Goal: Contribute content: Contribute content

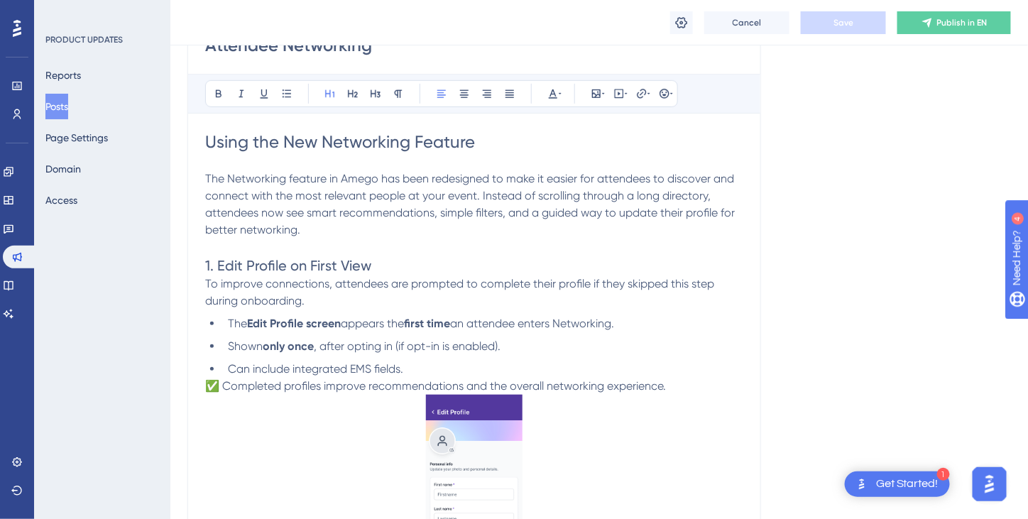
scroll to position [142, 0]
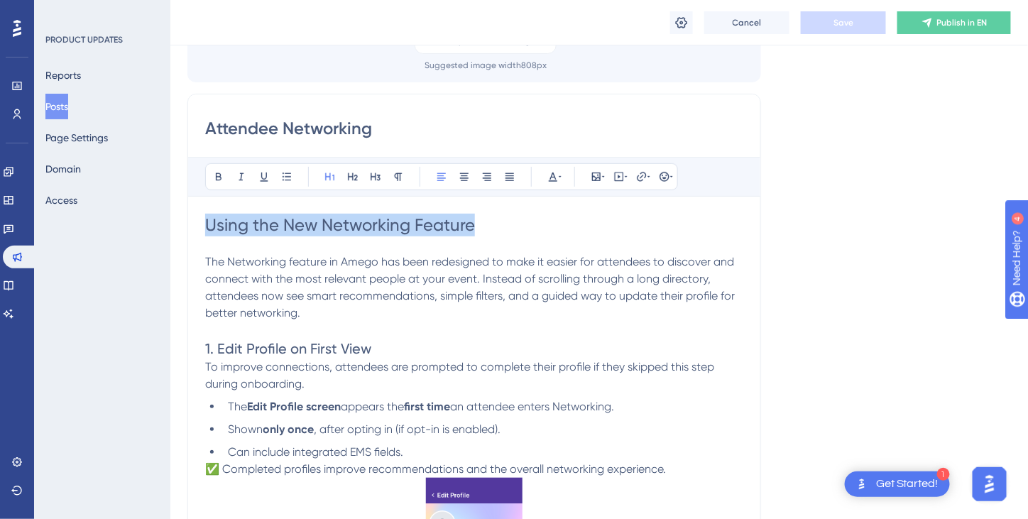
drag, startPoint x: 489, startPoint y: 225, endPoint x: 203, endPoint y: 222, distance: 285.5
click at [554, 173] on icon at bounding box center [553, 176] width 11 height 11
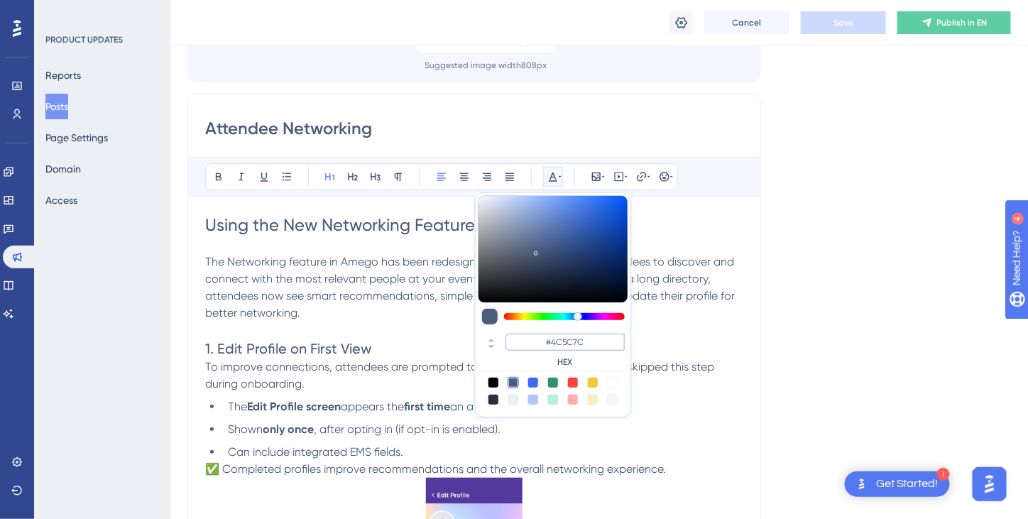
drag, startPoint x: 590, startPoint y: 339, endPoint x: 572, endPoint y: 340, distance: 17.8
click at [572, 340] on input "#4C5C7C" at bounding box center [565, 342] width 119 height 17
click at [561, 339] on input "#4C5C7C" at bounding box center [565, 342] width 119 height 17
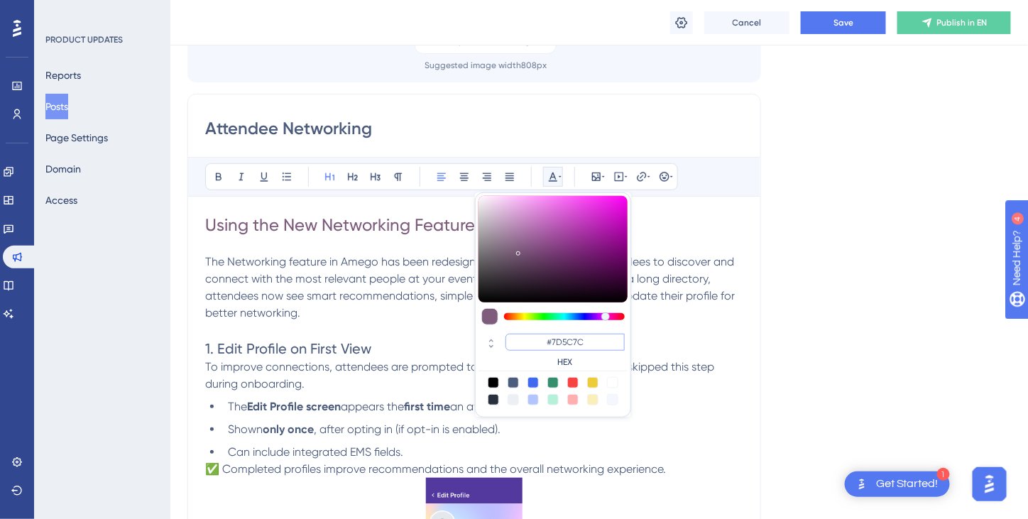
click at [574, 339] on input "#7D5C7C" at bounding box center [565, 342] width 119 height 17
click at [592, 341] on input "#7D127C" at bounding box center [565, 342] width 119 height 17
type input "#7D12FF"
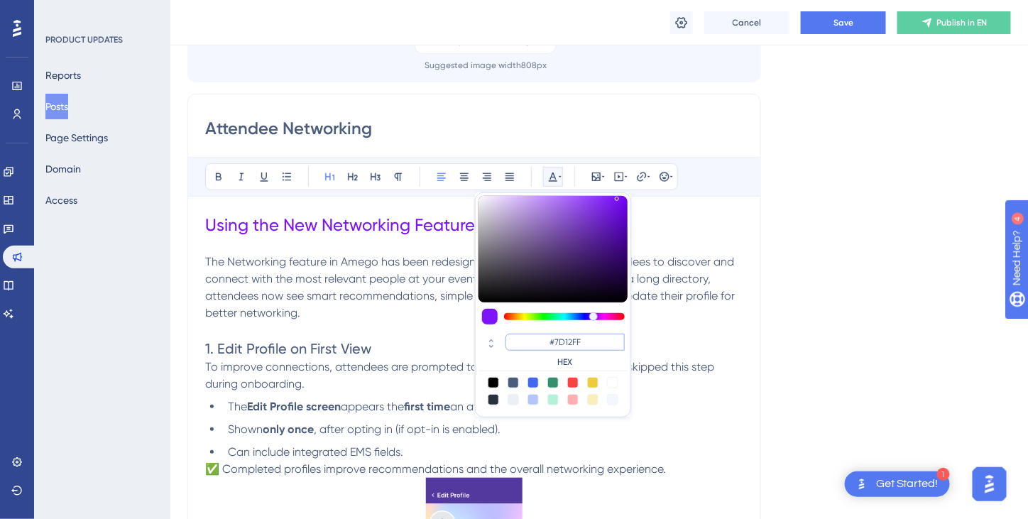
drag, startPoint x: 592, startPoint y: 338, endPoint x: 543, endPoint y: 337, distance: 49.7
click at [543, 337] on input "#7D12FF" at bounding box center [565, 342] width 119 height 17
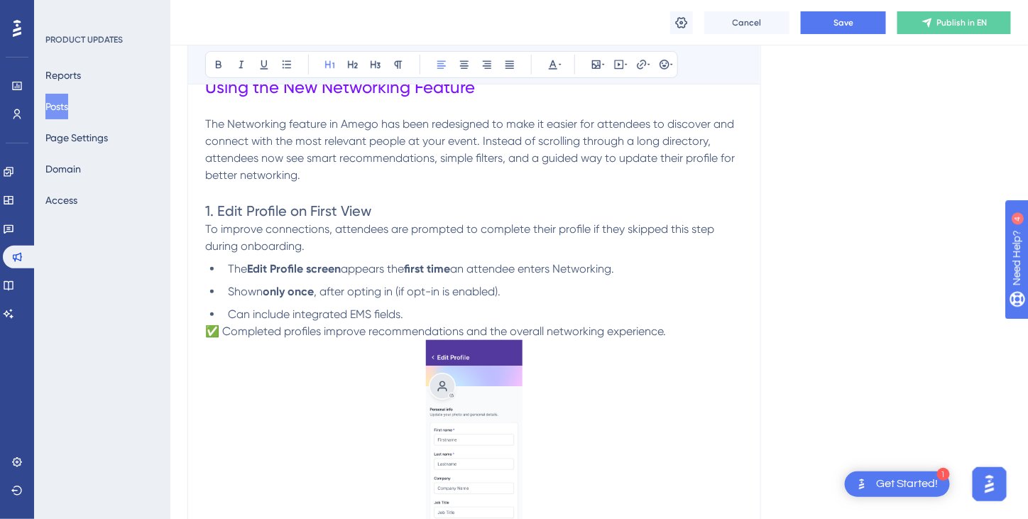
scroll to position [284, 0]
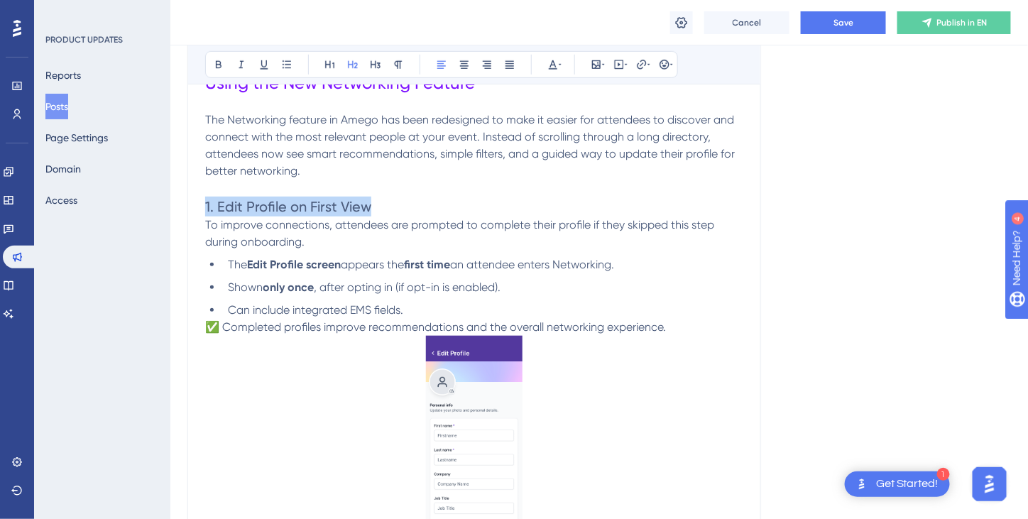
drag, startPoint x: 374, startPoint y: 202, endPoint x: 203, endPoint y: 208, distance: 170.6
click at [553, 67] on icon at bounding box center [553, 64] width 11 height 11
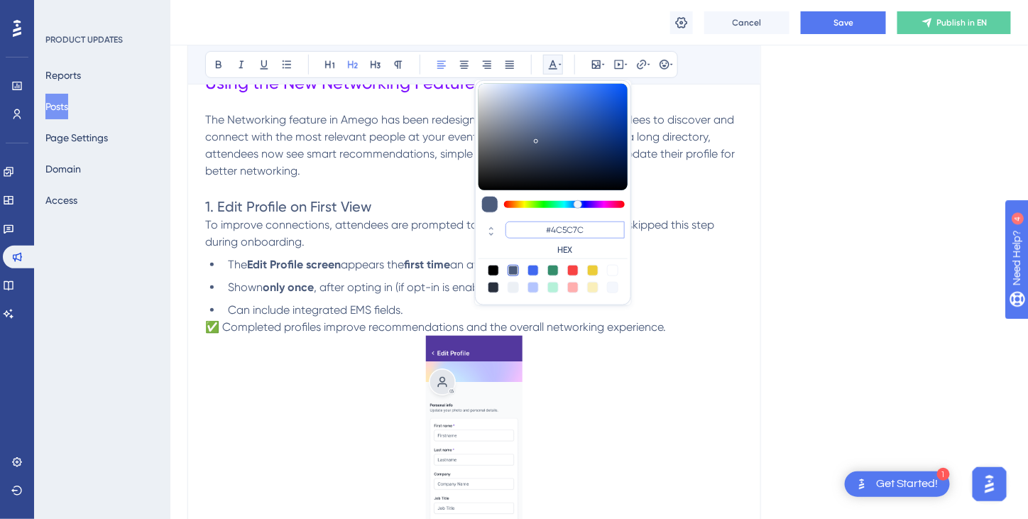
drag, startPoint x: 585, startPoint y: 229, endPoint x: 521, endPoint y: 234, distance: 64.1
click at [521, 234] on input "#4C5C7C" at bounding box center [565, 230] width 119 height 17
paste input "7D12FF"
type input "#7D12FF"
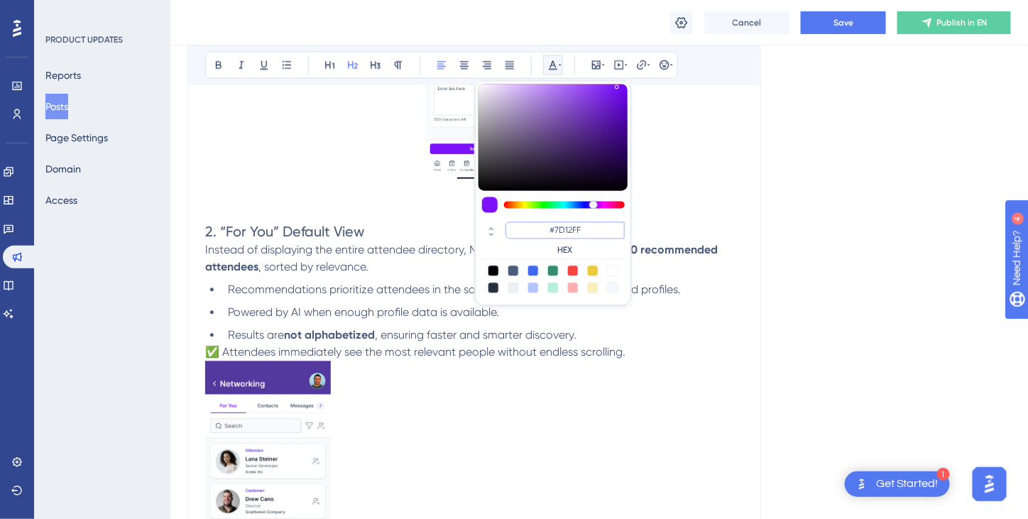
scroll to position [923, 0]
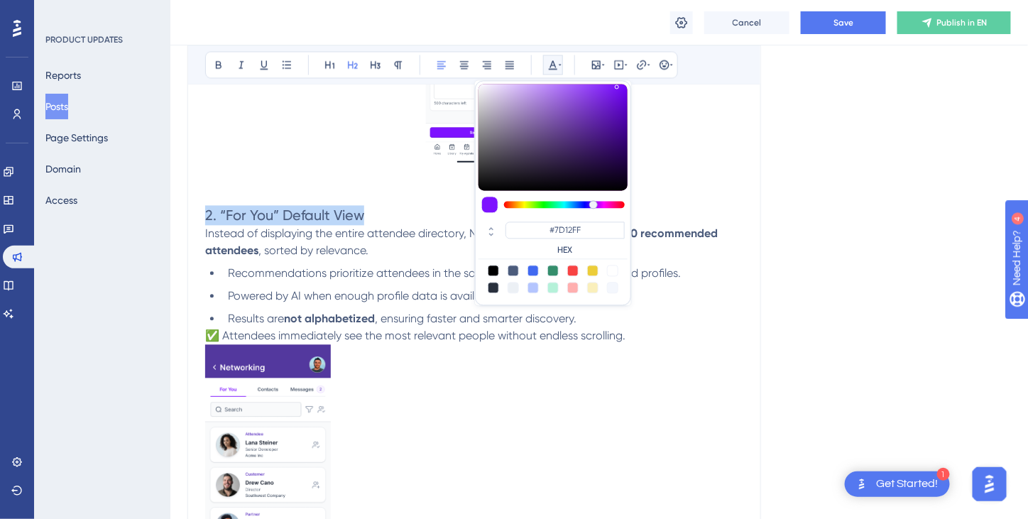
drag, startPoint x: 379, startPoint y: 215, endPoint x: 200, endPoint y: 206, distance: 179.9
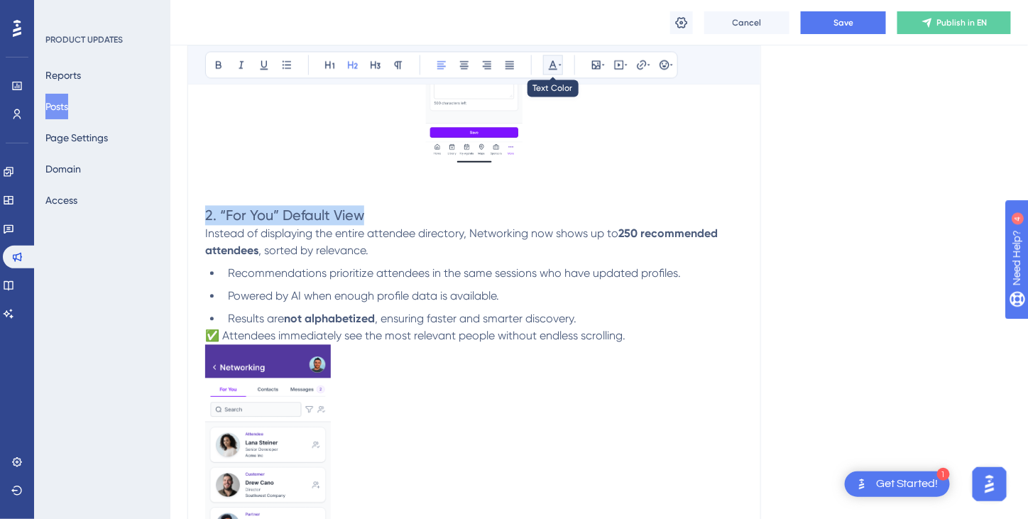
click at [552, 62] on icon at bounding box center [553, 64] width 11 height 11
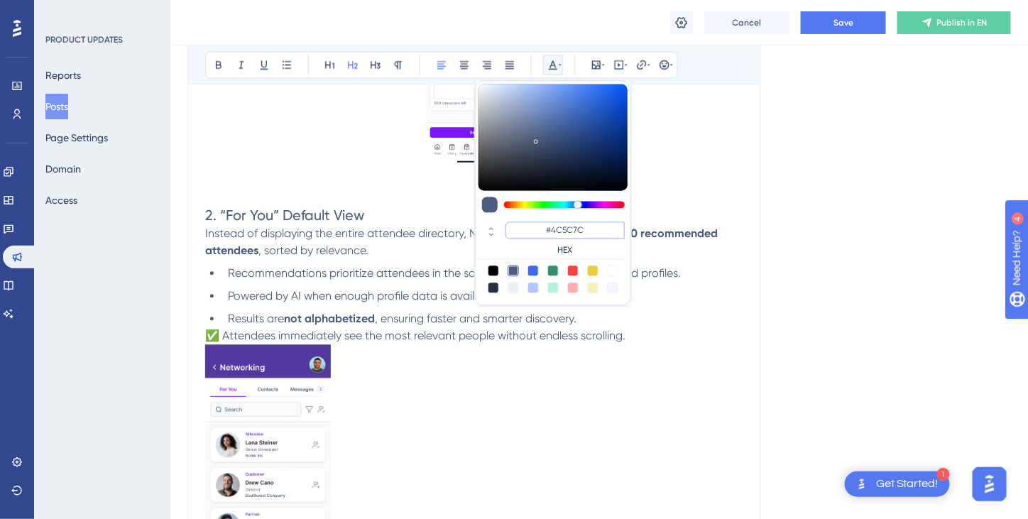
drag, startPoint x: 590, startPoint y: 231, endPoint x: 547, endPoint y: 231, distance: 43.3
click at [529, 235] on input "#4C5C7C" at bounding box center [565, 230] width 119 height 17
paste input "7D12FF"
type input "#7D12FF"
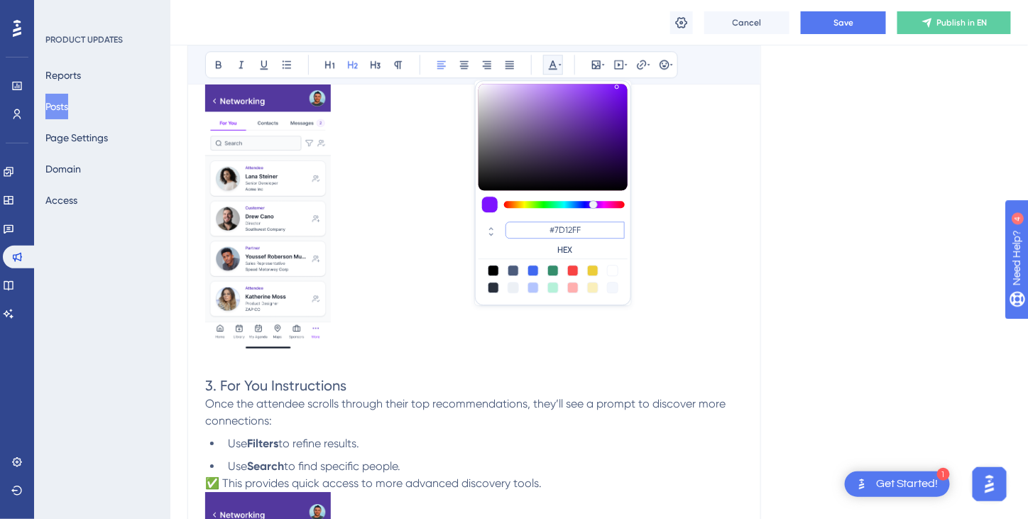
scroll to position [1207, 0]
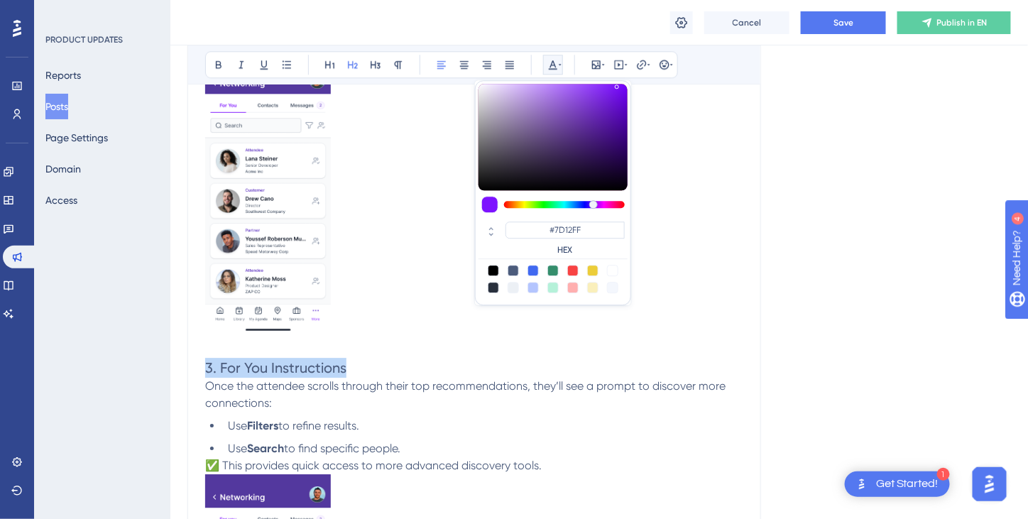
drag, startPoint x: 354, startPoint y: 369, endPoint x: 206, endPoint y: 366, distance: 147.7
click at [206, 366] on h2 "3. For You Instructions" at bounding box center [474, 368] width 538 height 20
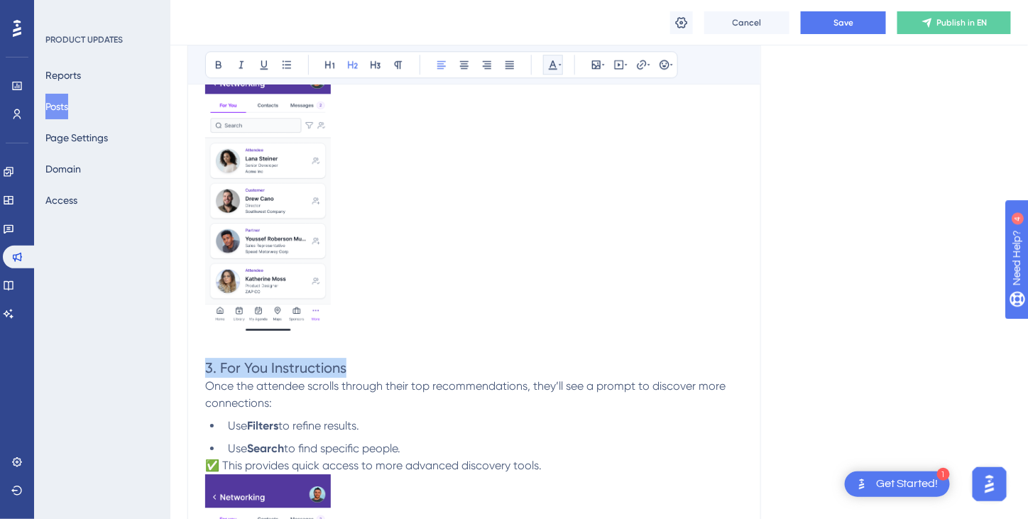
drag, startPoint x: 261, startPoint y: 364, endPoint x: 555, endPoint y: 65, distance: 420.4
click at [555, 65] on icon at bounding box center [553, 64] width 11 height 11
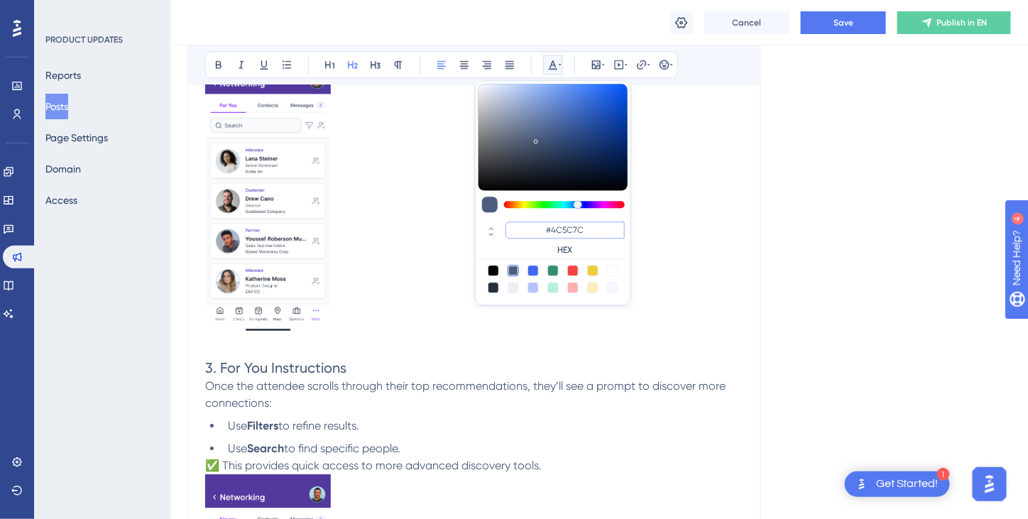
drag, startPoint x: 585, startPoint y: 227, endPoint x: 538, endPoint y: 231, distance: 47.1
click at [538, 231] on input "#4C5C7C" at bounding box center [565, 230] width 119 height 17
paste input "7D12FF"
type input "#7D12FF"
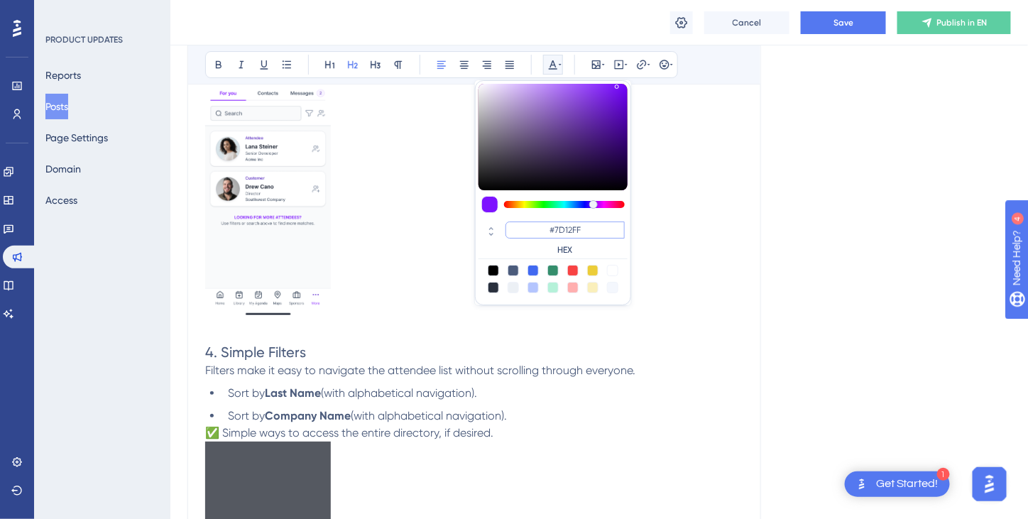
scroll to position [1705, 0]
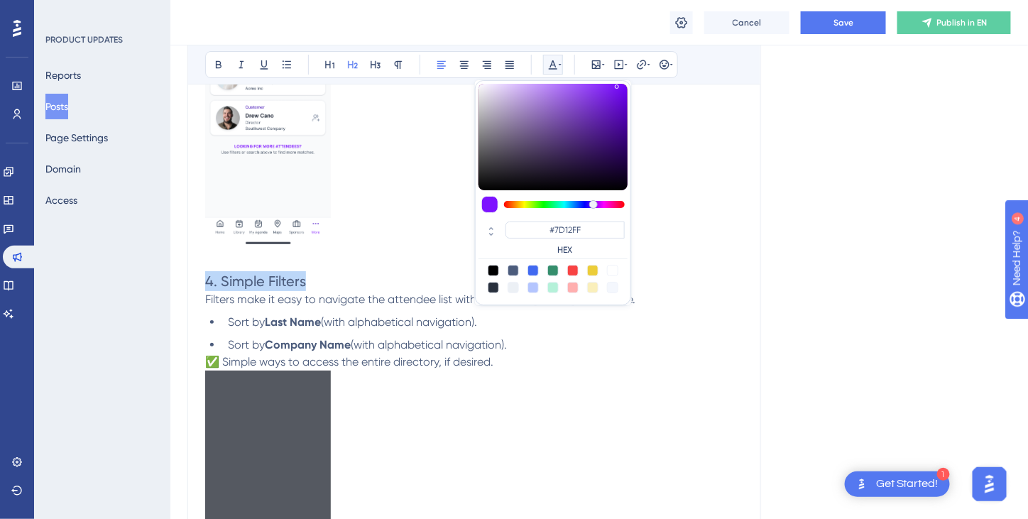
drag, startPoint x: 326, startPoint y: 283, endPoint x: 203, endPoint y: 270, distance: 123.5
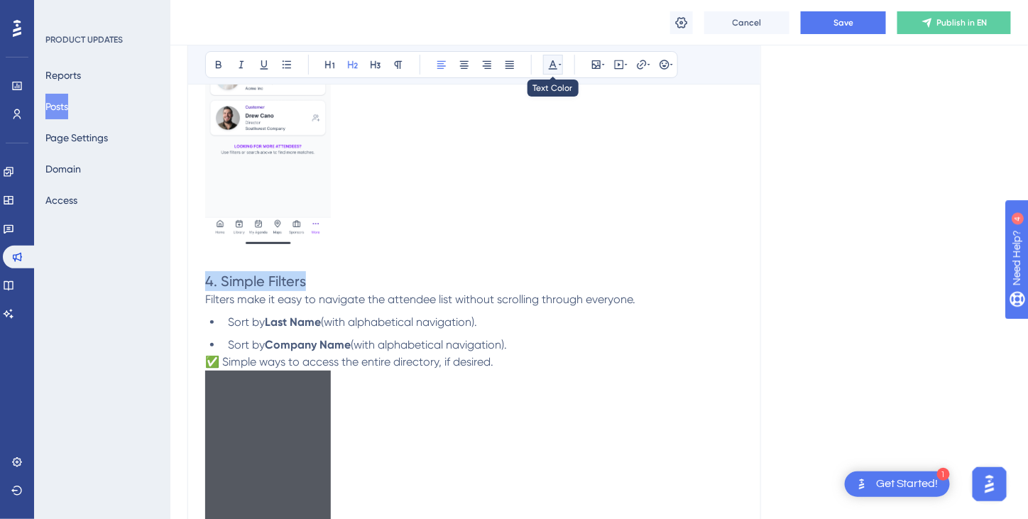
click at [552, 62] on icon at bounding box center [553, 64] width 9 height 9
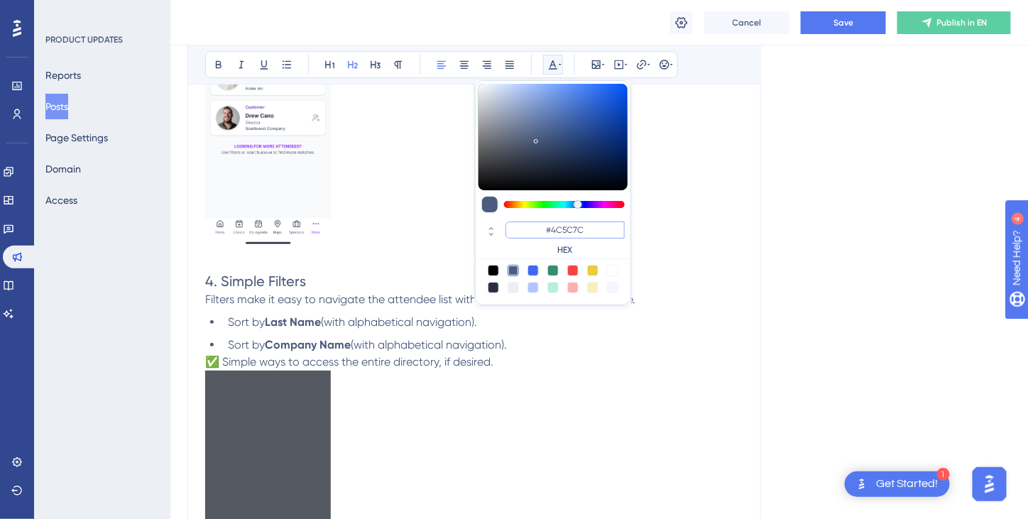
drag, startPoint x: 594, startPoint y: 227, endPoint x: 514, endPoint y: 221, distance: 81.2
click at [514, 222] on input "#4C5C7C" at bounding box center [565, 230] width 119 height 17
paste input "7D12FF"
type input "#7D12FF"
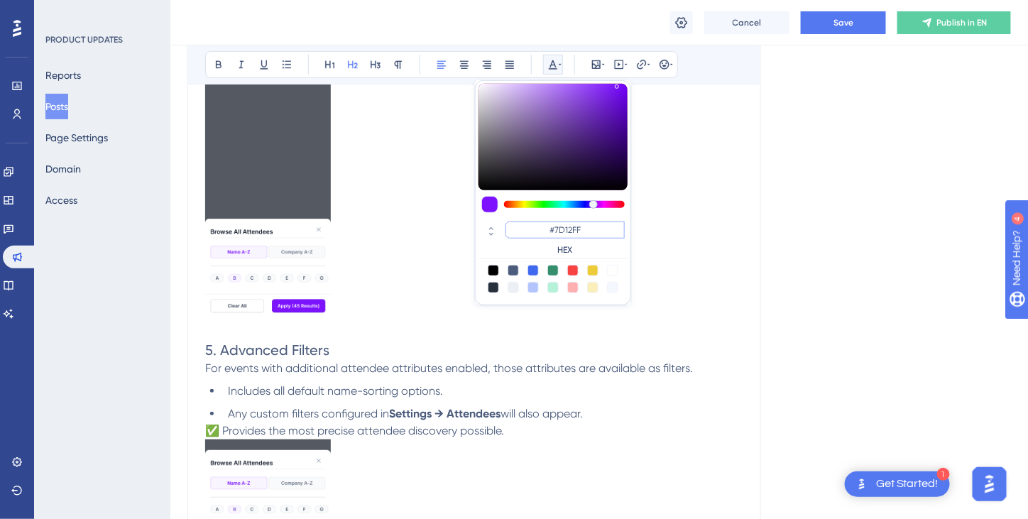
scroll to position [2060, 0]
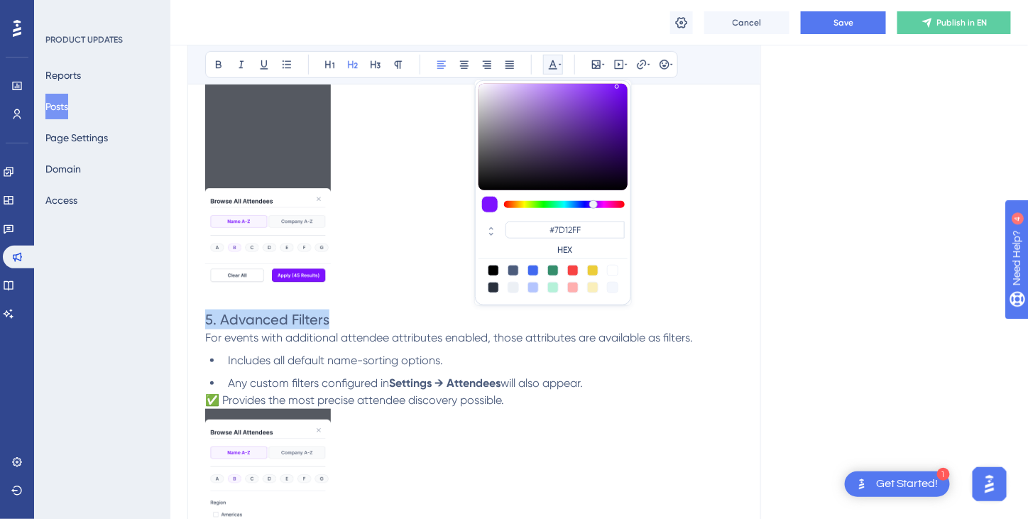
drag, startPoint x: 335, startPoint y: 316, endPoint x: 203, endPoint y: 317, distance: 132.1
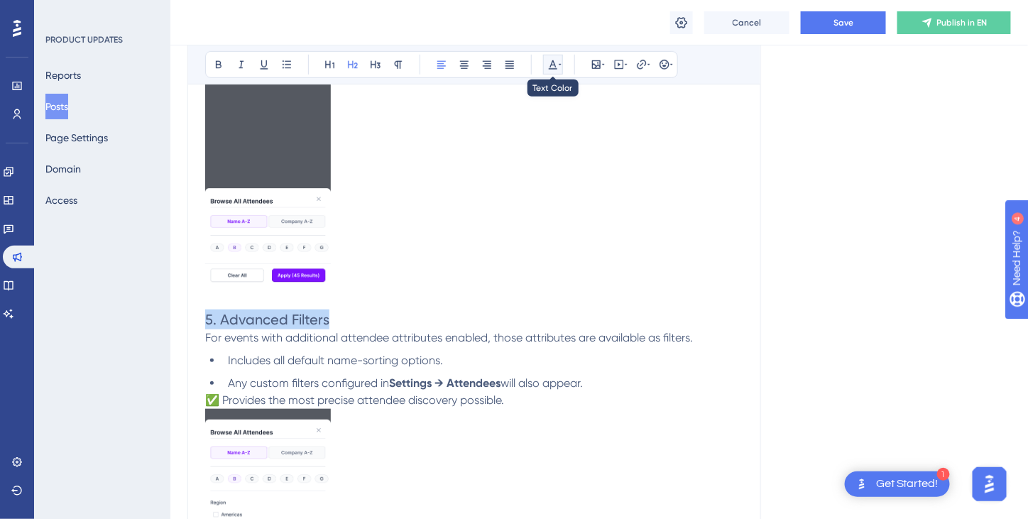
click at [556, 70] on button at bounding box center [553, 65] width 20 height 20
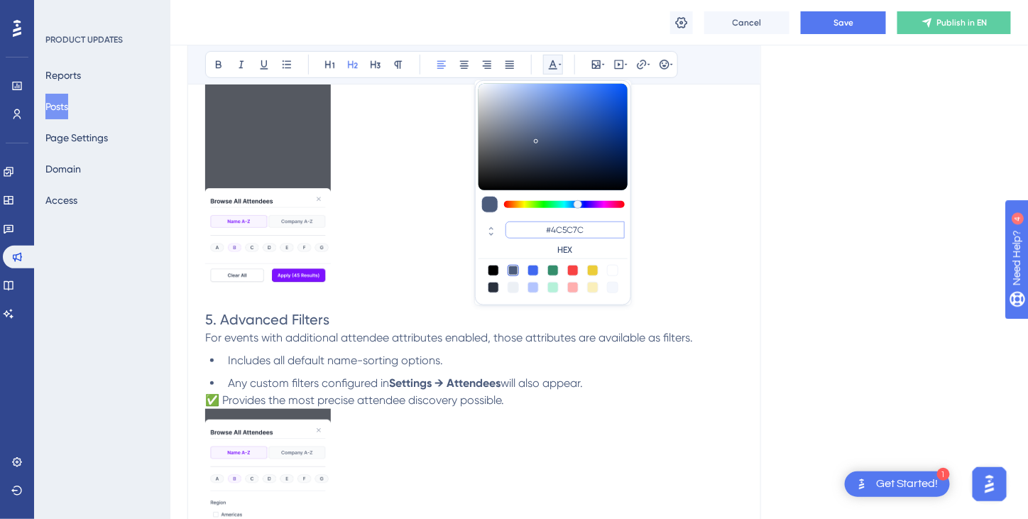
drag, startPoint x: 588, startPoint y: 228, endPoint x: 535, endPoint y: 229, distance: 53.3
click at [535, 229] on input "#4C5C7C" at bounding box center [565, 230] width 119 height 17
paste input "7D12FF"
type input "#7D12FF"
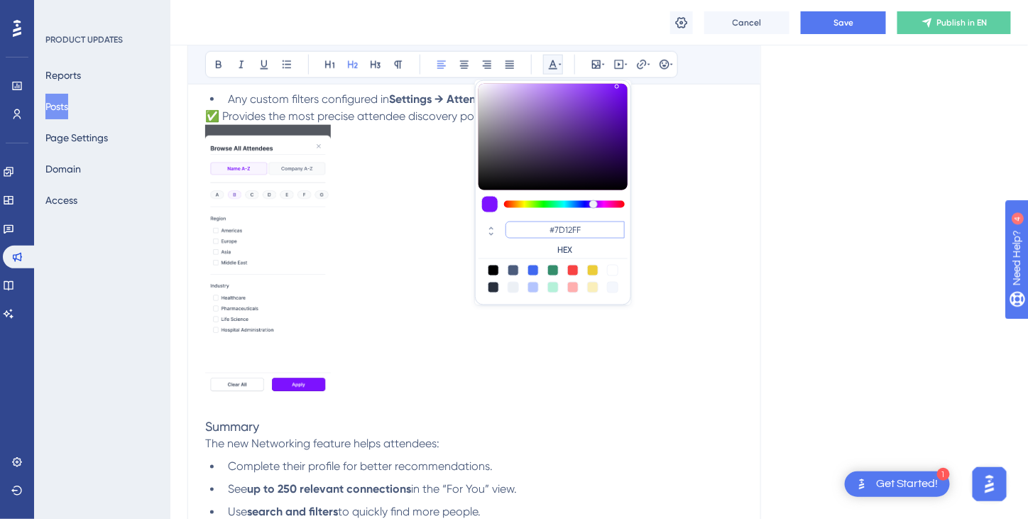
scroll to position [2486, 0]
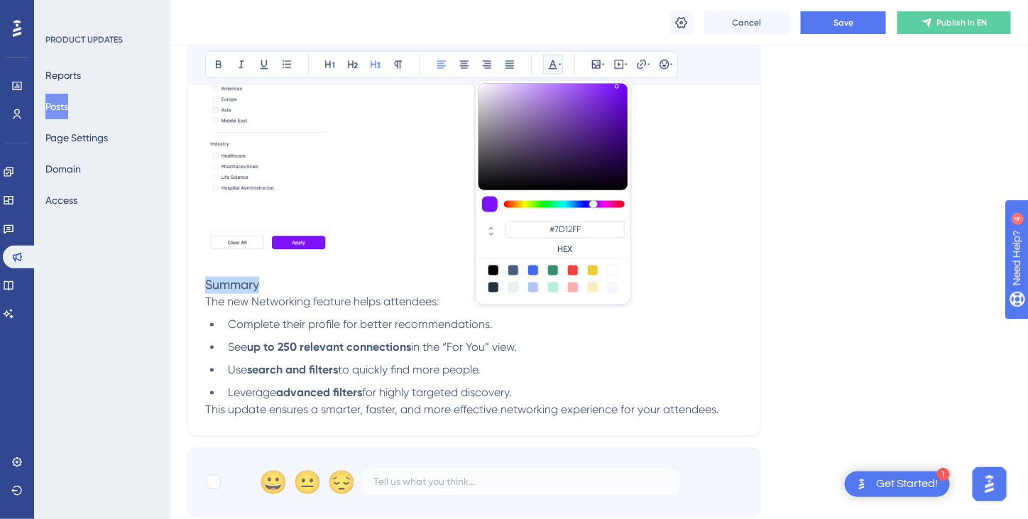
drag, startPoint x: 270, startPoint y: 279, endPoint x: 199, endPoint y: 290, distance: 71.8
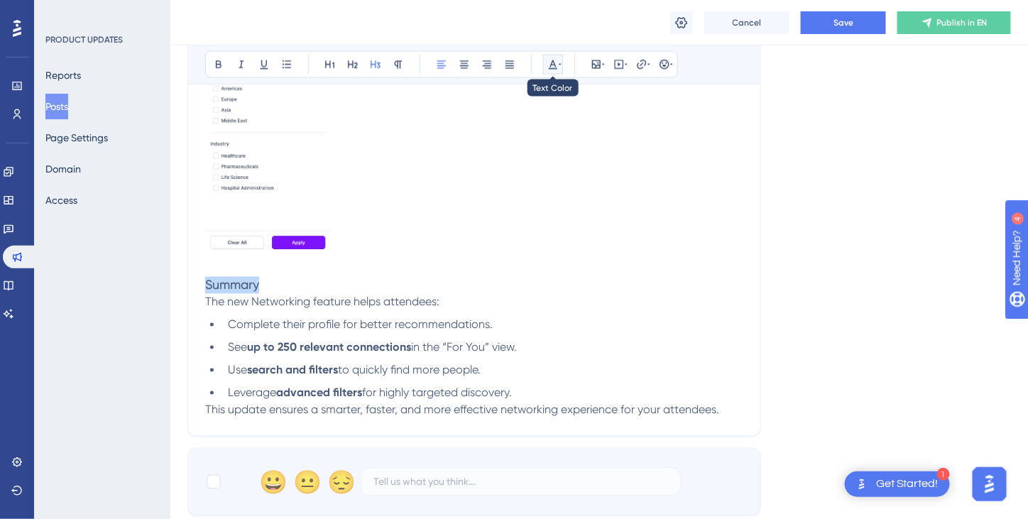
click at [550, 60] on icon at bounding box center [553, 64] width 11 height 11
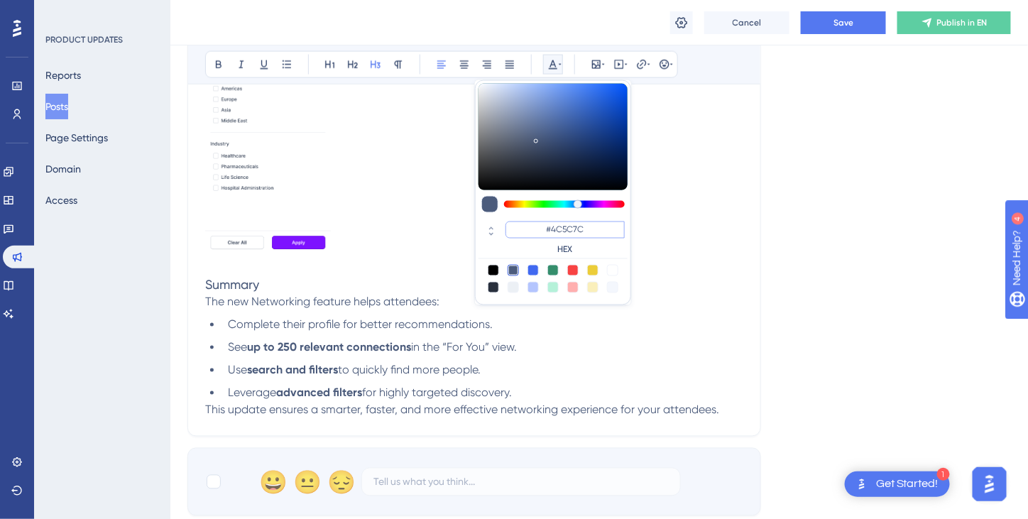
drag, startPoint x: 592, startPoint y: 228, endPoint x: 526, endPoint y: 234, distance: 66.3
click at [526, 234] on input "#4C5C7C" at bounding box center [565, 230] width 119 height 17
paste input "7D12FF"
type input "#7D12FF"
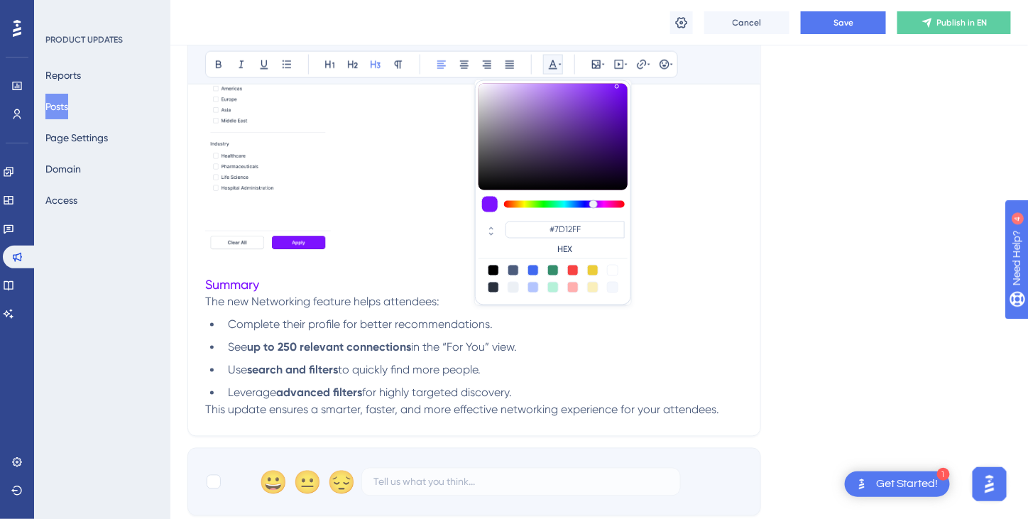
click at [594, 345] on li "See up to 250 relevant connections in the “For You” view." at bounding box center [482, 347] width 521 height 17
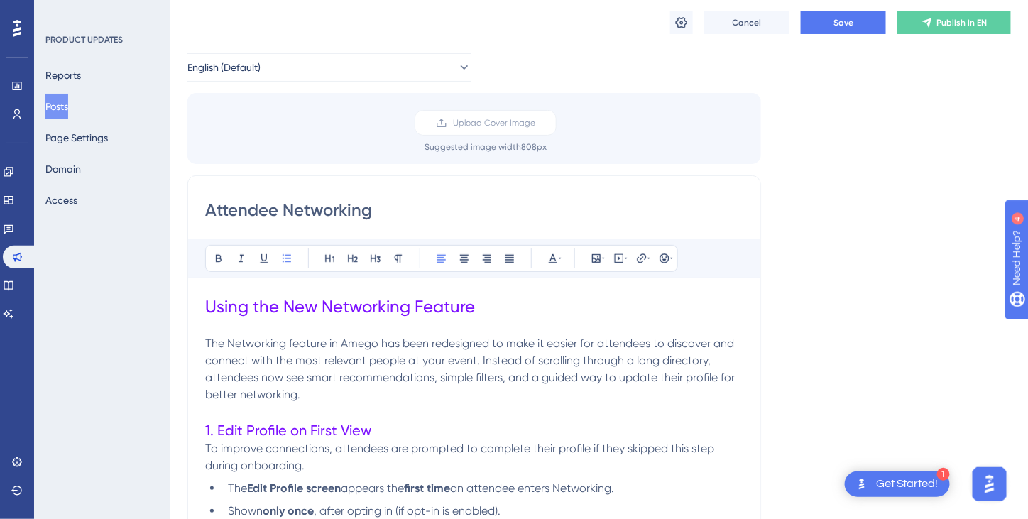
scroll to position [142, 0]
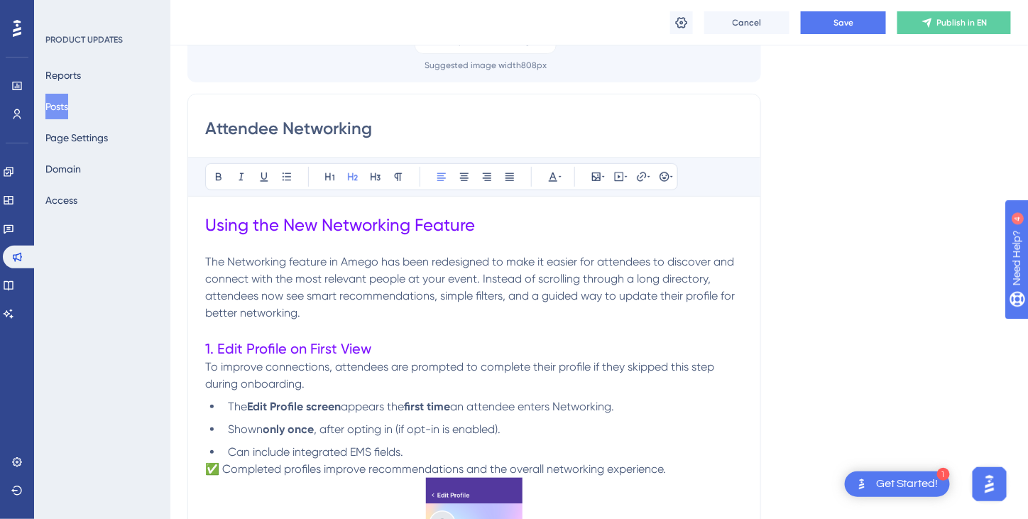
click at [219, 349] on span "1. Edit Profile on First View" at bounding box center [288, 348] width 166 height 17
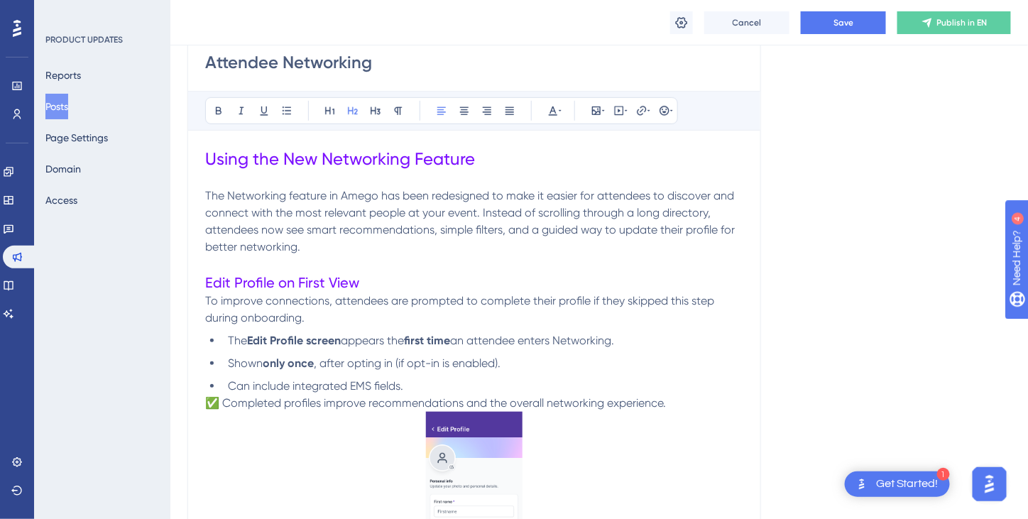
scroll to position [284, 0]
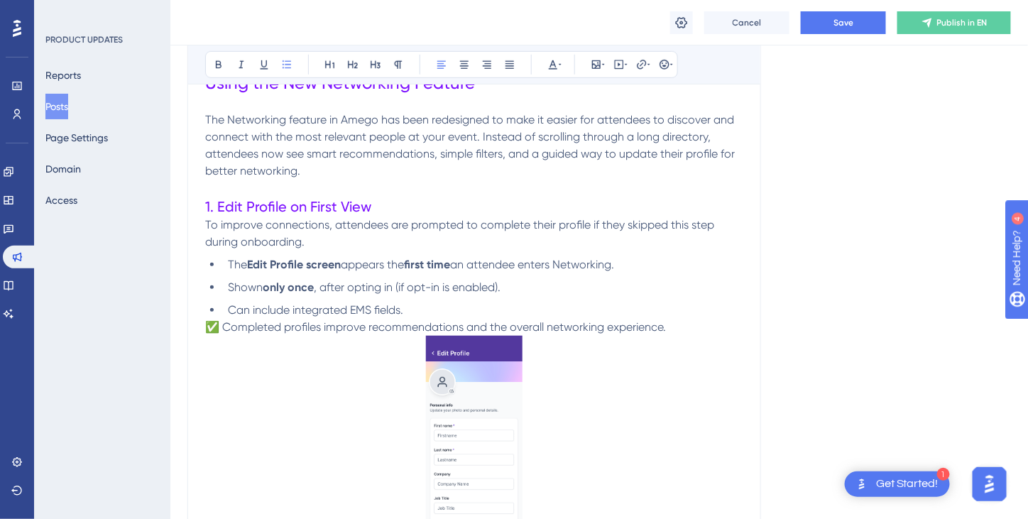
click at [607, 312] on li "Can include integrated EMS fields." at bounding box center [482, 310] width 521 height 17
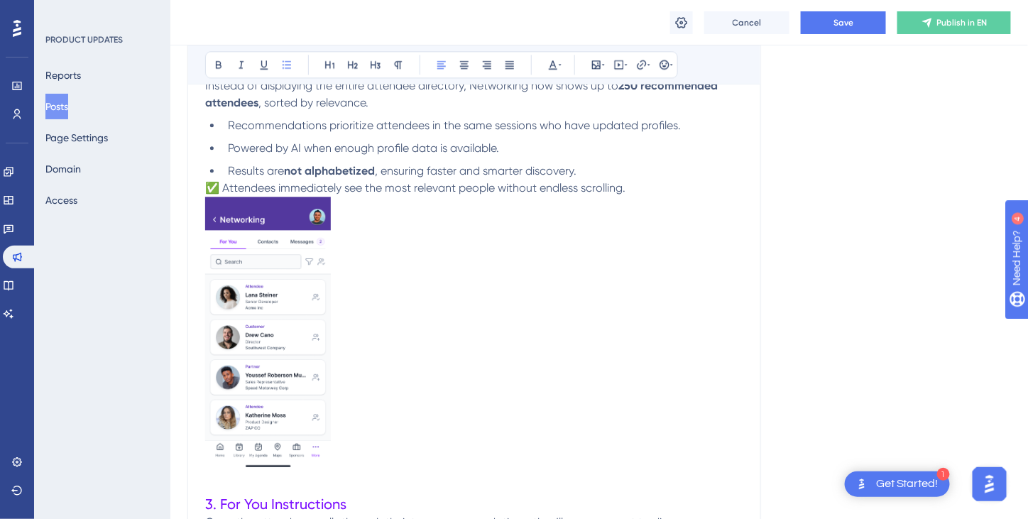
scroll to position [1136, 0]
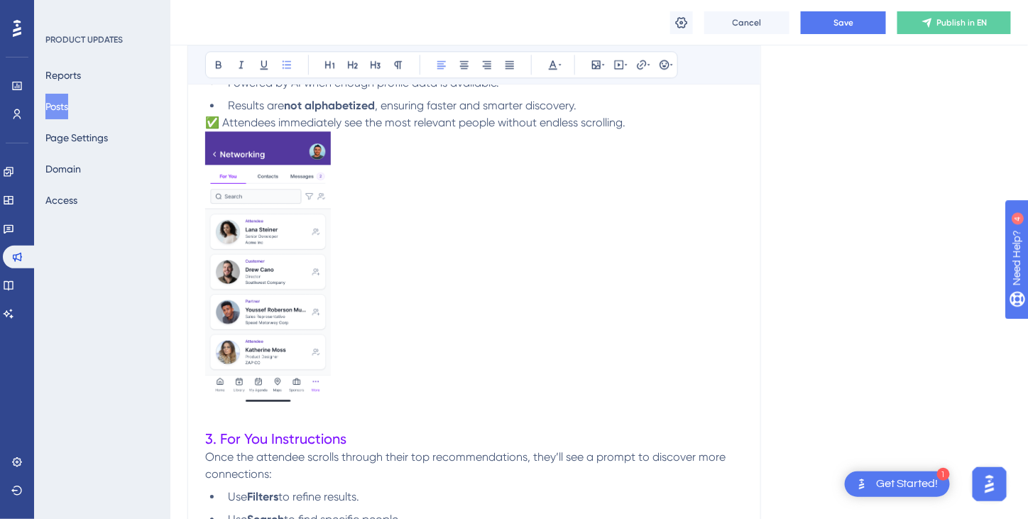
click at [292, 286] on img at bounding box center [268, 269] width 126 height 276
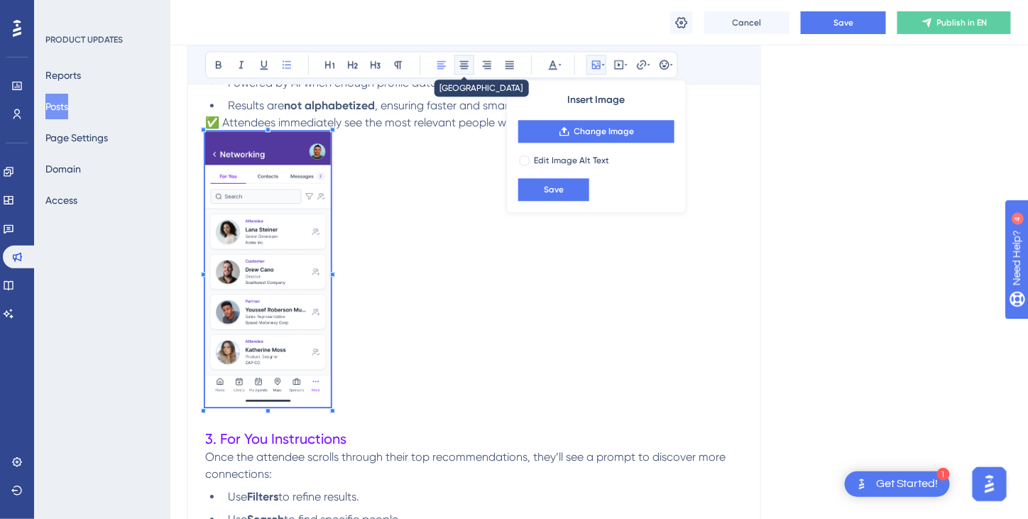
click at [465, 63] on icon at bounding box center [464, 65] width 9 height 8
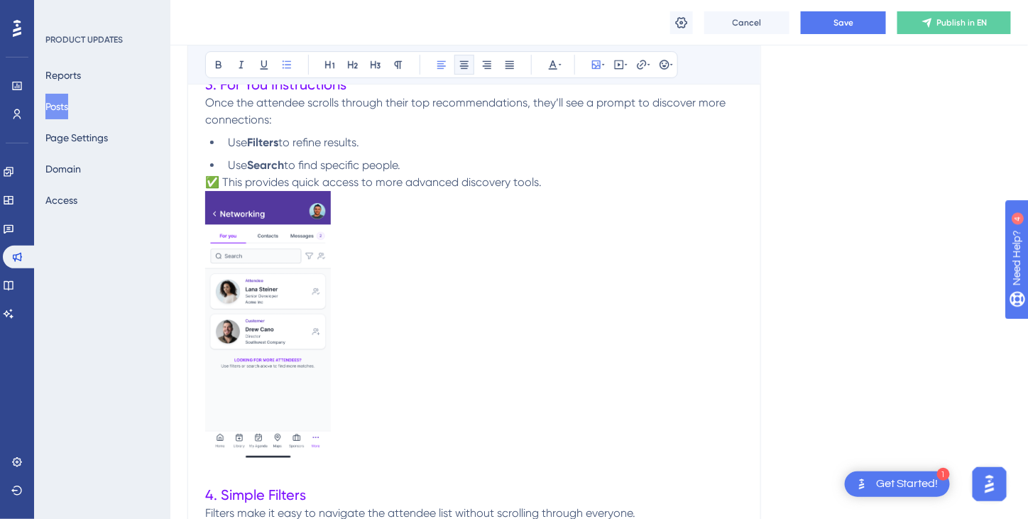
scroll to position [1492, 0]
click at [290, 294] on img at bounding box center [268, 326] width 126 height 272
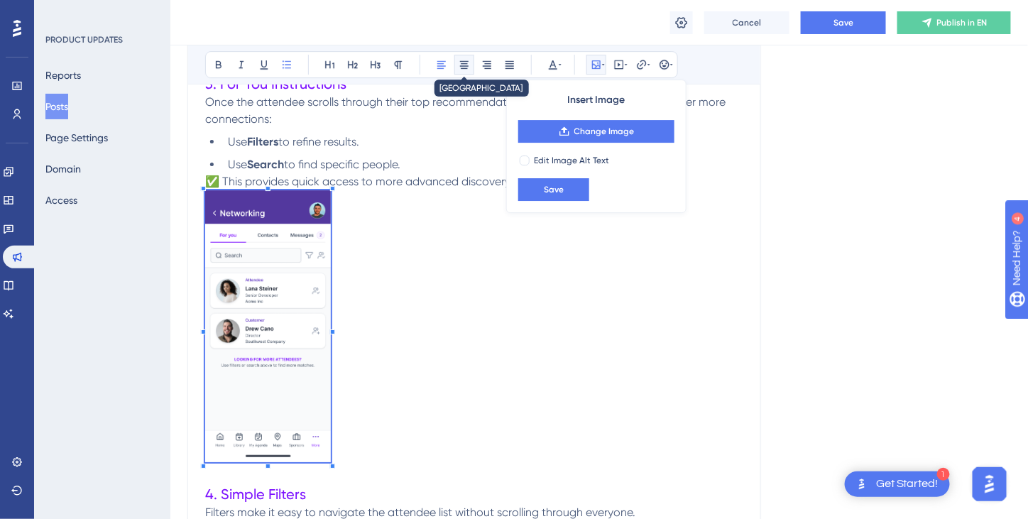
click at [466, 64] on icon at bounding box center [464, 64] width 11 height 11
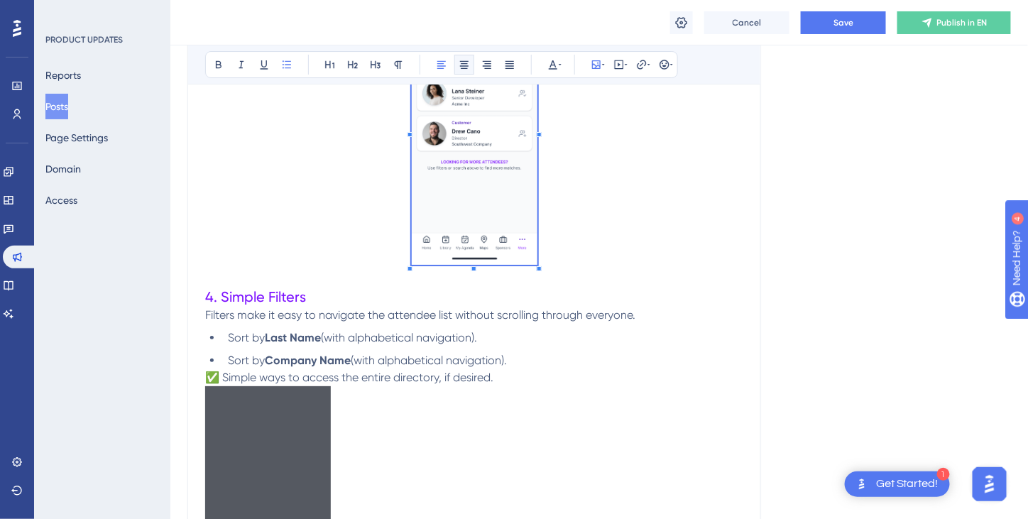
scroll to position [1847, 0]
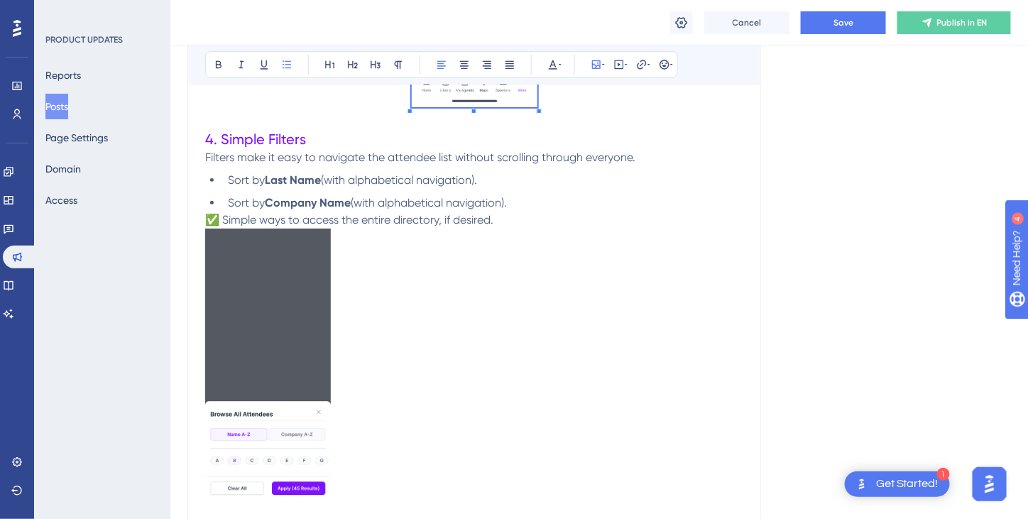
click at [271, 288] on img at bounding box center [268, 365] width 126 height 272
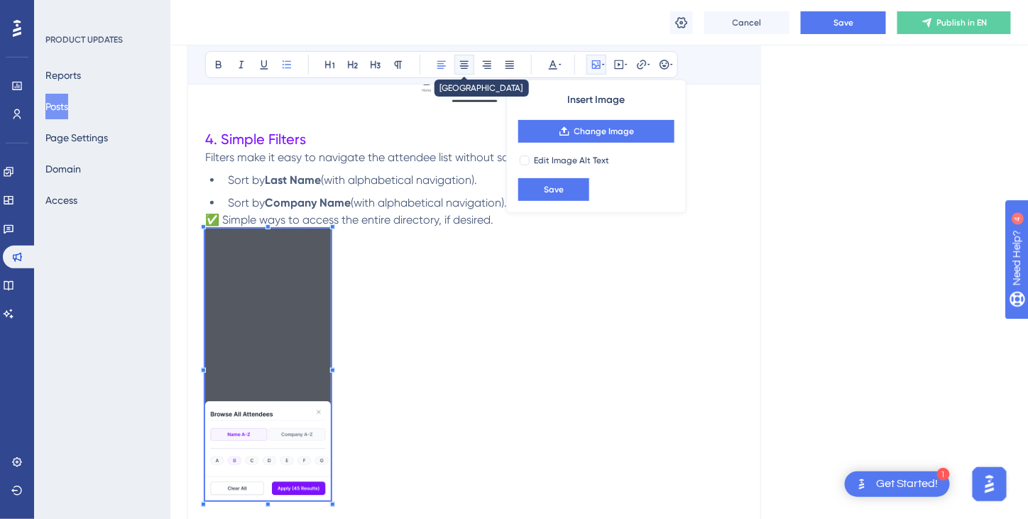
click at [464, 63] on icon at bounding box center [464, 65] width 9 height 8
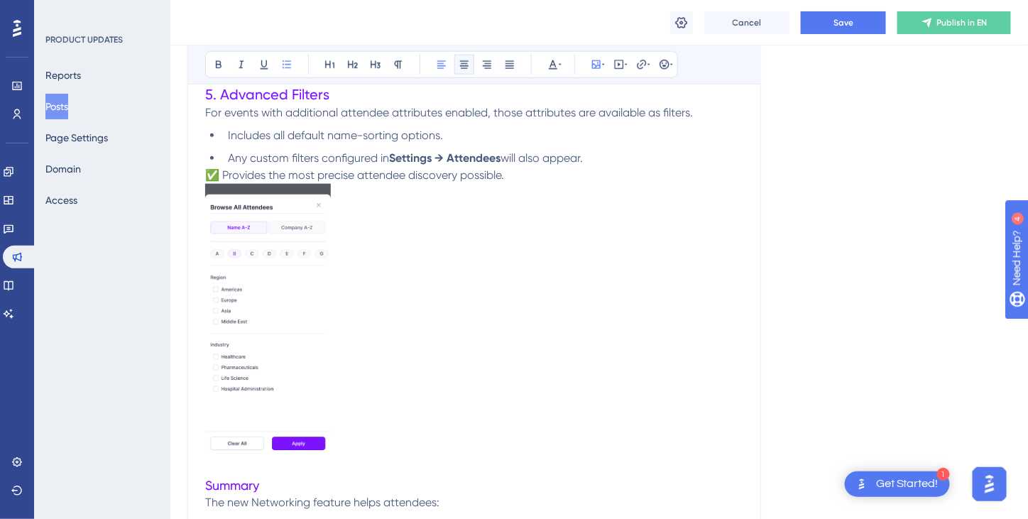
scroll to position [2344, 0]
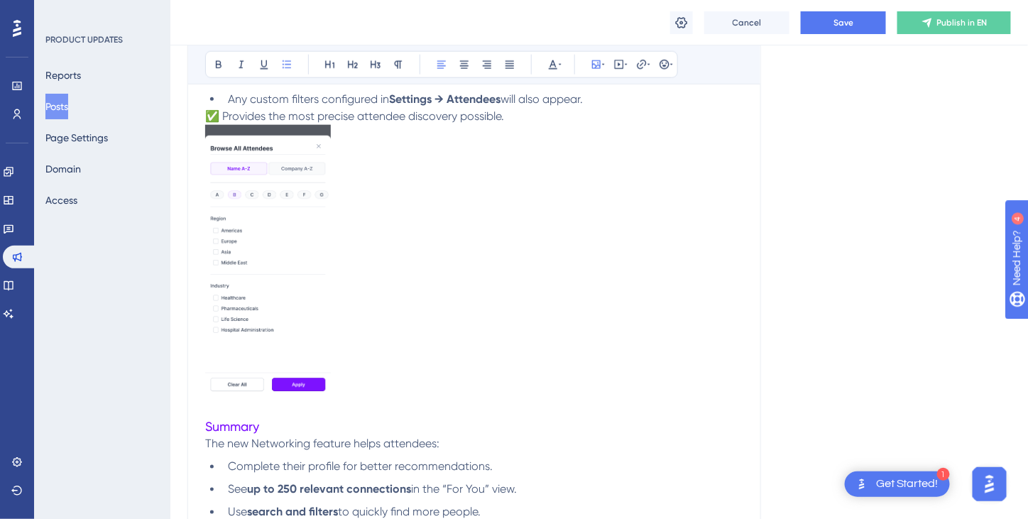
click at [295, 251] on img at bounding box center [268, 261] width 126 height 272
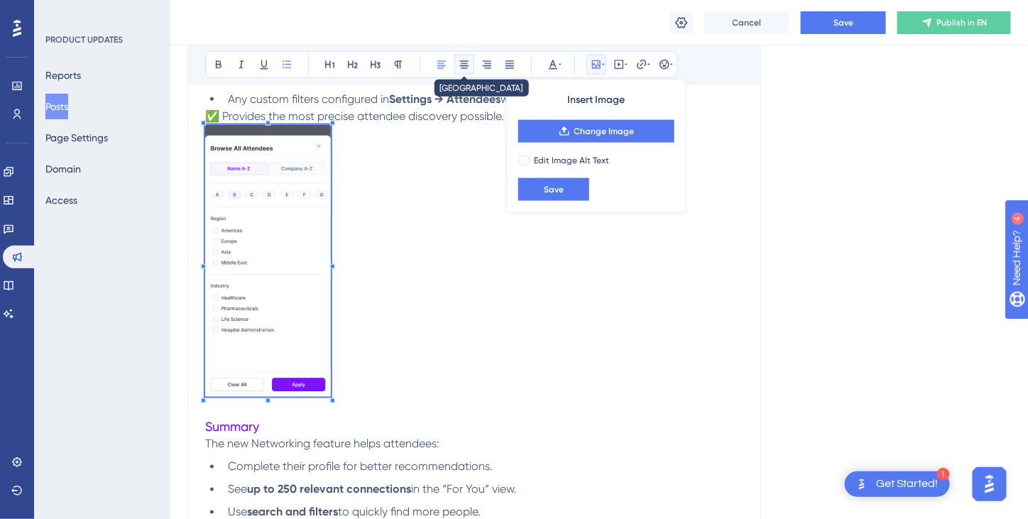
click at [465, 65] on icon at bounding box center [464, 64] width 11 height 11
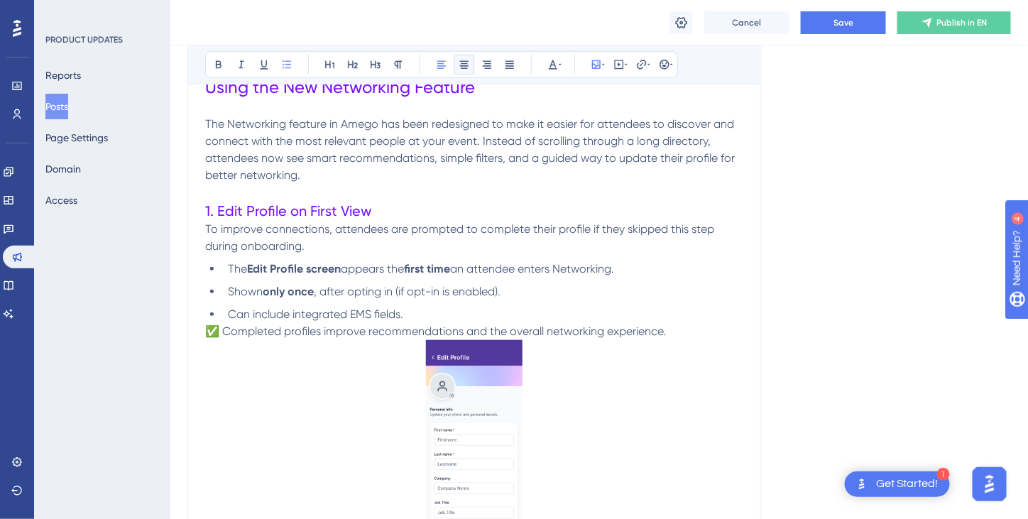
scroll to position [71, 0]
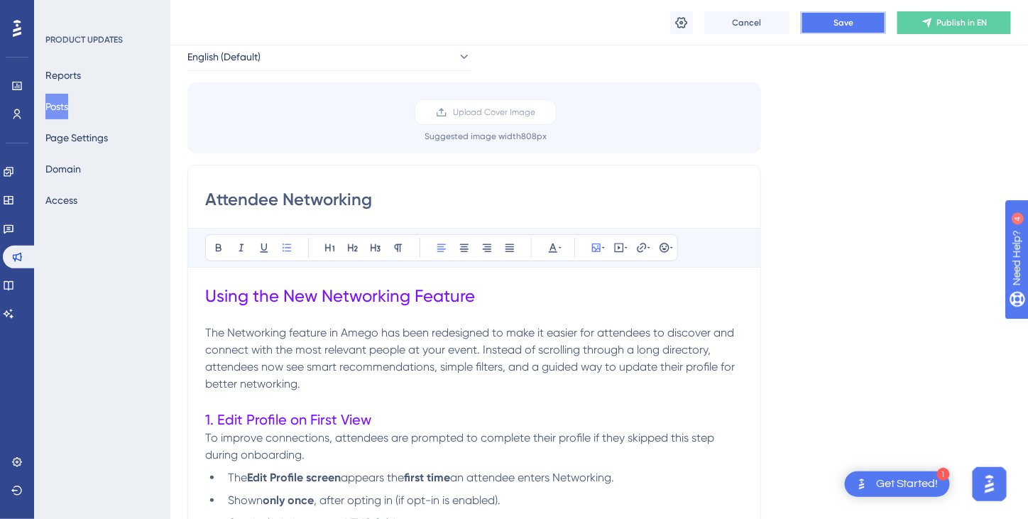
click at [846, 23] on span "Save" at bounding box center [844, 22] width 20 height 11
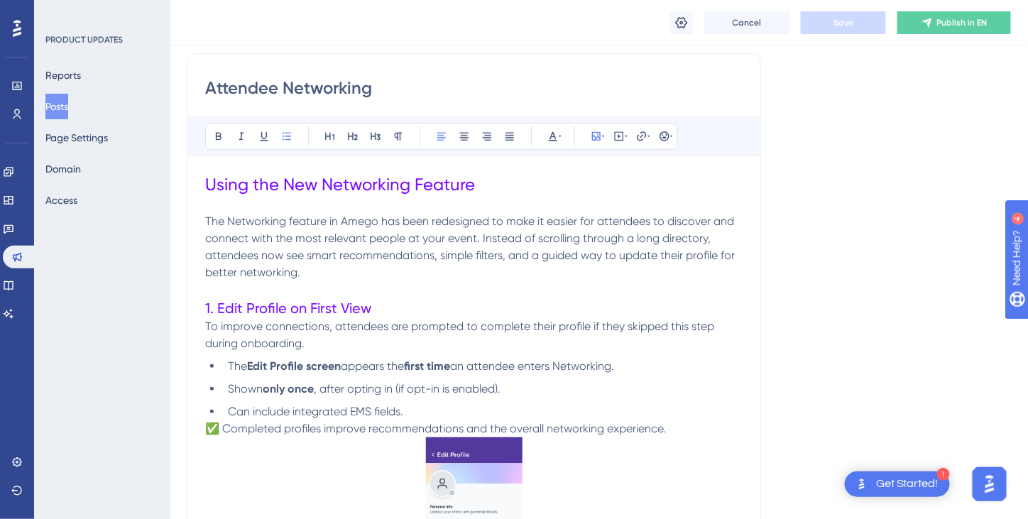
scroll to position [213, 0]
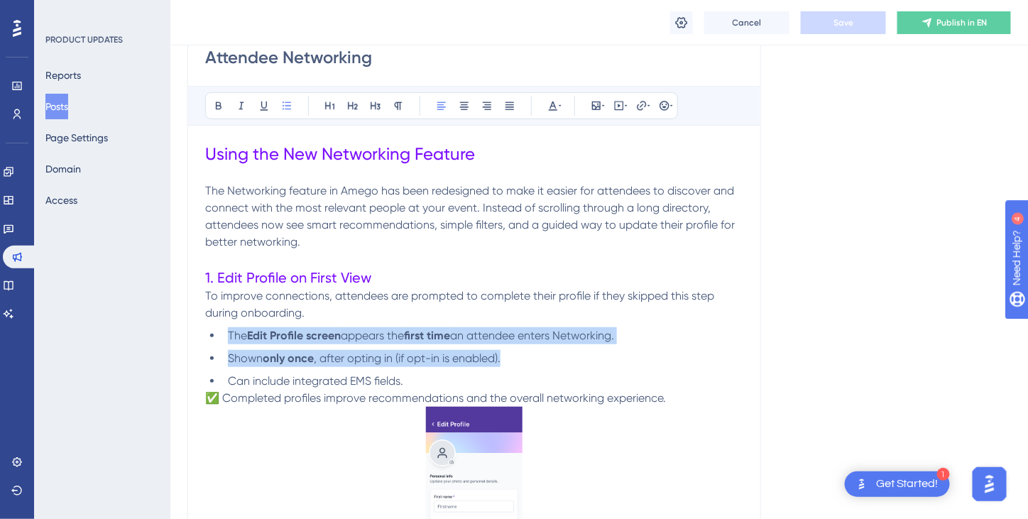
drag, startPoint x: 229, startPoint y: 332, endPoint x: 541, endPoint y: 355, distance: 313.3
click at [541, 355] on ul "The Edit Profile screen appears the first time an attendee enters Networking. S…" at bounding box center [474, 358] width 538 height 63
click at [219, 102] on icon at bounding box center [219, 106] width 6 height 8
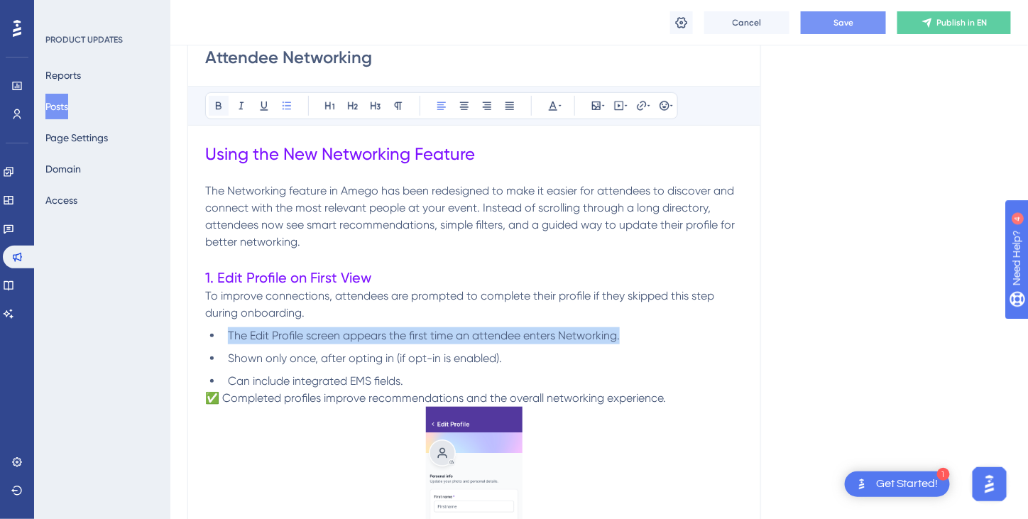
click at [219, 102] on icon at bounding box center [219, 106] width 6 height 8
click at [415, 347] on ul "The Edit Profile screen appears the first time an attendee enters Networking. S…" at bounding box center [474, 358] width 538 height 63
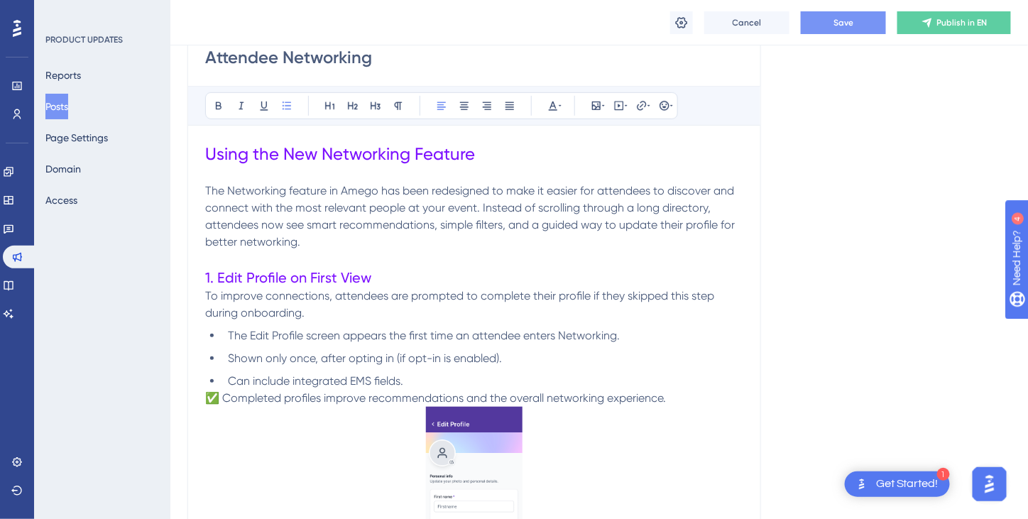
click at [418, 379] on li "Can include integrated EMS fields." at bounding box center [482, 381] width 521 height 17
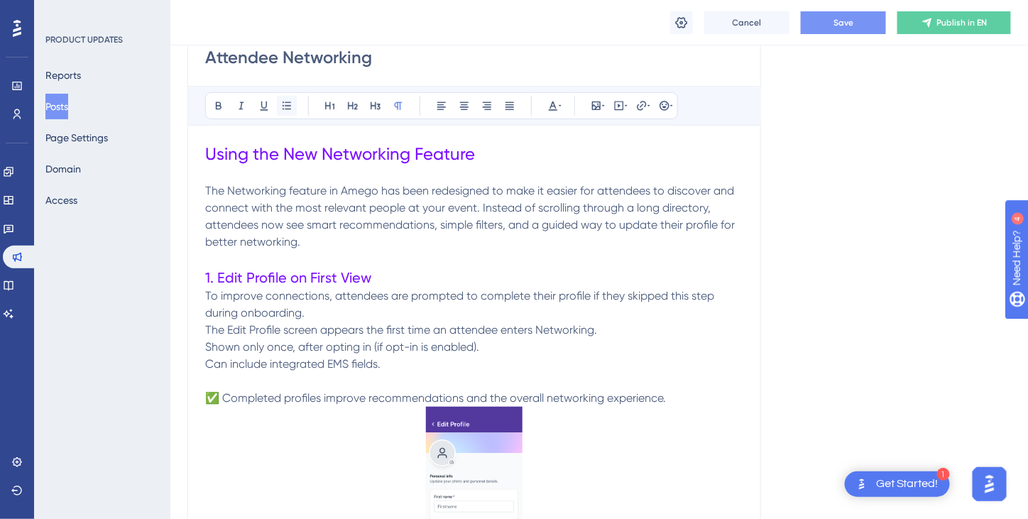
click at [286, 104] on icon at bounding box center [286, 105] width 11 height 11
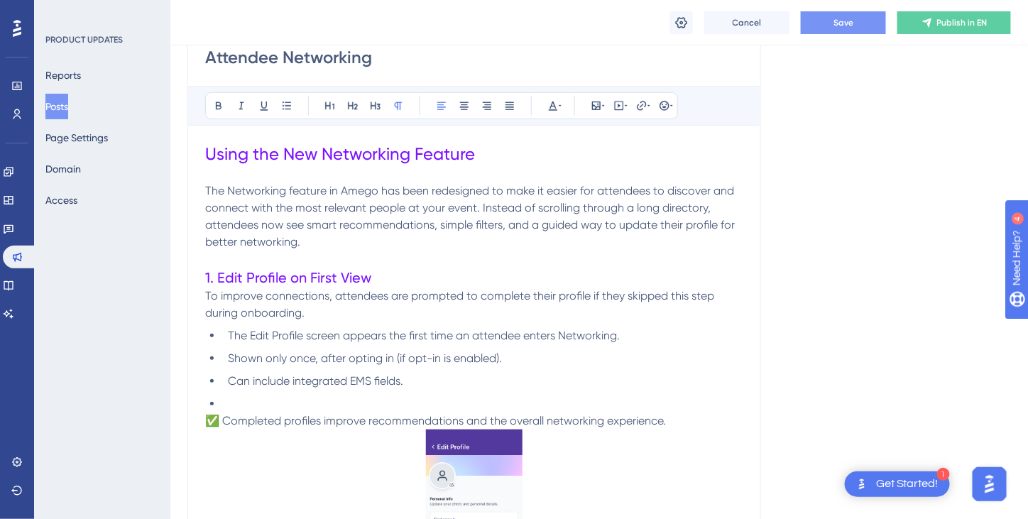
click at [207, 419] on span "✅ Completed profiles improve recommendations and the overall networking experie…" at bounding box center [435, 420] width 461 height 13
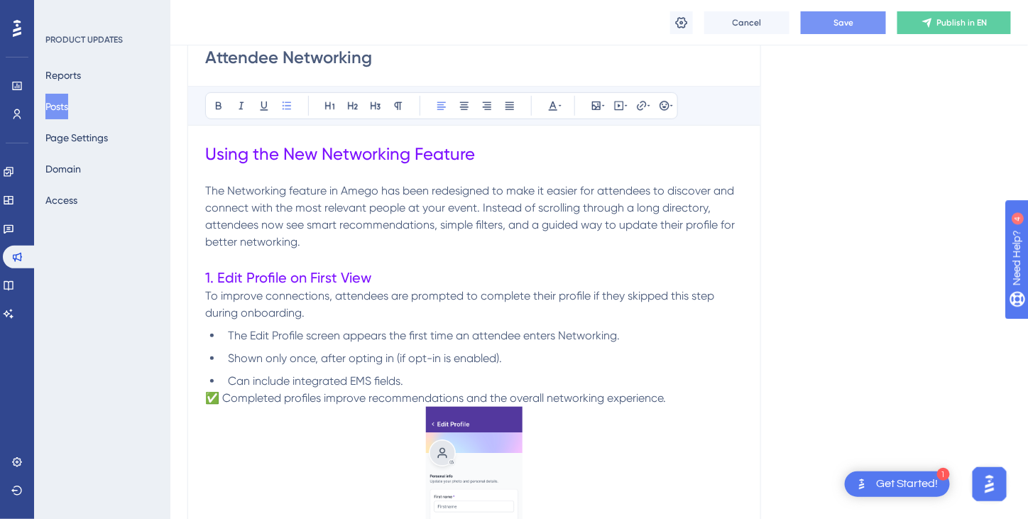
click at [205, 395] on span "✅ Completed profiles improve recommendations and the overall networking experie…" at bounding box center [435, 397] width 461 height 13
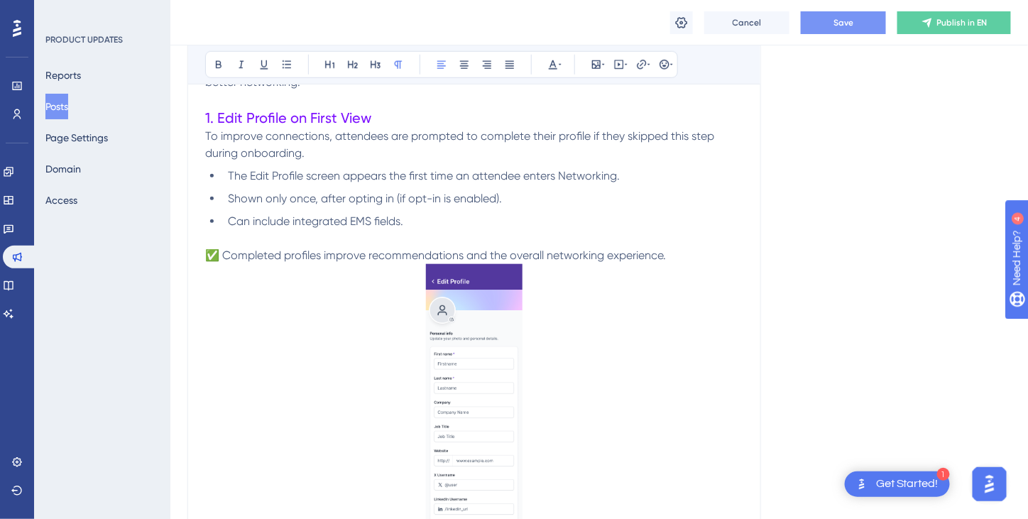
scroll to position [284, 0]
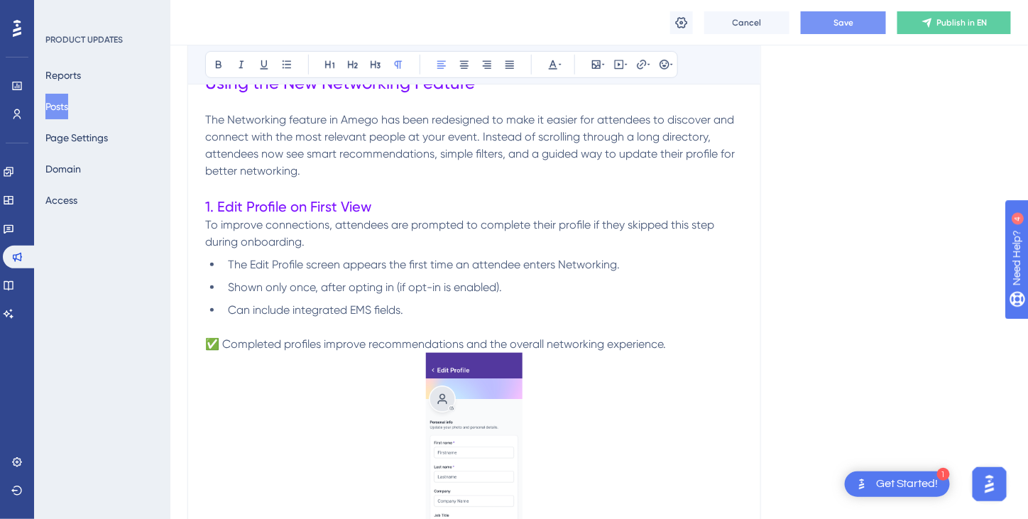
click at [224, 343] on span "✅ Completed profiles improve recommendations and the overall networking experie…" at bounding box center [435, 343] width 461 height 13
drag, startPoint x: 202, startPoint y: 344, endPoint x: 310, endPoint y: 337, distance: 108.2
click at [207, 343] on span "Completed profiles improve recommendations and the overall networking experienc…" at bounding box center [427, 343] width 444 height 13
click at [465, 67] on icon at bounding box center [464, 65] width 9 height 8
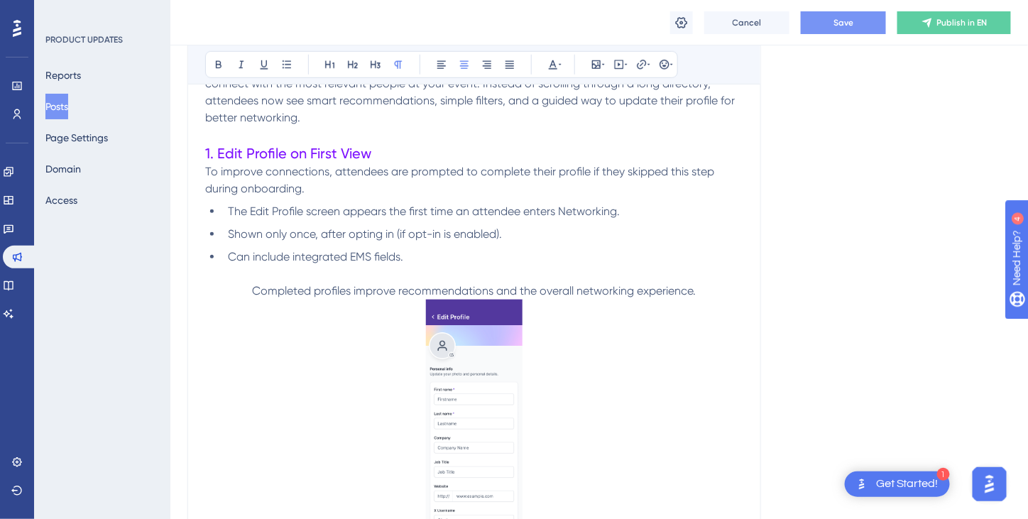
scroll to position [355, 0]
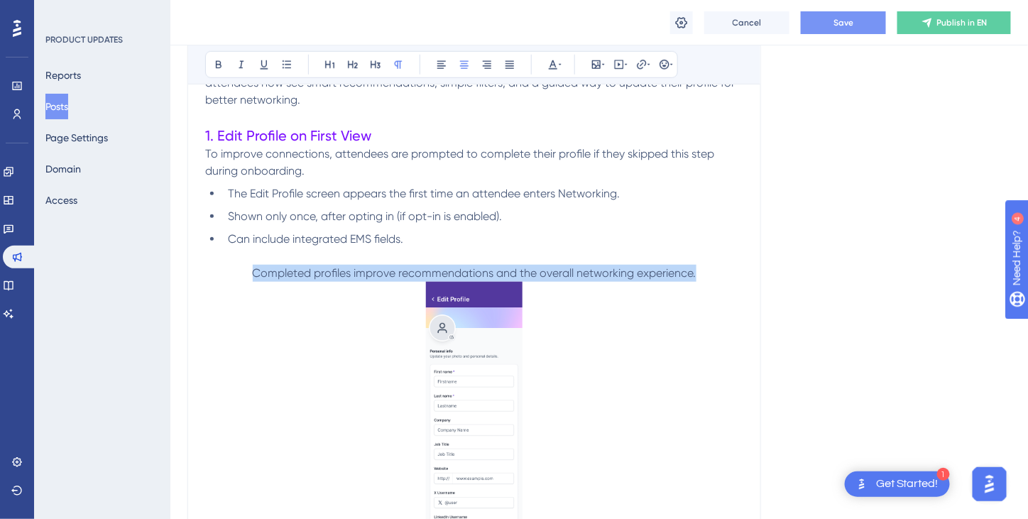
drag, startPoint x: 703, startPoint y: 273, endPoint x: 251, endPoint y: 278, distance: 452.5
click at [251, 278] on p "Completed profiles improve recommendations and the overall networking experienc…" at bounding box center [474, 273] width 538 height 17
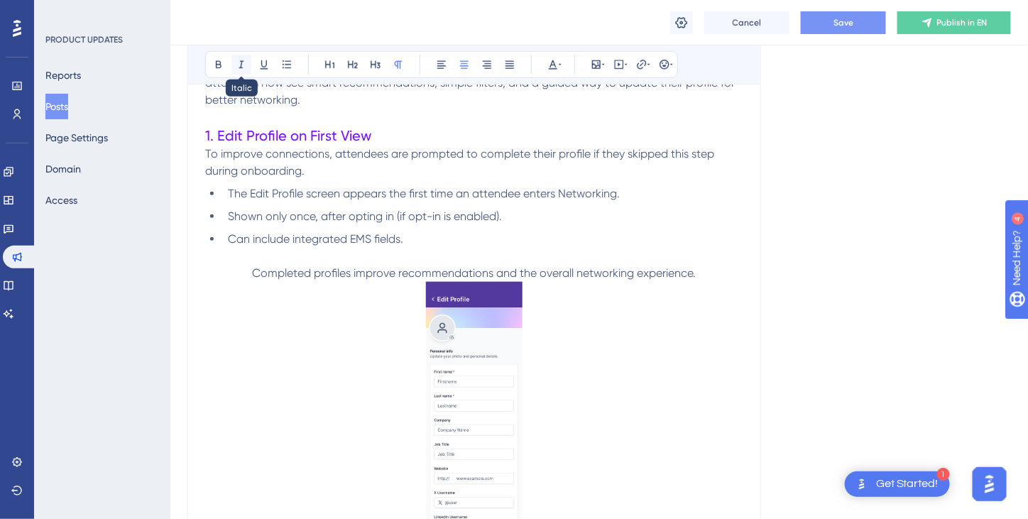
click at [240, 67] on icon at bounding box center [241, 65] width 5 height 8
click at [283, 368] on p at bounding box center [474, 519] width 538 height 474
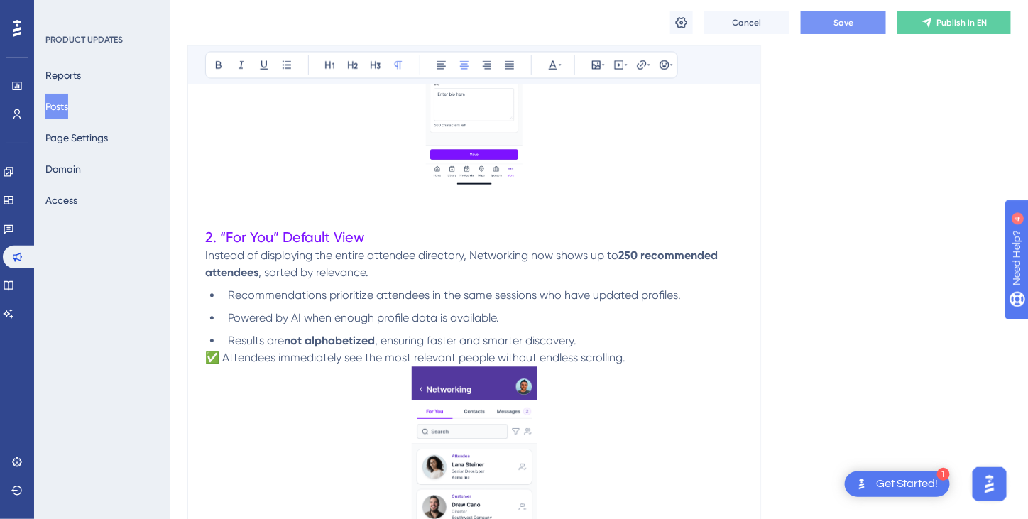
scroll to position [1006, 0]
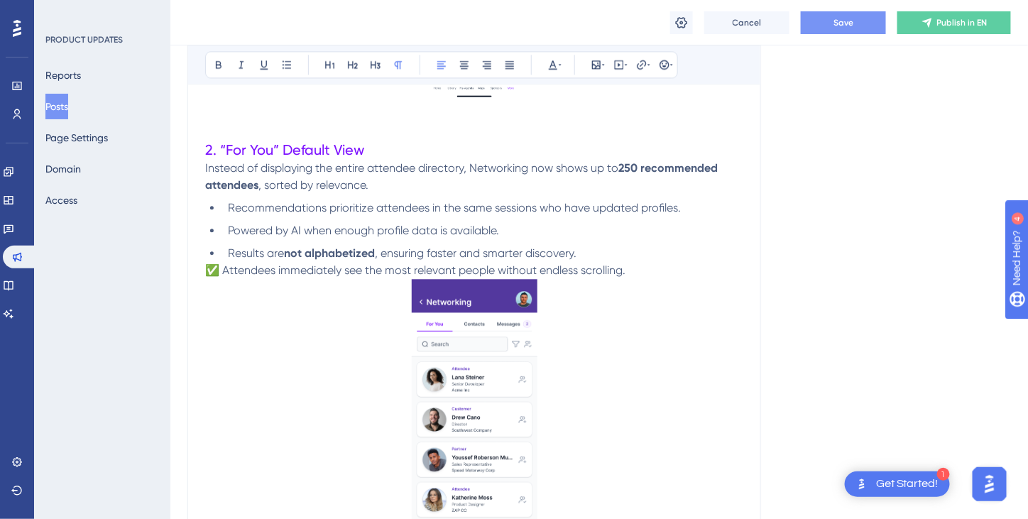
click at [208, 273] on span "✅ Attendees immediately see the most relevant people without endless scrolling." at bounding box center [415, 270] width 420 height 13
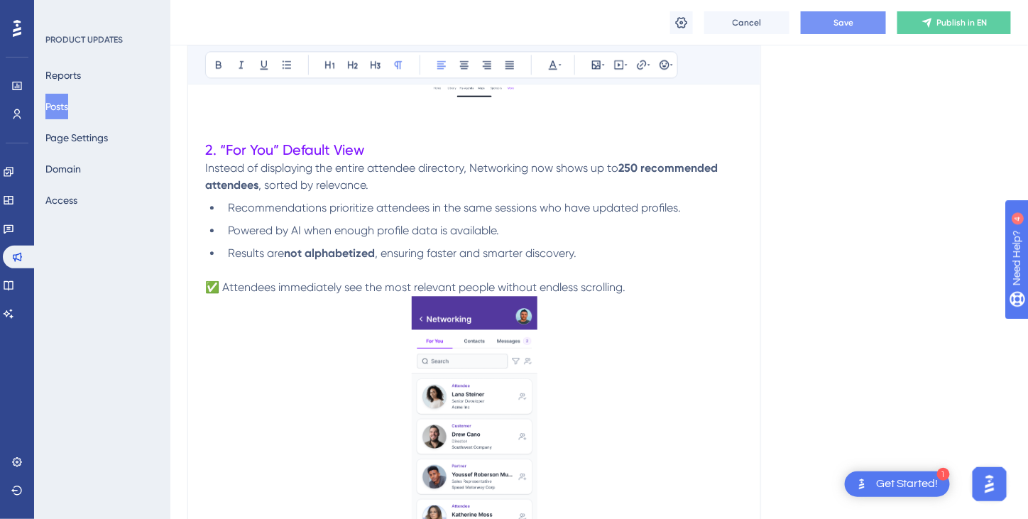
click at [225, 289] on span "✅ Attendees immediately see the most relevant people without endless scrolling." at bounding box center [415, 287] width 420 height 13
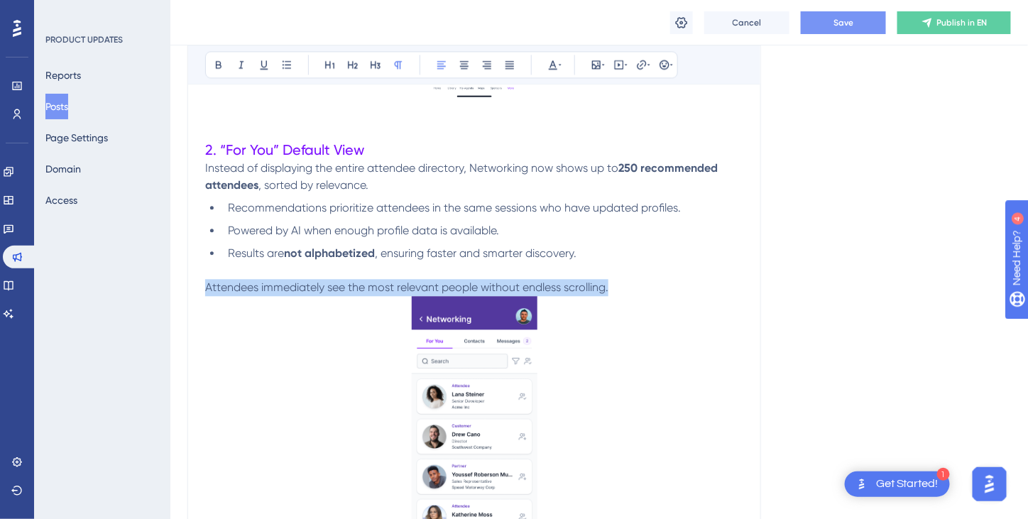
drag, startPoint x: 631, startPoint y: 293, endPoint x: 207, endPoint y: 289, distance: 424.7
click at [207, 289] on p "Attendees immediately see the most relevant people without endless scrolling." at bounding box center [474, 287] width 538 height 17
click at [467, 63] on icon at bounding box center [464, 64] width 11 height 11
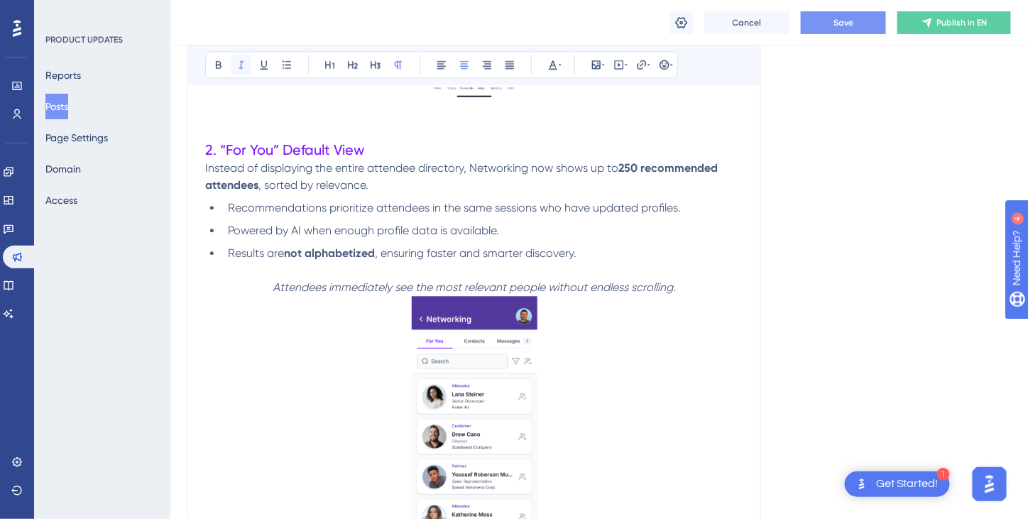
click at [239, 63] on icon at bounding box center [241, 64] width 11 height 11
click at [690, 389] on p at bounding box center [474, 436] width 538 height 281
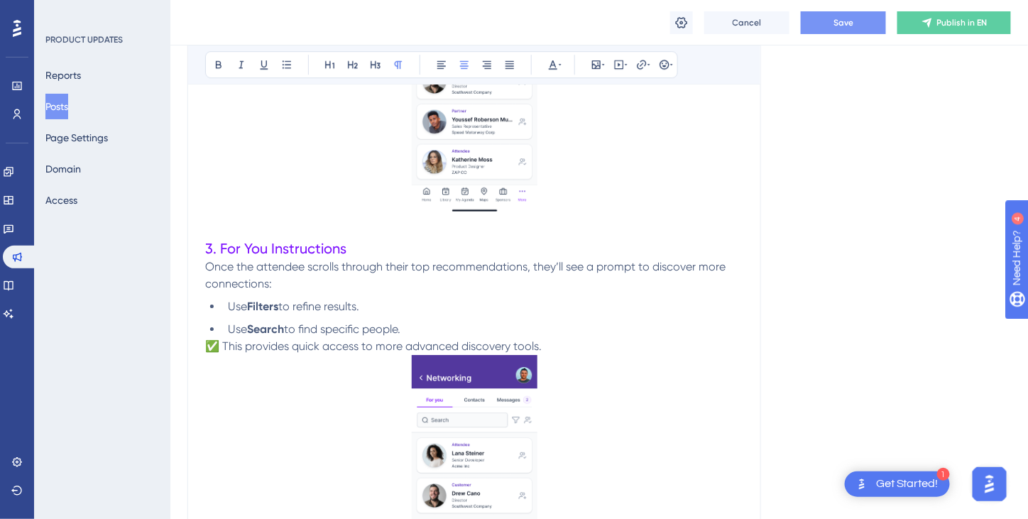
scroll to position [1403, 0]
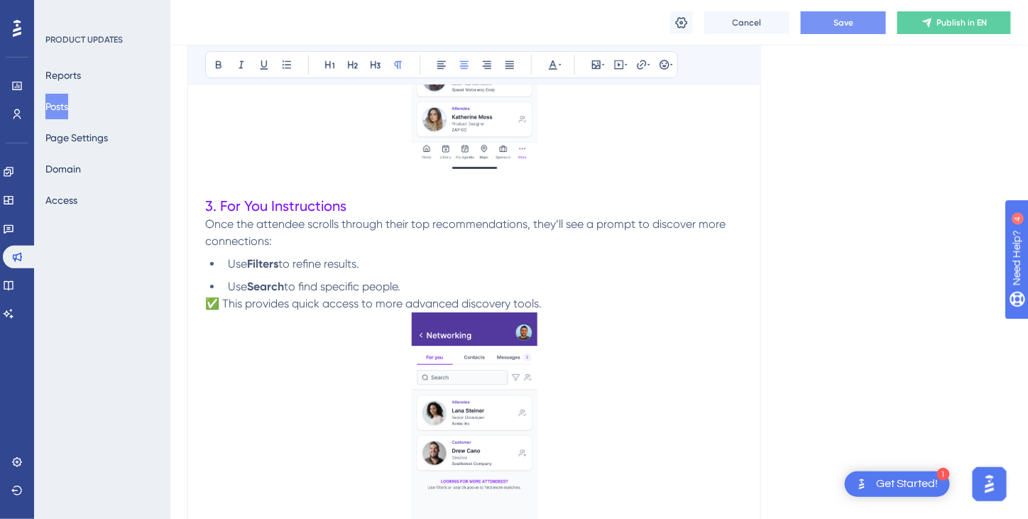
click at [226, 303] on span "✅ This provides quick access to more advanced discovery tools." at bounding box center [373, 303] width 337 height 13
click at [208, 306] on span "✅ This provides quick access to more advanced discovery tools." at bounding box center [373, 303] width 337 height 13
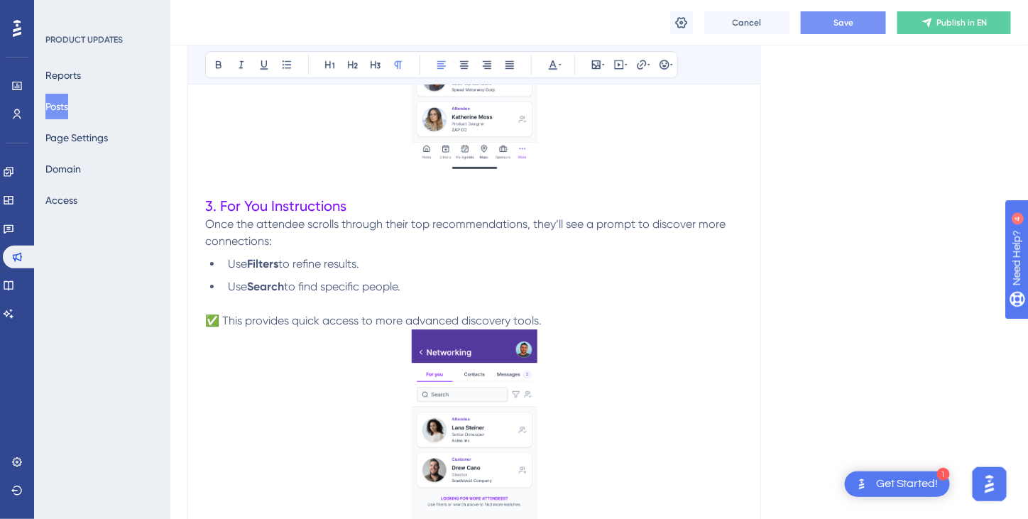
click at [228, 317] on span "✅ This provides quick access to more advanced discovery tools." at bounding box center [373, 320] width 337 height 13
click at [225, 317] on span "✅ This provides quick access to more advanced discovery tools." at bounding box center [373, 320] width 337 height 13
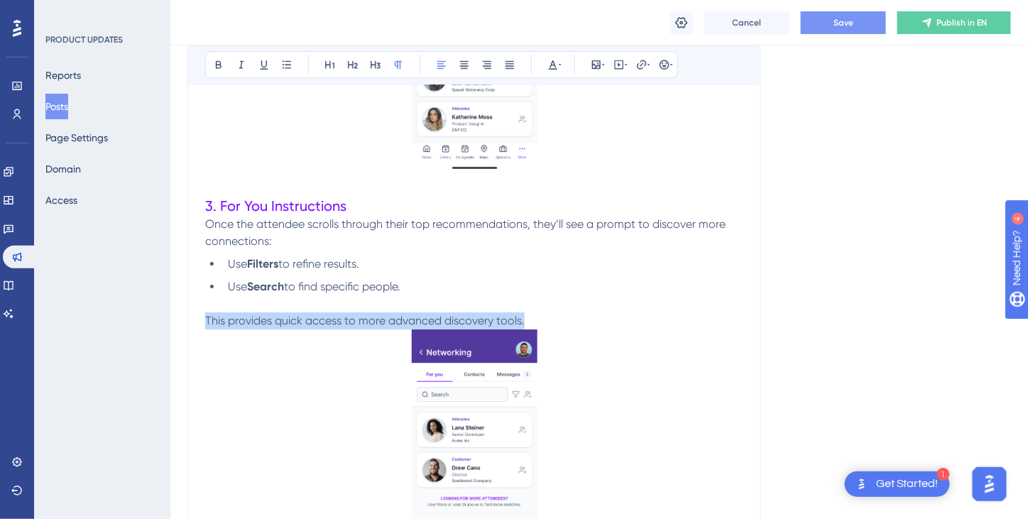
drag, startPoint x: 534, startPoint y: 319, endPoint x: 206, endPoint y: 323, distance: 328.2
click at [206, 323] on p "This provides quick access to more advanced discovery tools." at bounding box center [474, 321] width 538 height 17
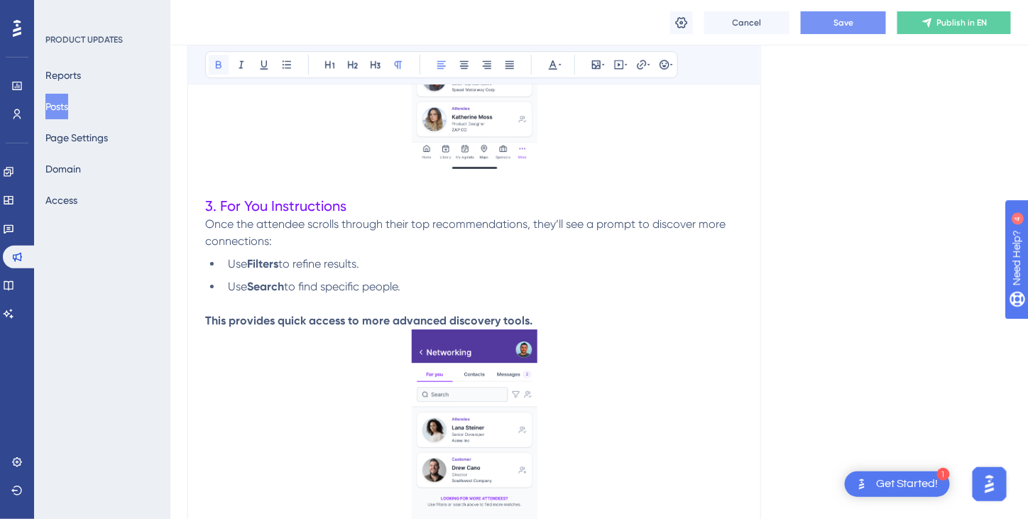
click at [217, 65] on icon at bounding box center [218, 64] width 11 height 11
click at [224, 63] on button at bounding box center [219, 65] width 20 height 20
click at [244, 63] on icon at bounding box center [241, 64] width 11 height 11
click at [464, 63] on icon at bounding box center [464, 65] width 9 height 8
click at [697, 300] on p at bounding box center [474, 303] width 538 height 17
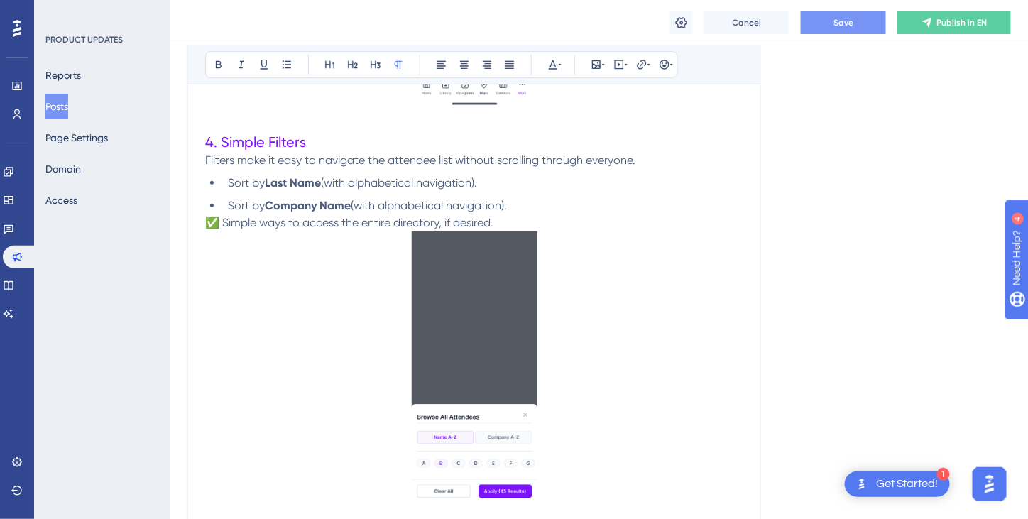
scroll to position [1901, 0]
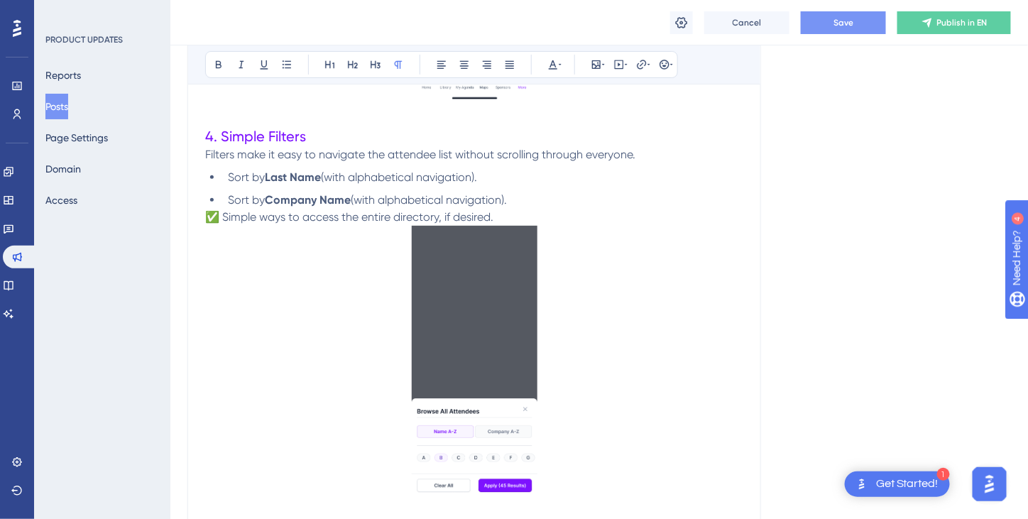
click at [224, 217] on span "✅ Simple ways to access the entire directory, if desired." at bounding box center [349, 216] width 288 height 13
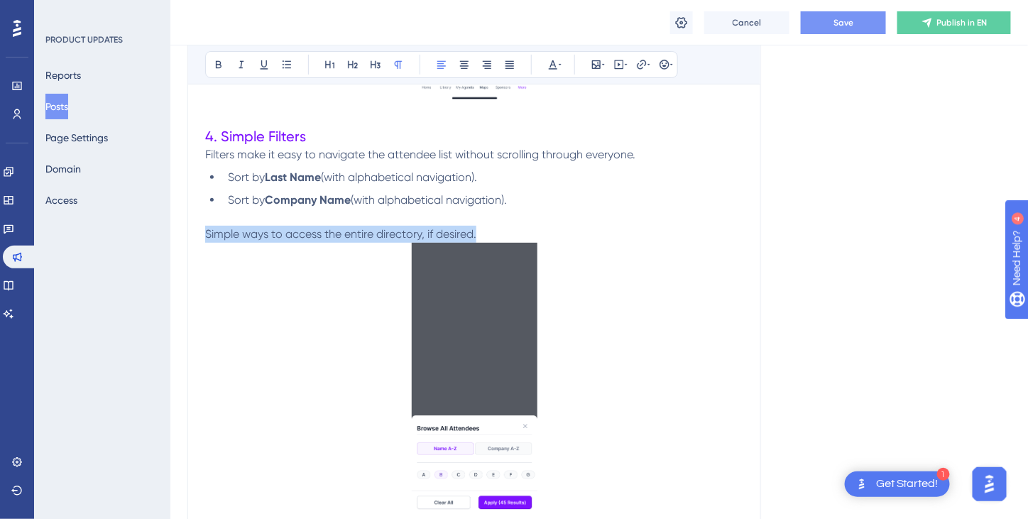
drag, startPoint x: 509, startPoint y: 233, endPoint x: 197, endPoint y: 239, distance: 311.1
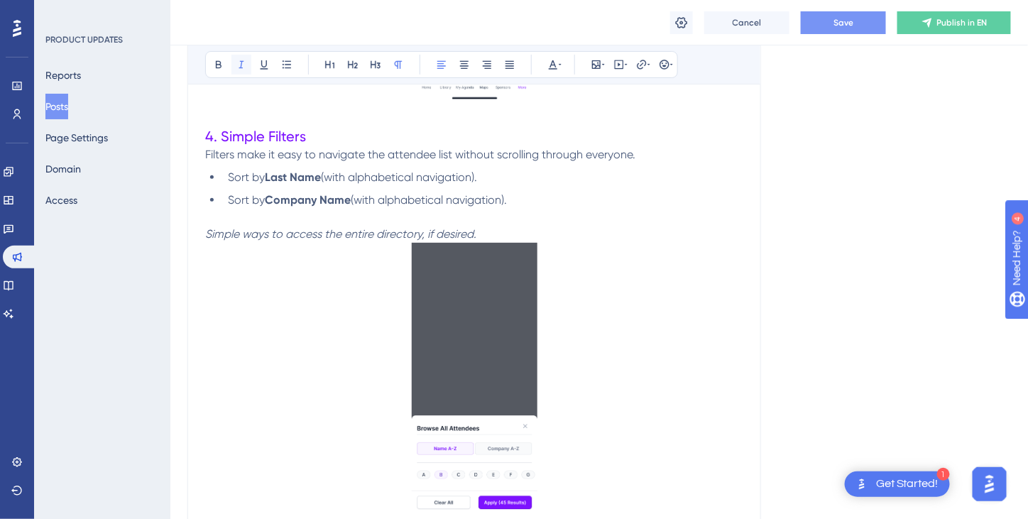
click at [244, 65] on icon at bounding box center [241, 64] width 11 height 11
click at [466, 65] on icon at bounding box center [464, 65] width 9 height 8
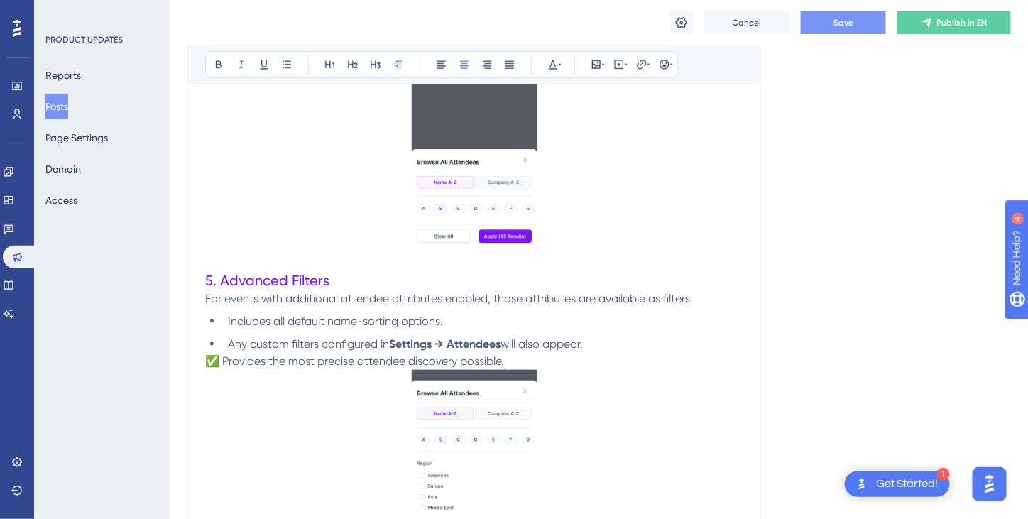
scroll to position [2256, 0]
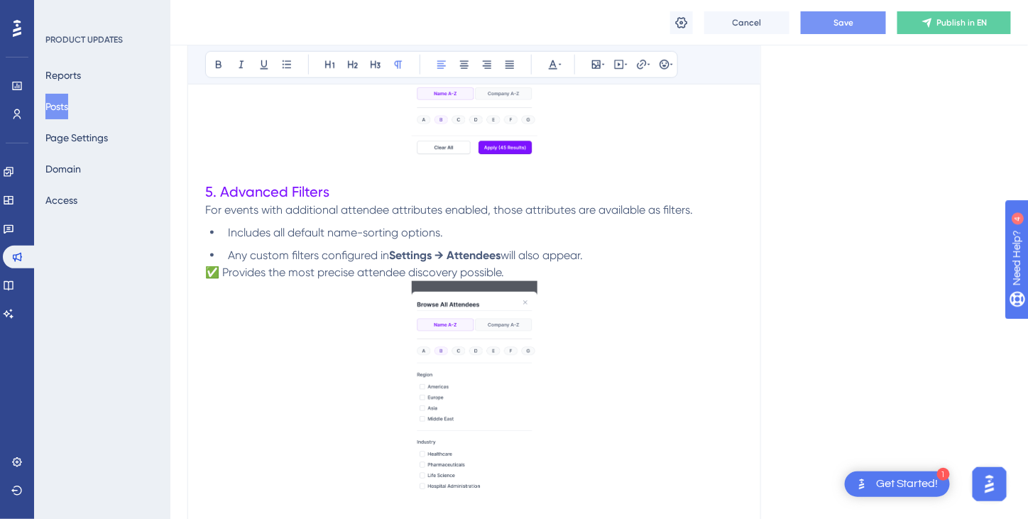
click at [226, 273] on span "✅ Provides the most precise attendee discovery possible." at bounding box center [354, 272] width 299 height 13
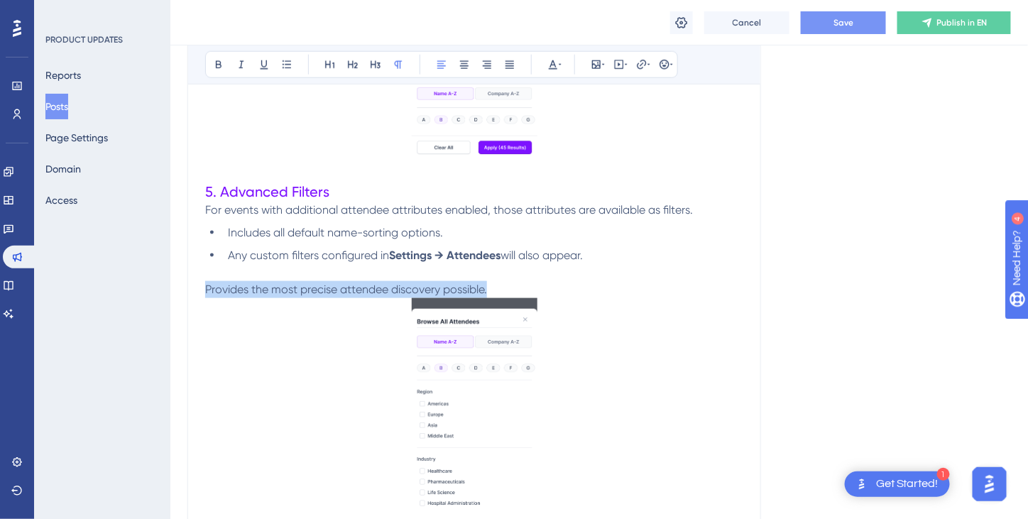
drag, startPoint x: 514, startPoint y: 285, endPoint x: 205, endPoint y: 290, distance: 309.0
click at [205, 290] on p "Provides the most precise attendee discovery possible." at bounding box center [474, 289] width 538 height 17
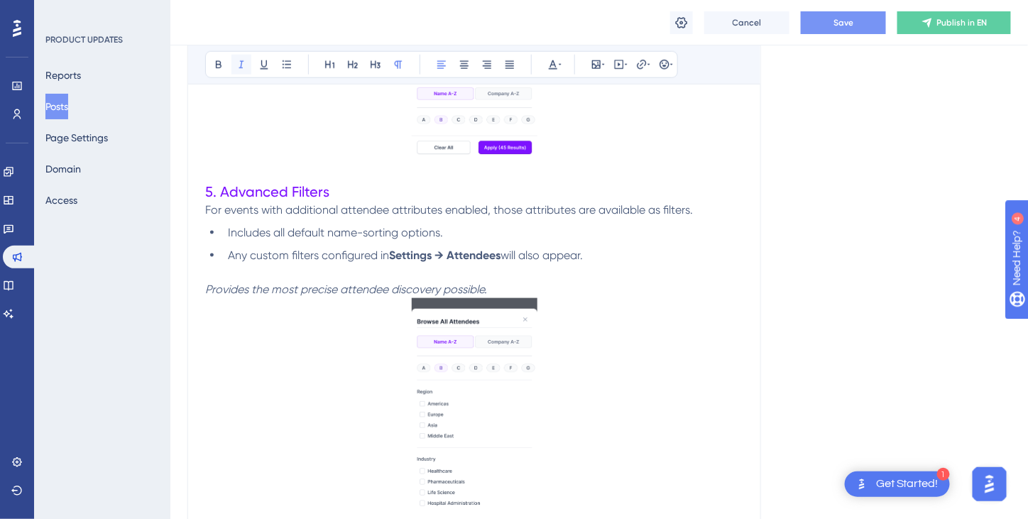
click at [243, 60] on icon at bounding box center [241, 64] width 11 height 11
click at [459, 65] on icon at bounding box center [464, 64] width 11 height 11
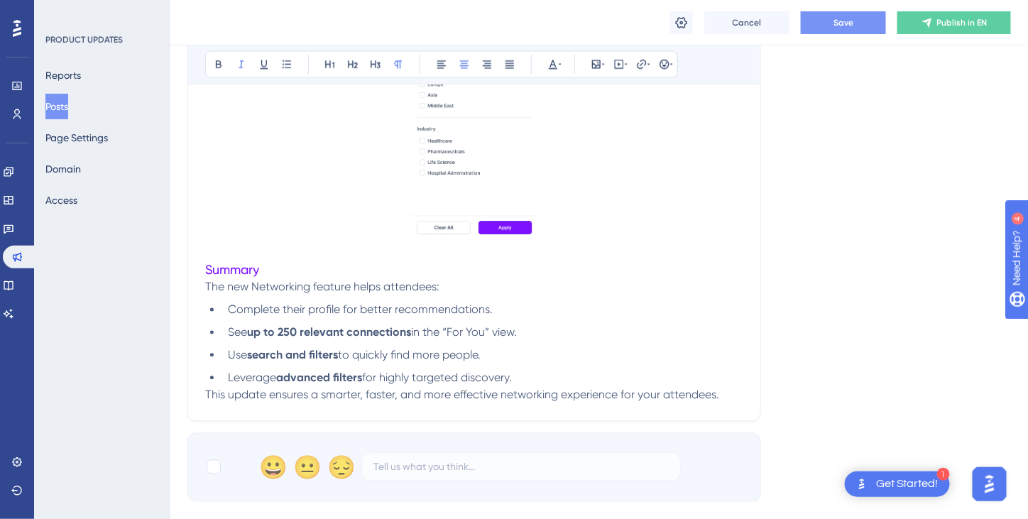
scroll to position [2611, 0]
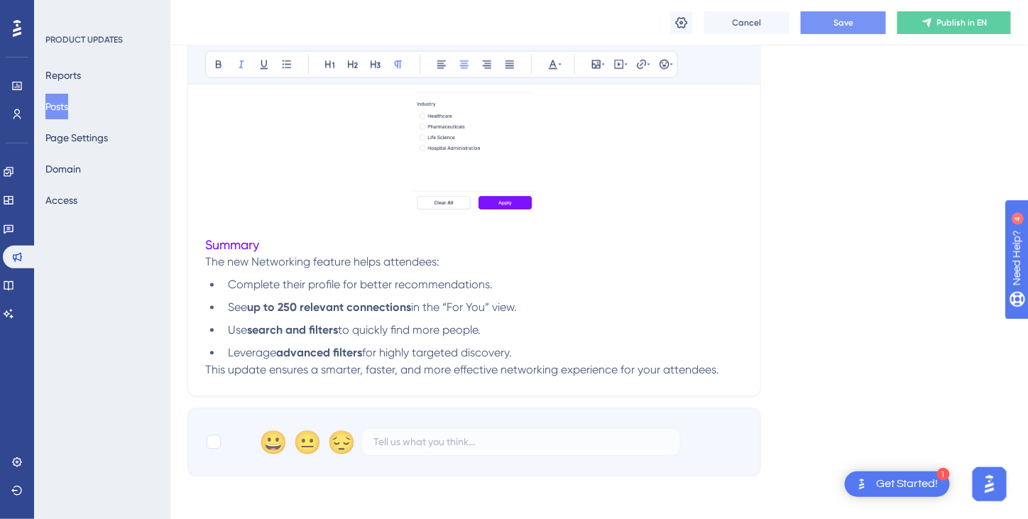
click at [567, 347] on li "Leverage advanced filters for highly targeted discovery." at bounding box center [482, 353] width 521 height 17
click at [207, 371] on span "This update ensures a smarter, faster, and more effective networking experience…" at bounding box center [462, 370] width 514 height 13
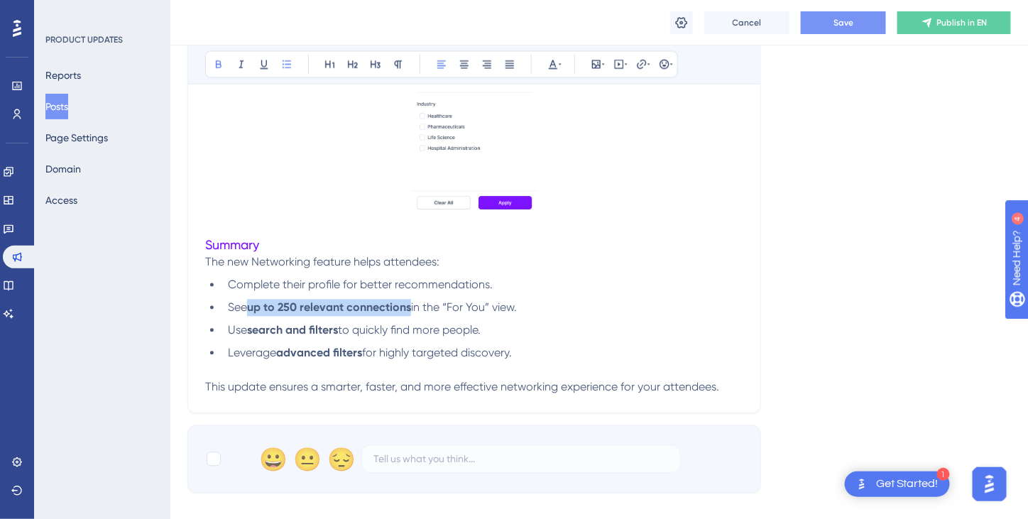
drag, startPoint x: 252, startPoint y: 312, endPoint x: 413, endPoint y: 311, distance: 160.5
click at [413, 311] on li "See up to 250 relevant connections in the “For You” view." at bounding box center [482, 308] width 521 height 17
click at [554, 63] on icon at bounding box center [553, 64] width 9 height 9
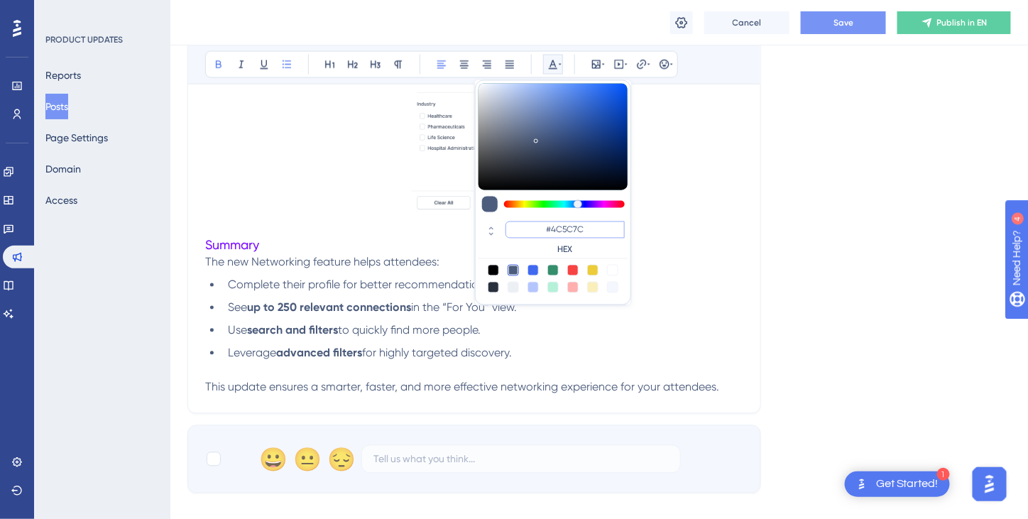
drag, startPoint x: 588, startPoint y: 225, endPoint x: 528, endPoint y: 229, distance: 59.8
click at [528, 229] on input "#4C5C7C" at bounding box center [565, 230] width 119 height 17
paste input "7D12FF"
type input "#7D12FF"
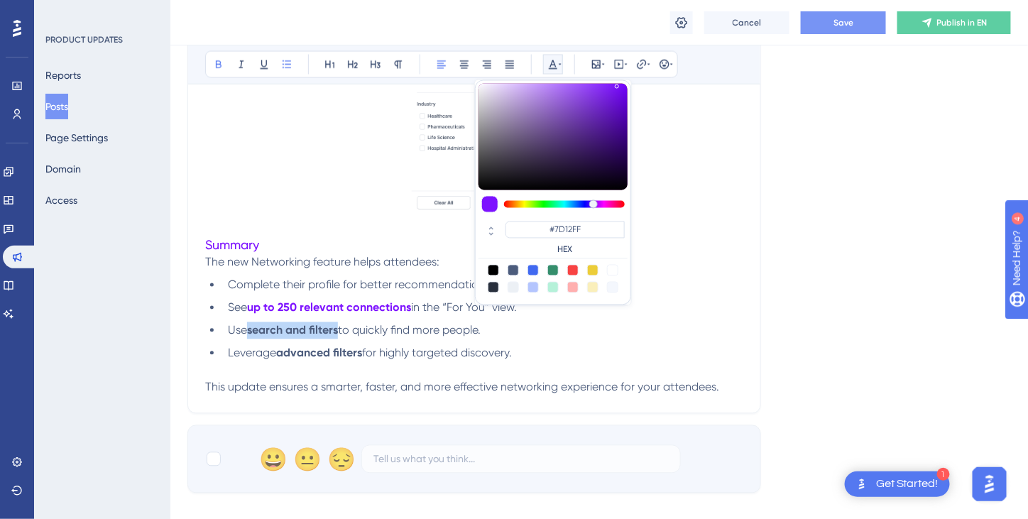
drag, startPoint x: 341, startPoint y: 334, endPoint x: 251, endPoint y: 333, distance: 90.2
click at [251, 333] on li "Use search and filters to quickly find more people." at bounding box center [482, 330] width 521 height 17
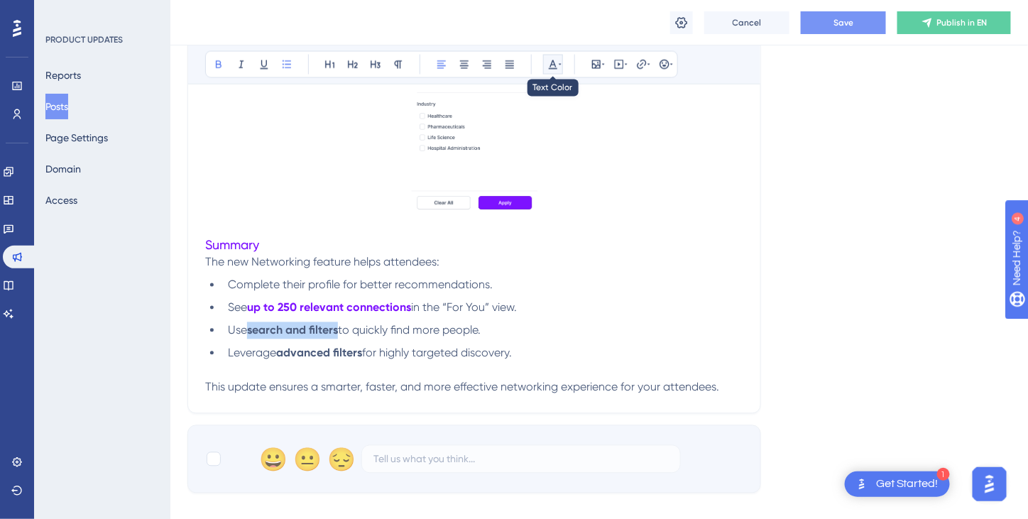
click at [553, 65] on icon at bounding box center [553, 64] width 11 height 11
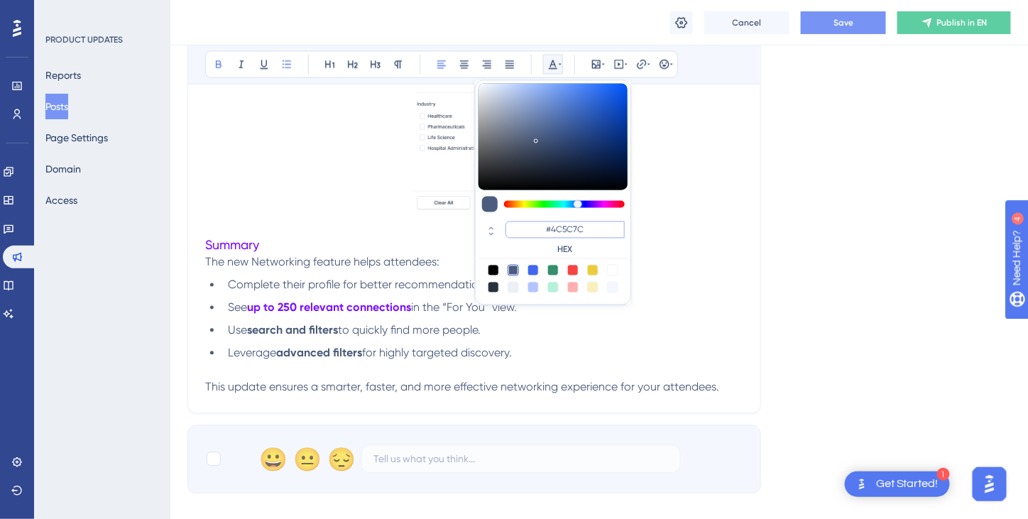
drag, startPoint x: 592, startPoint y: 227, endPoint x: 531, endPoint y: 225, distance: 61.1
click at [531, 225] on input "#4C5C7C" at bounding box center [565, 230] width 119 height 17
paste input "7D12FF"
type input "#7D12FF"
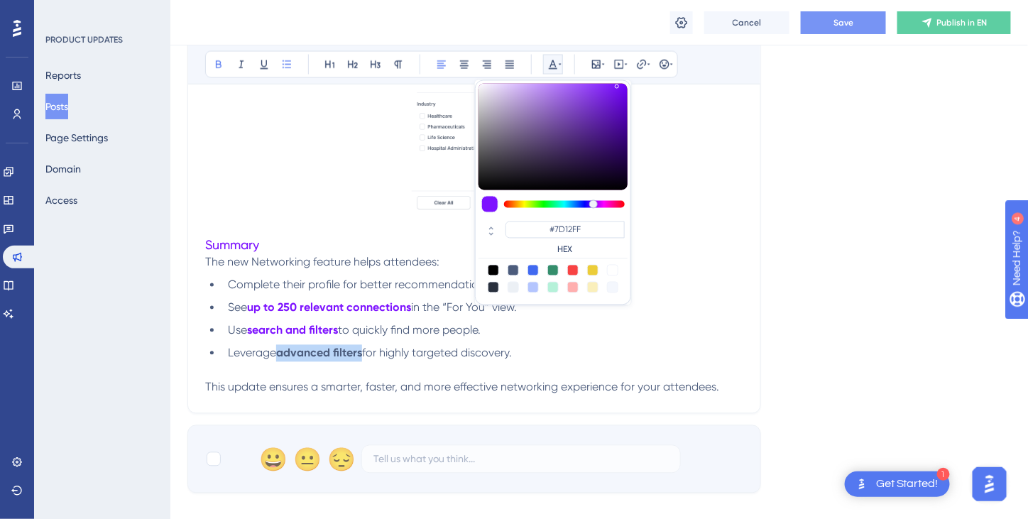
drag, startPoint x: 363, startPoint y: 351, endPoint x: 282, endPoint y: 352, distance: 81.0
click at [282, 352] on strong "advanced filters" at bounding box center [319, 353] width 86 height 13
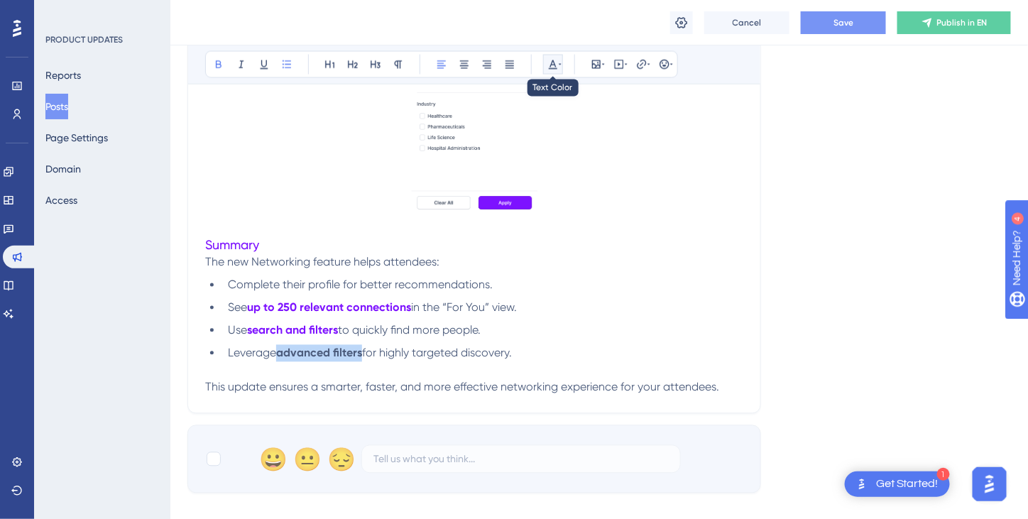
click at [555, 63] on icon at bounding box center [553, 64] width 11 height 11
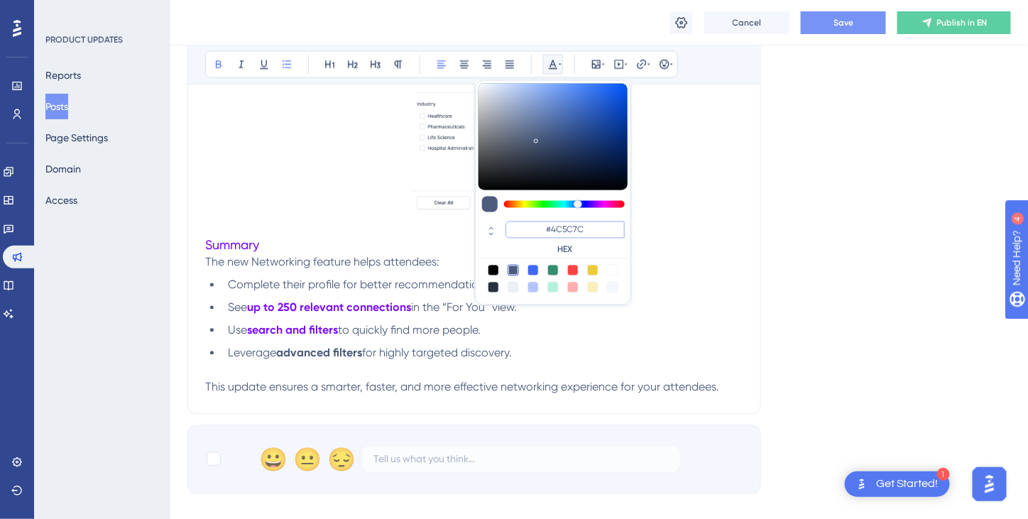
drag, startPoint x: 594, startPoint y: 231, endPoint x: 545, endPoint y: 232, distance: 49.0
click at [526, 235] on input "#4C5C7C" at bounding box center [565, 230] width 119 height 17
paste input "7D12FF"
type input "#7D12FF"
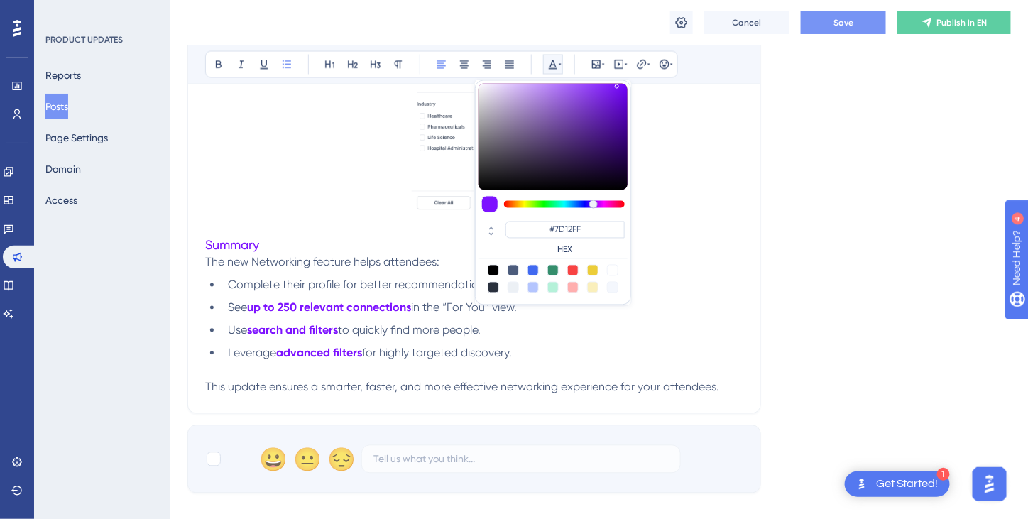
click at [569, 337] on ul "Complete their profile for better recommendations. See up to 250 relevant conne…" at bounding box center [474, 319] width 538 height 85
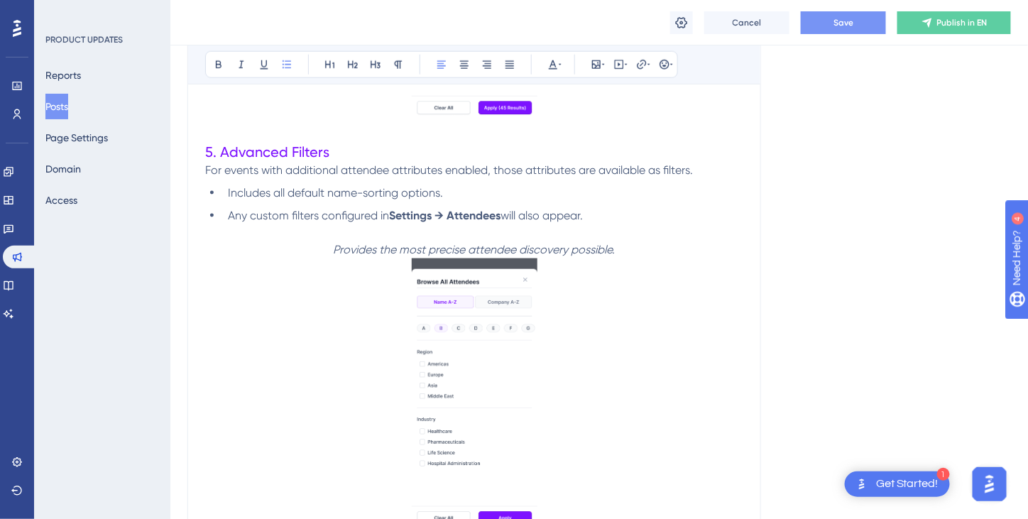
scroll to position [2256, 0]
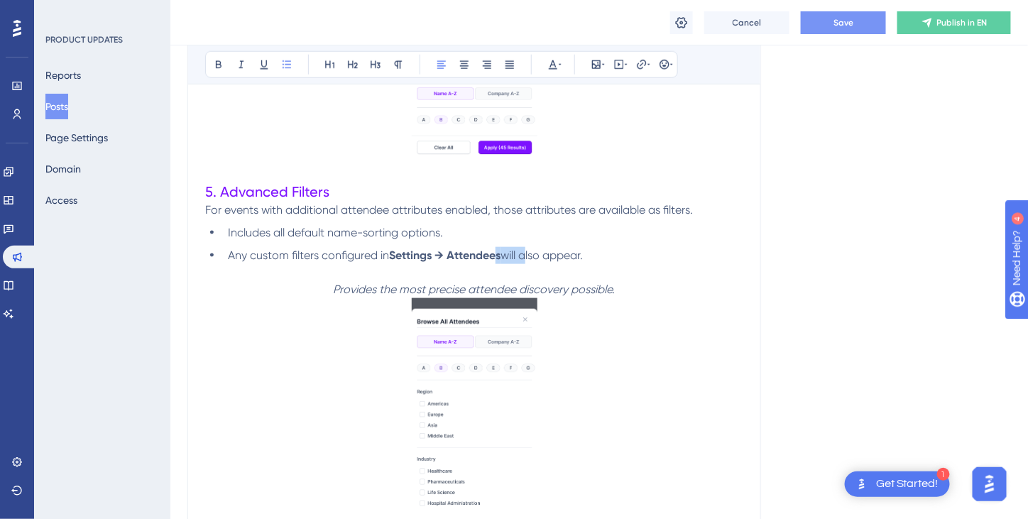
drag, startPoint x: 526, startPoint y: 254, endPoint x: 495, endPoint y: 253, distance: 30.6
click at [495, 253] on li "Any custom filters configured in Settings → Attendees will also appear." at bounding box center [482, 255] width 521 height 17
drag, startPoint x: 392, startPoint y: 255, endPoint x: 501, endPoint y: 256, distance: 108.7
click at [501, 256] on strong "Settings → Attendees" at bounding box center [445, 255] width 112 height 13
click at [554, 65] on icon at bounding box center [553, 64] width 9 height 9
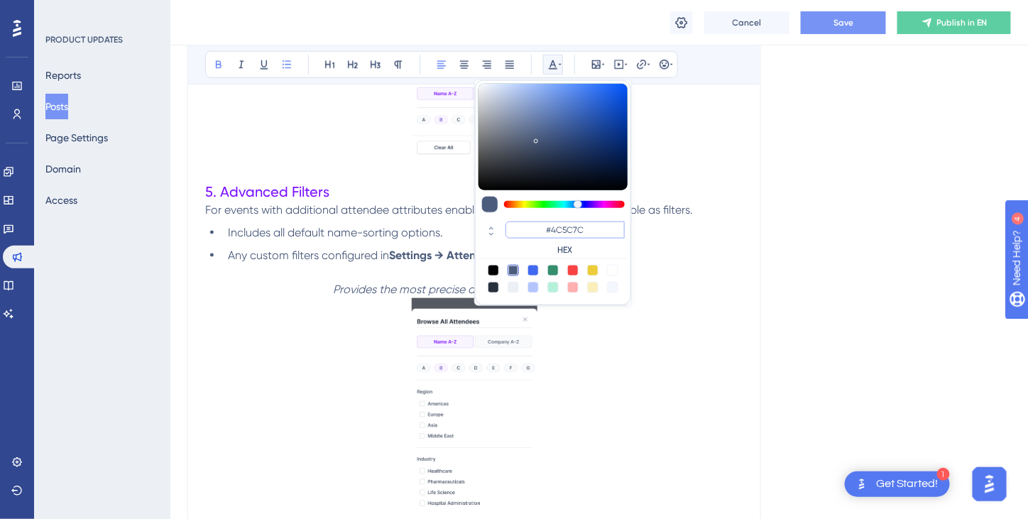
drag, startPoint x: 589, startPoint y: 229, endPoint x: 528, endPoint y: 227, distance: 61.1
click at [528, 227] on input "#4C5C7C" at bounding box center [565, 230] width 119 height 17
paste input "7D12FF"
type input "#7D12FF"
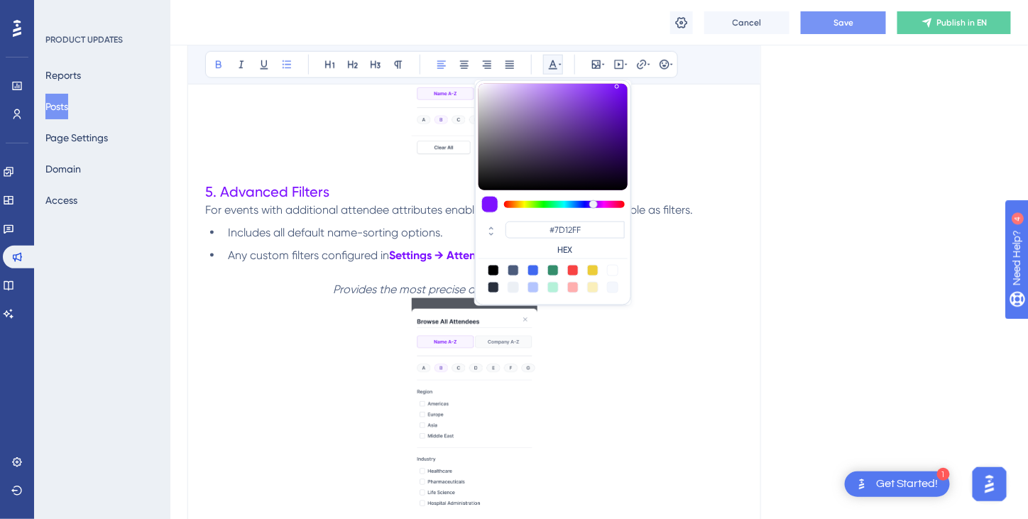
click at [325, 288] on p "Provides the most precise attendee discovery possible." at bounding box center [474, 289] width 538 height 17
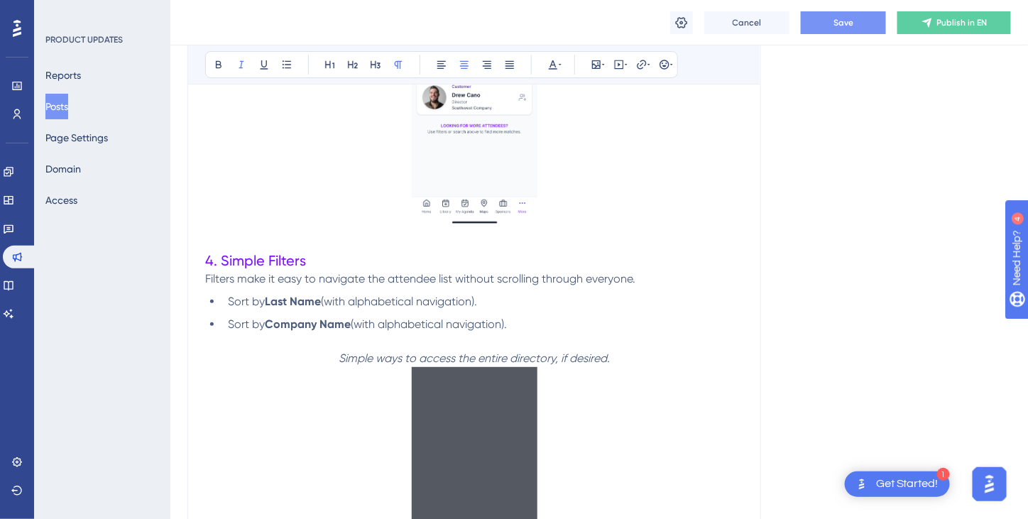
scroll to position [1759, 0]
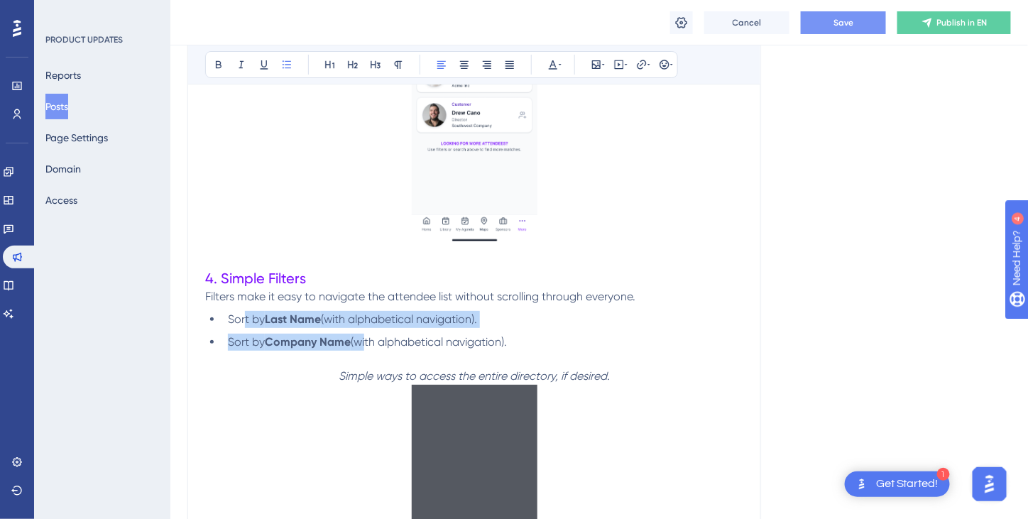
drag, startPoint x: 243, startPoint y: 315, endPoint x: 364, endPoint y: 342, distance: 123.6
click at [364, 342] on ul "Sort by Last Name (with alphabetical navigation). Sort by Company Name (with al…" at bounding box center [474, 331] width 538 height 40
click at [217, 63] on icon at bounding box center [219, 65] width 6 height 8
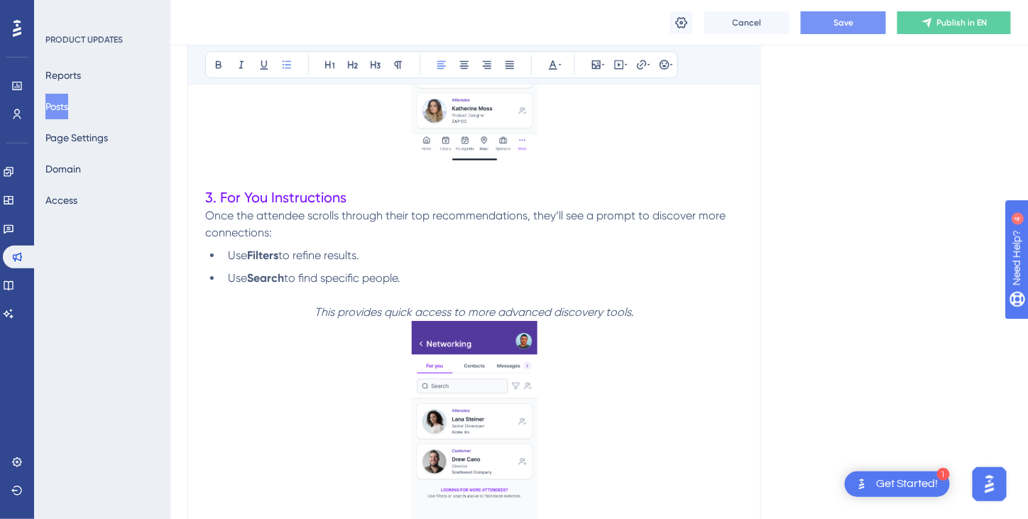
scroll to position [1332, 0]
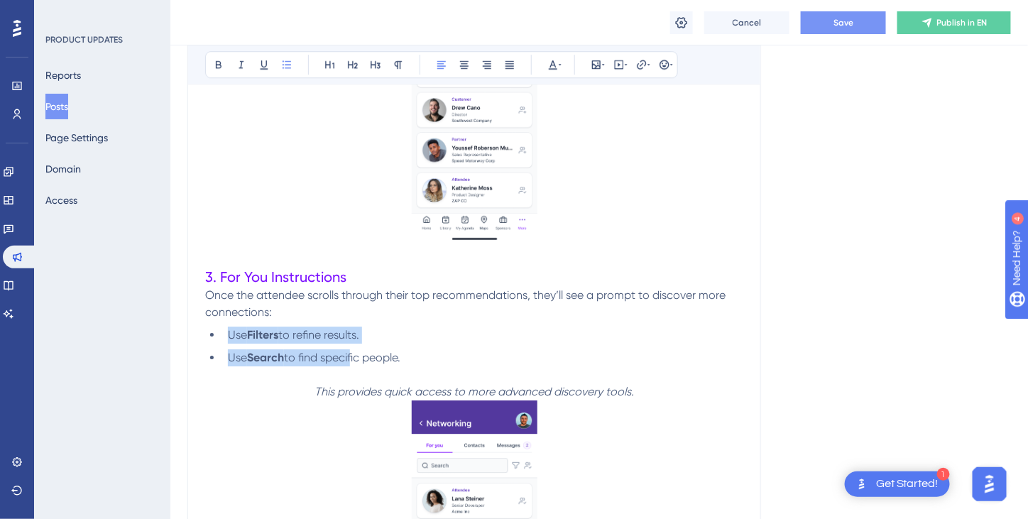
drag, startPoint x: 230, startPoint y: 333, endPoint x: 354, endPoint y: 361, distance: 126.6
click at [354, 361] on ul "Use Filters to refine results. Use Search to find specific people." at bounding box center [474, 347] width 538 height 40
click at [222, 66] on icon at bounding box center [218, 64] width 11 height 11
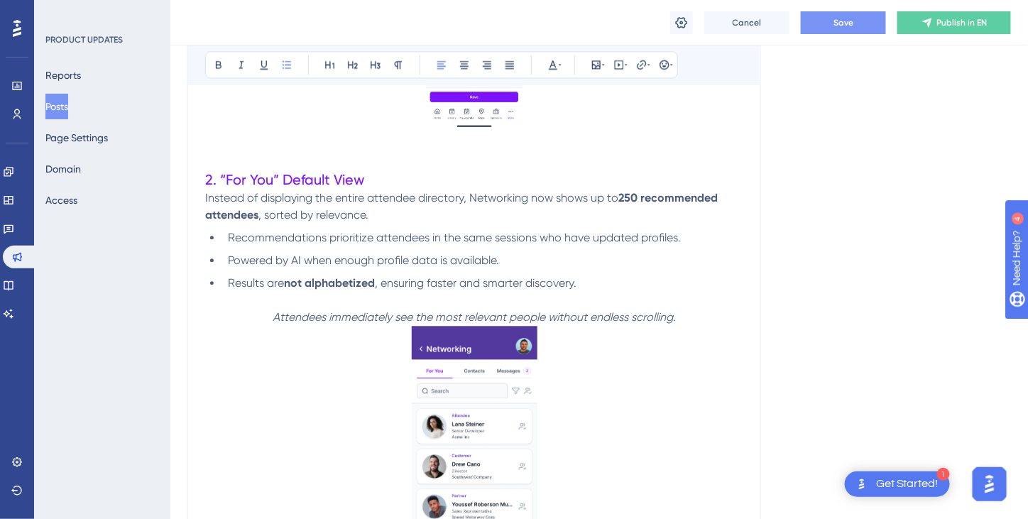
scroll to position [906, 0]
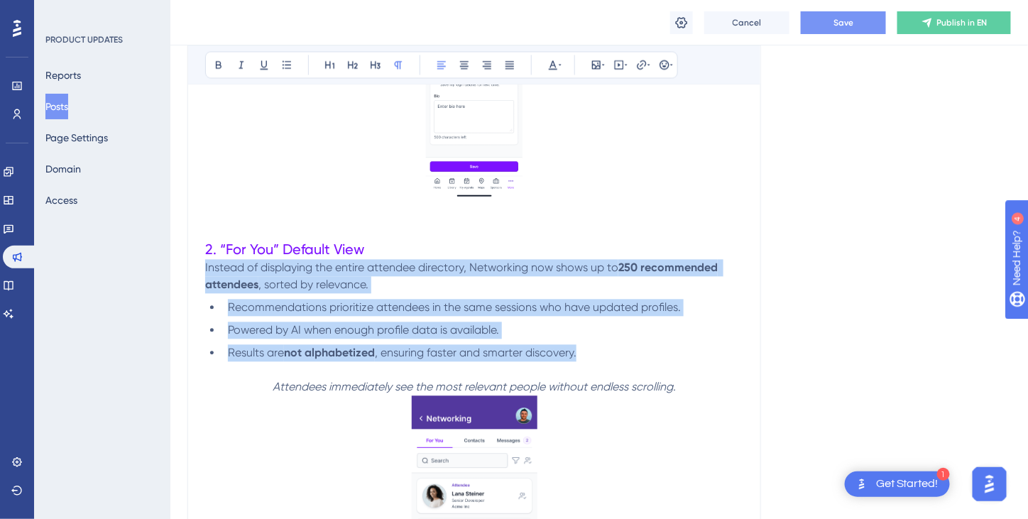
drag, startPoint x: 206, startPoint y: 266, endPoint x: 624, endPoint y: 355, distance: 427.0
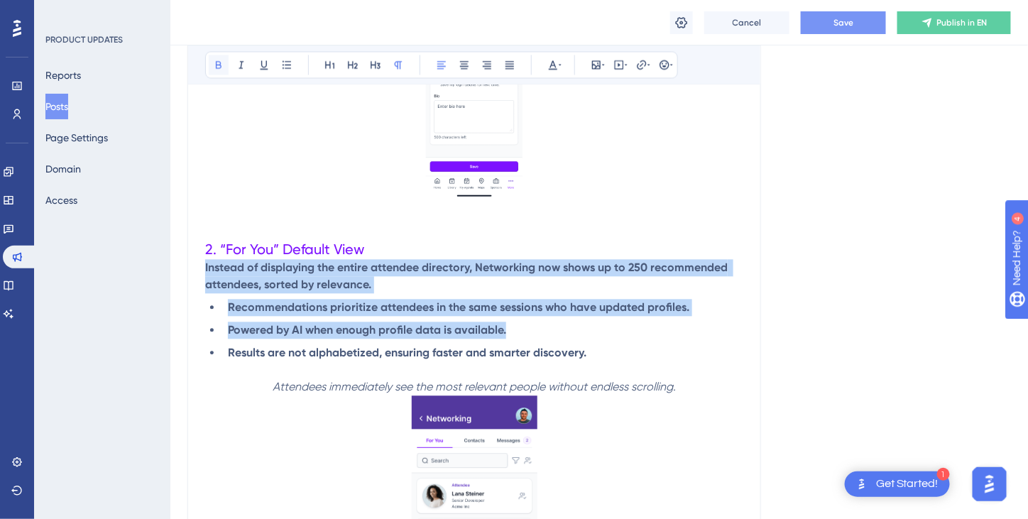
click at [216, 64] on icon at bounding box center [219, 65] width 6 height 8
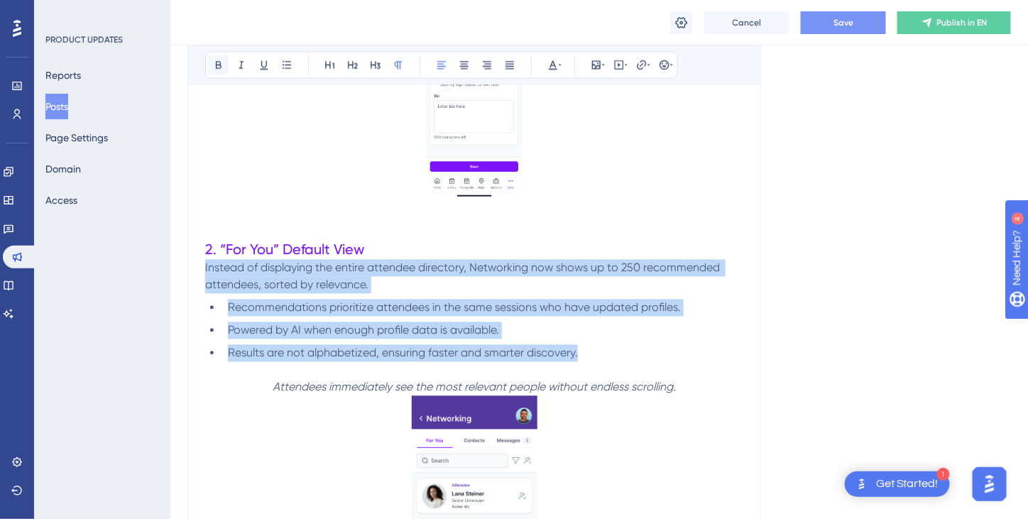
click at [216, 65] on icon at bounding box center [219, 65] width 6 height 8
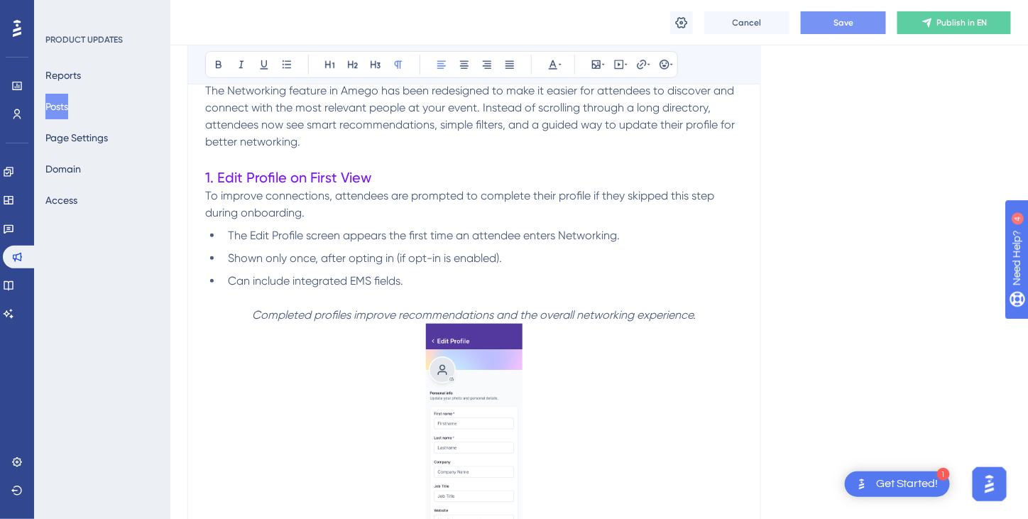
scroll to position [267, 0]
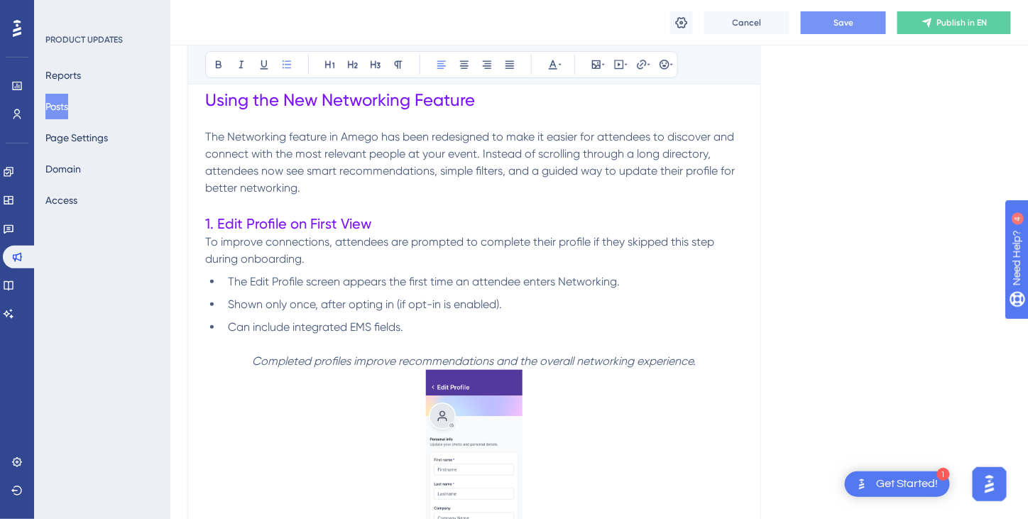
click at [590, 298] on li "Shown only once, after opting in (if opt-in is enabled)." at bounding box center [482, 304] width 521 height 17
click at [325, 193] on p "The Networking feature in Amego has been redesigned to make it easier for atten…" at bounding box center [474, 163] width 538 height 68
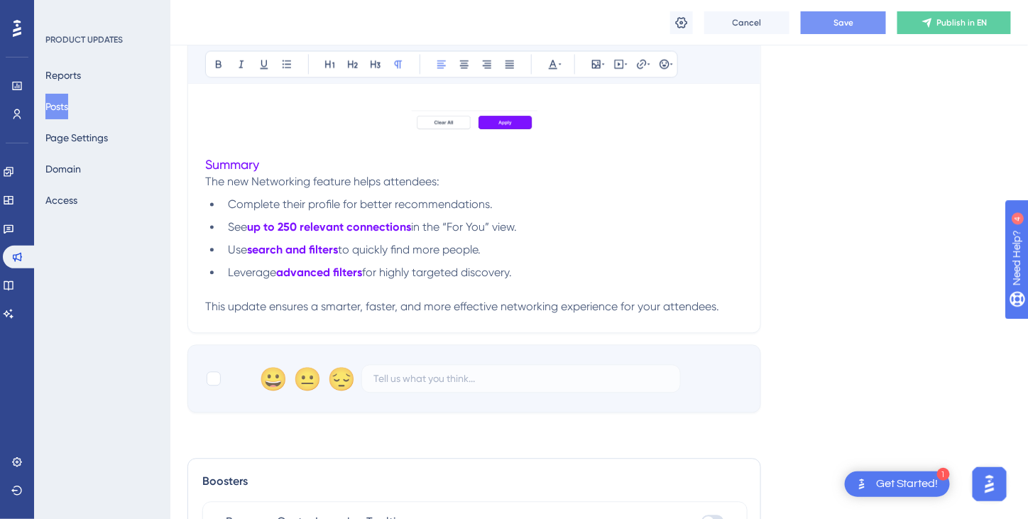
scroll to position [2539, 0]
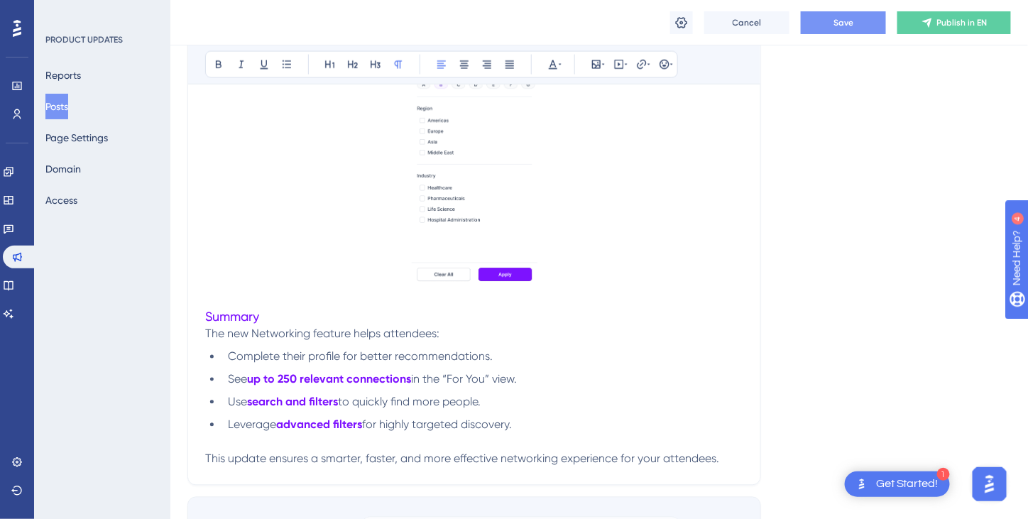
click at [847, 22] on span "Save" at bounding box center [844, 22] width 20 height 11
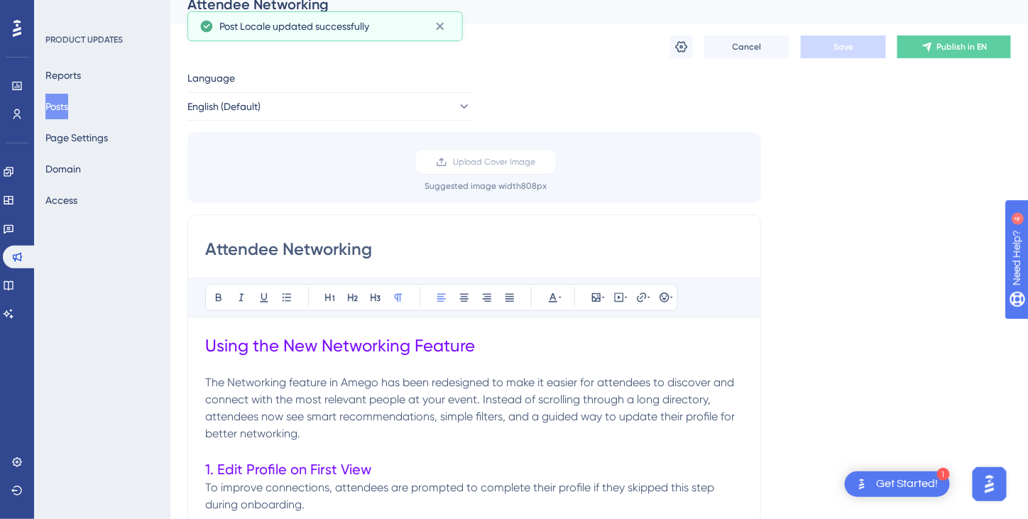
scroll to position [0, 0]
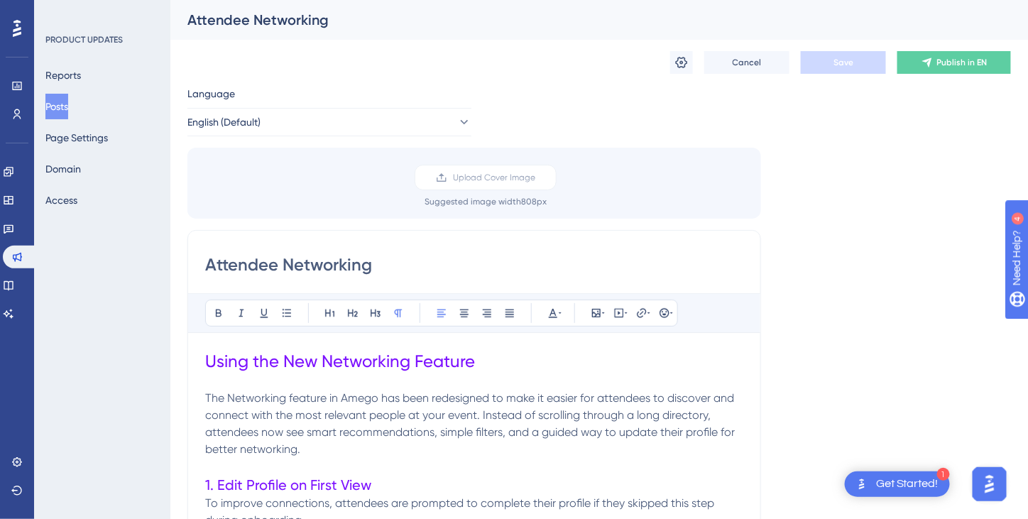
drag, startPoint x: 389, startPoint y: 264, endPoint x: 202, endPoint y: 265, distance: 186.8
paste input "Enhanced Networking Features"
type input "Enhanced Networking Features"
click at [549, 356] on h1 "Using the New Networking Feature" at bounding box center [474, 361] width 538 height 23
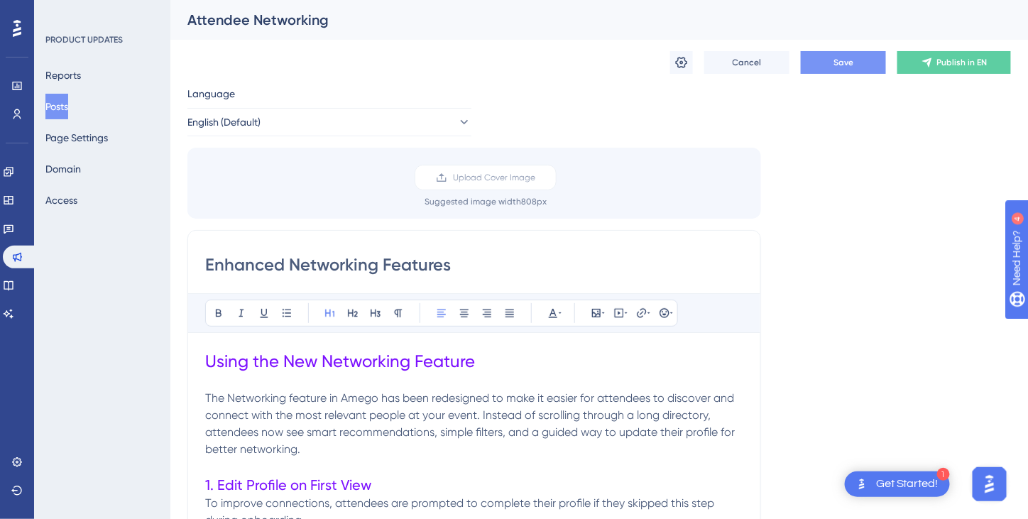
click at [688, 70] on button at bounding box center [681, 62] width 23 height 23
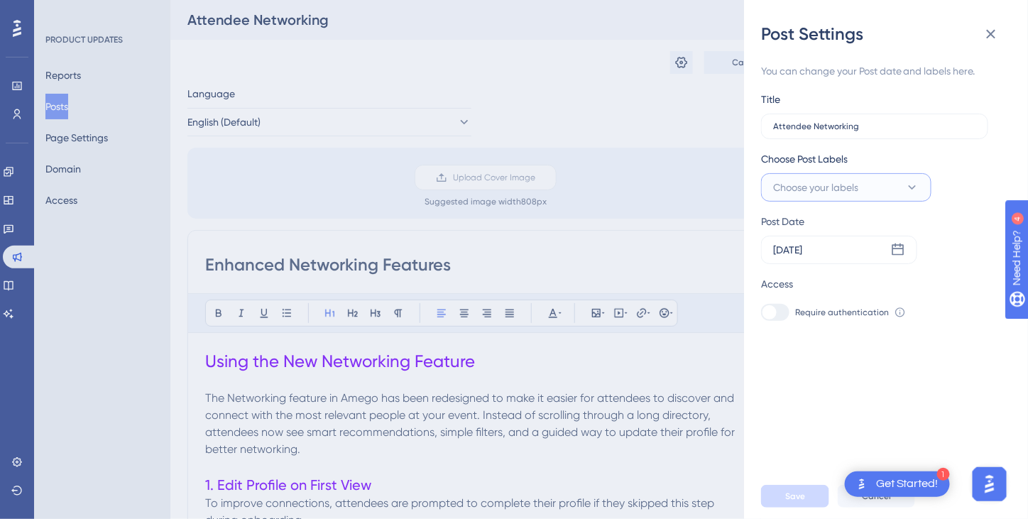
click at [902, 185] on button "Choose your labels" at bounding box center [846, 187] width 170 height 28
click at [513, 254] on div "Post Settings You can change your Post date and labels here. Title Attendee Net…" at bounding box center [514, 259] width 1028 height 519
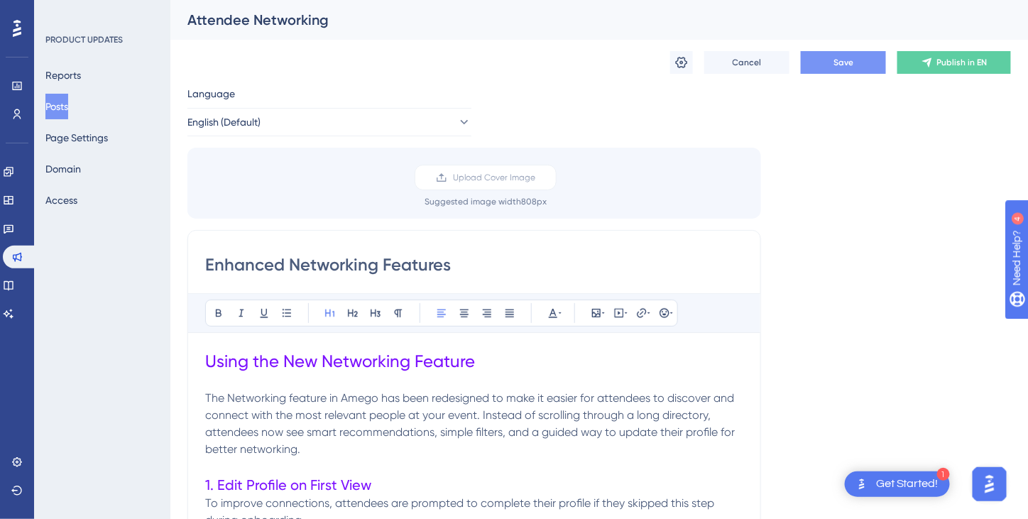
drag, startPoint x: 202, startPoint y: 359, endPoint x: 452, endPoint y: 426, distance: 258.1
click at [452, 425] on span "The Networking feature in Amego has been redesigned to make it easier for atten…" at bounding box center [471, 423] width 533 height 65
click at [452, 397] on span "The Networking feature in Amego has been redesigned to make it easier for atten…" at bounding box center [471, 423] width 533 height 65
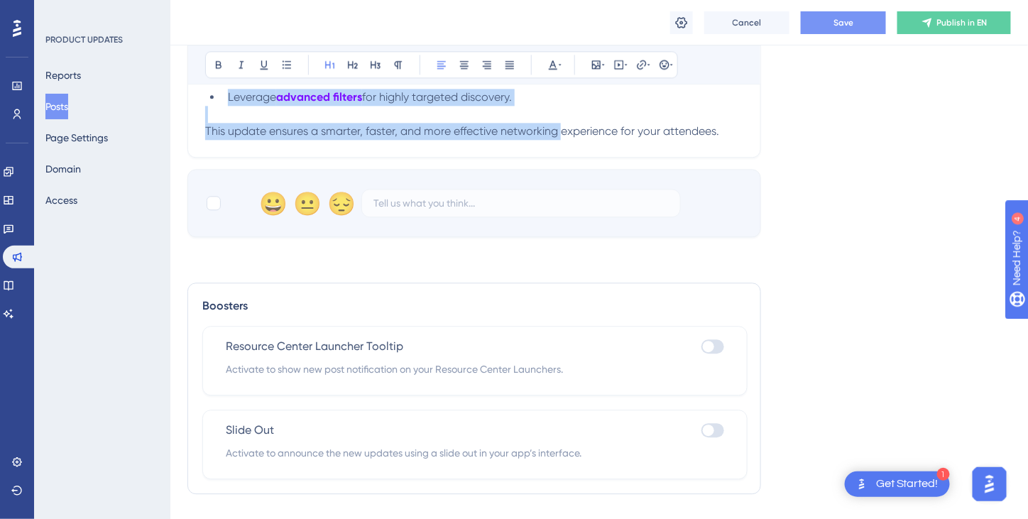
scroll to position [2894, 0]
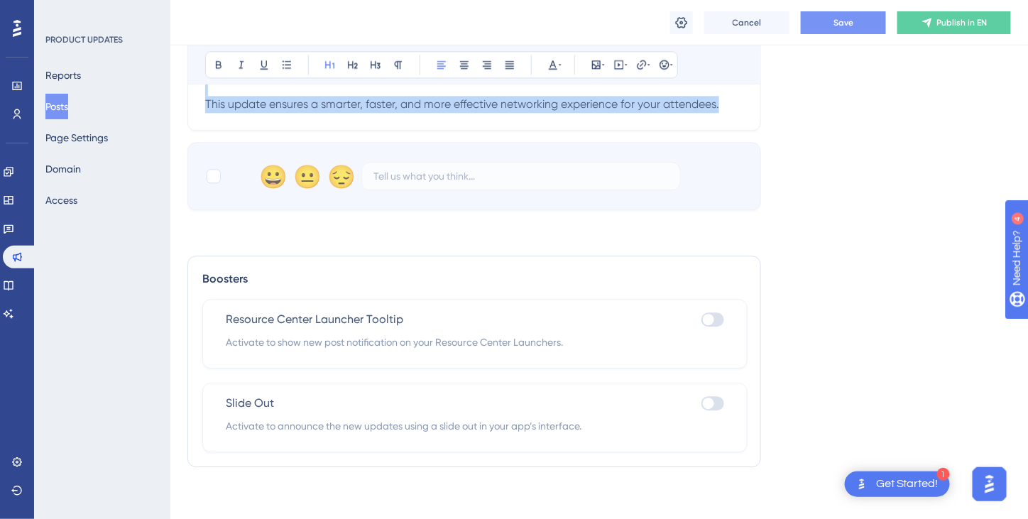
drag, startPoint x: 205, startPoint y: 362, endPoint x: 740, endPoint y: 120, distance: 587.1
copy div "Lorem ips Dol Sitametcon Adipisc Eli Seddoeiusm tempori ut Labor etd magn aliqu…"
click at [851, 28] on button "Save" at bounding box center [843, 22] width 85 height 23
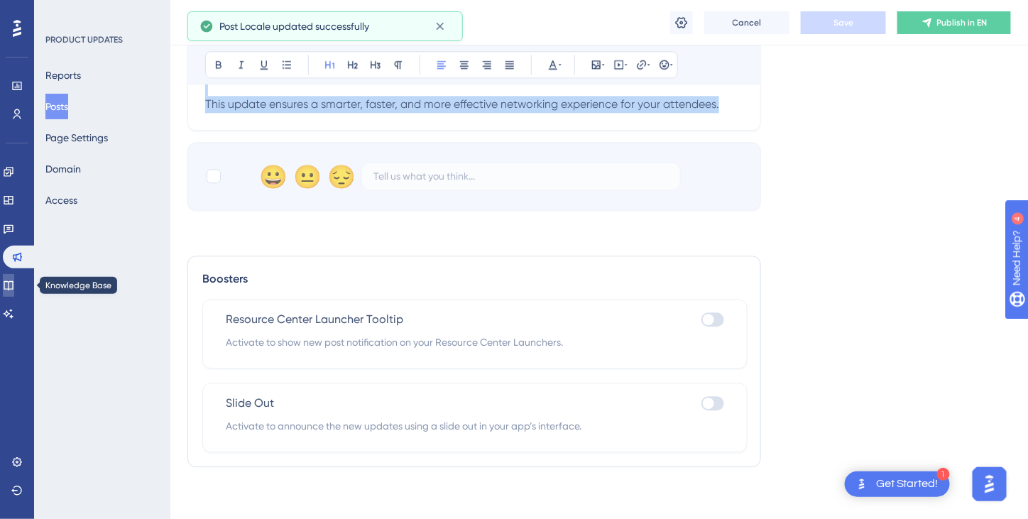
click at [13, 287] on icon at bounding box center [8, 285] width 9 height 9
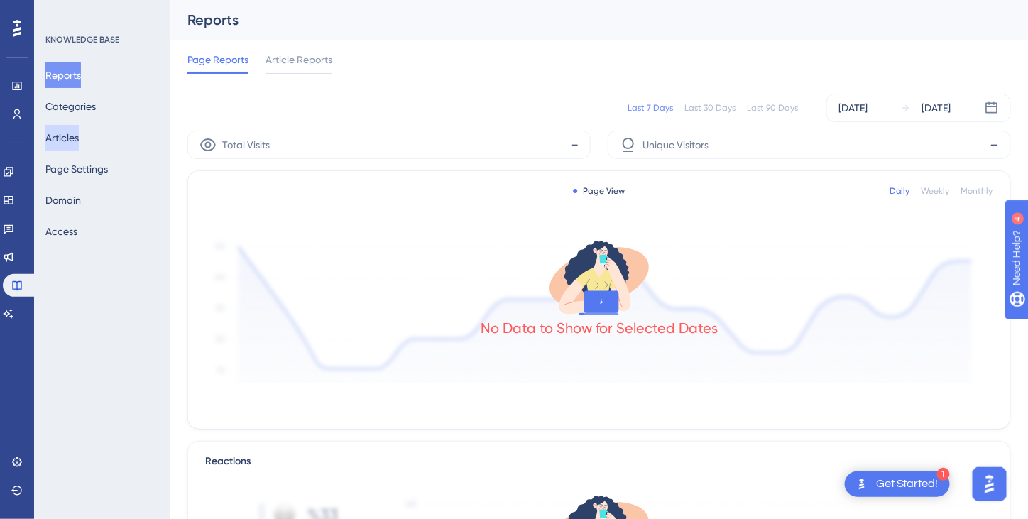
click at [77, 143] on button "Articles" at bounding box center [61, 138] width 33 height 26
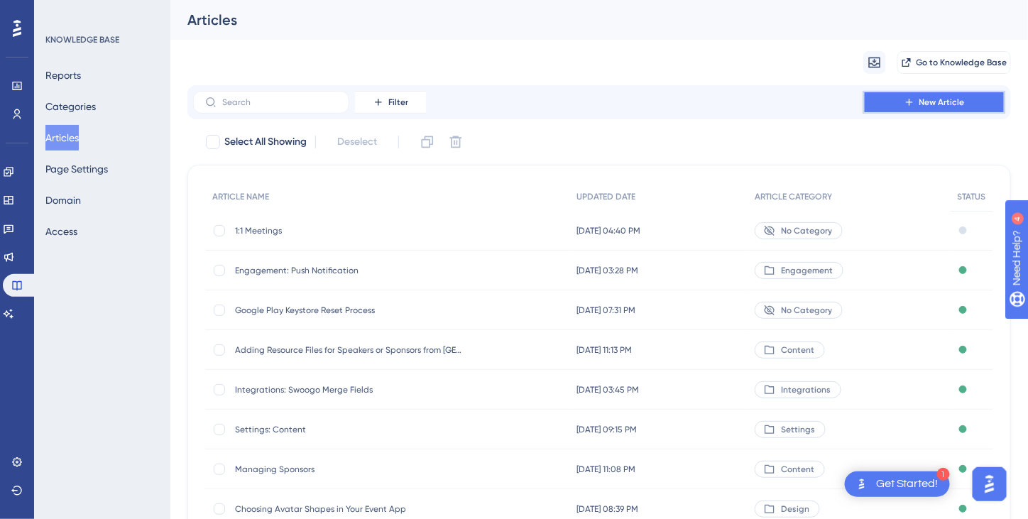
click at [945, 104] on span "New Article" at bounding box center [942, 102] width 45 height 11
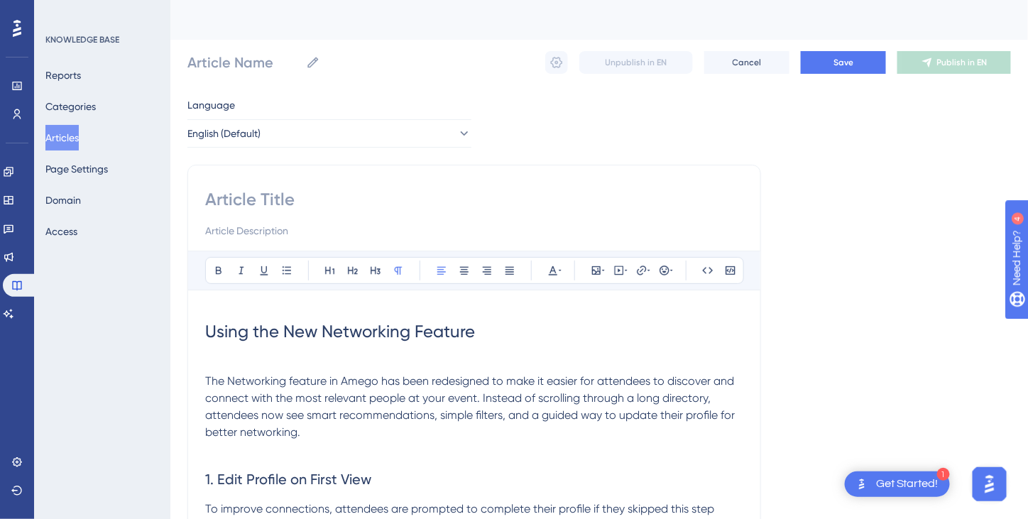
scroll to position [71, 0]
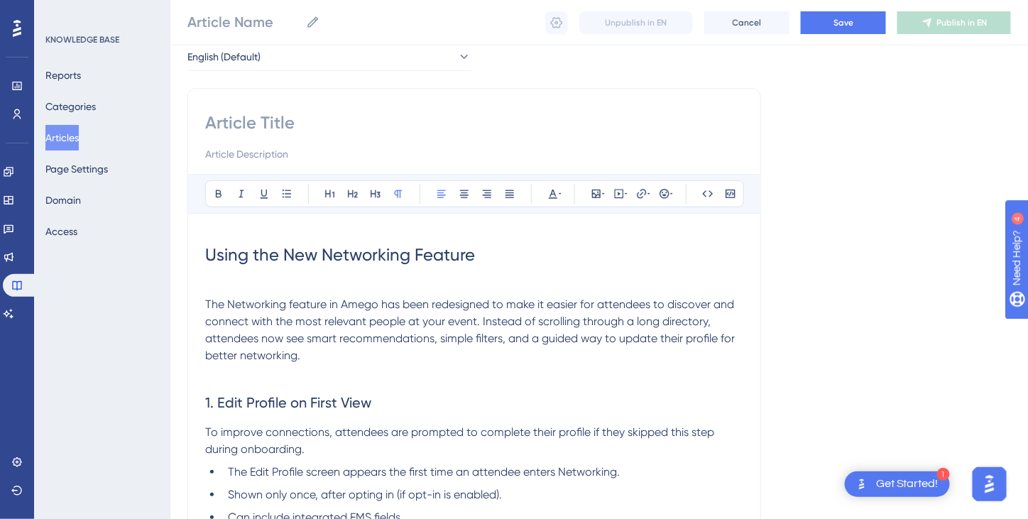
click at [207, 302] on span "The Networking feature in Amego has been redesigned to make it easier for atten…" at bounding box center [471, 330] width 533 height 65
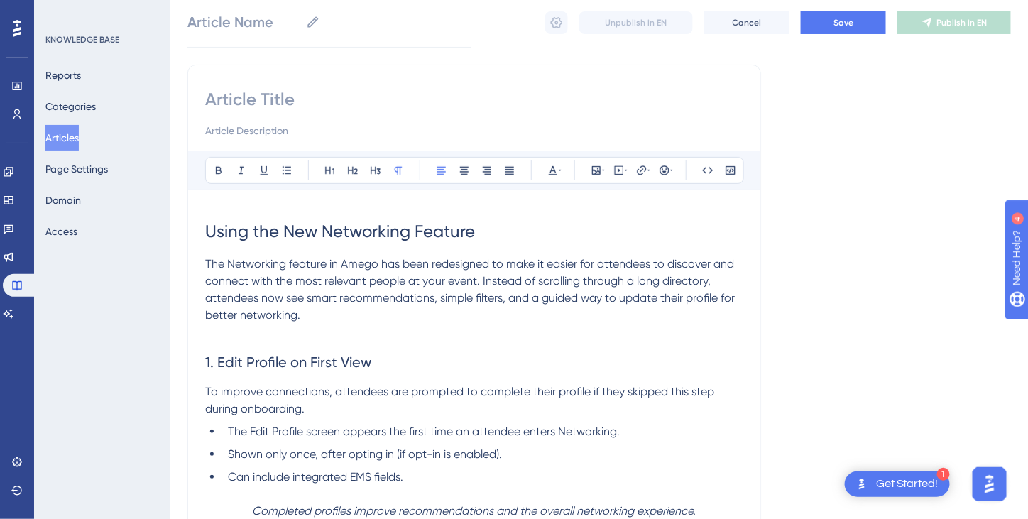
scroll to position [0, 0]
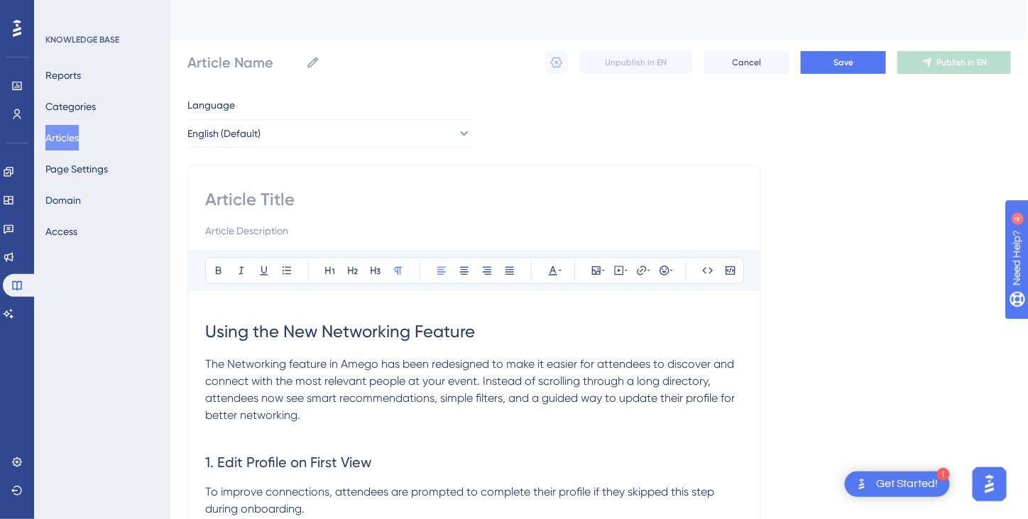
click at [266, 199] on input at bounding box center [474, 199] width 538 height 23
paste input "Enhanced Networking Features"
type input "Enhanced Networking Features"
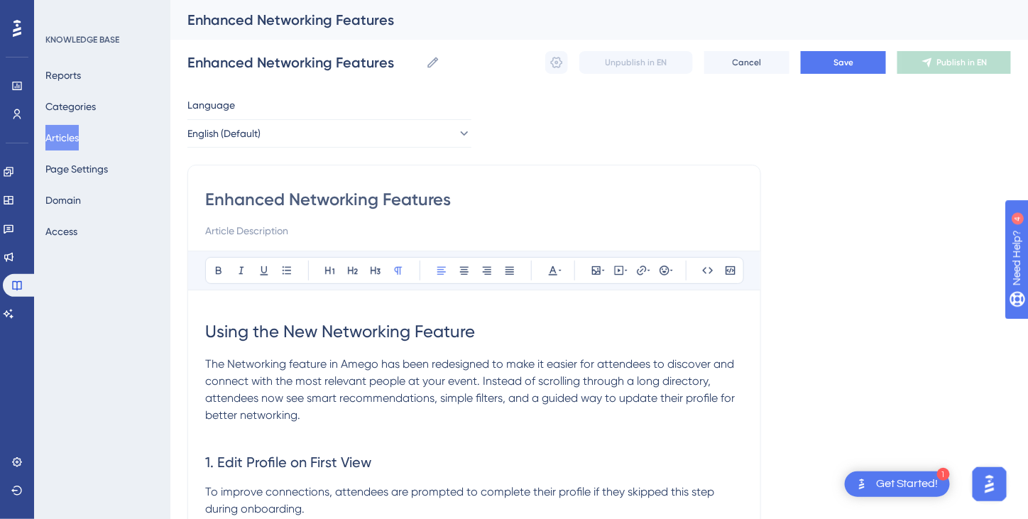
type input "Enhanced Networking Features"
click at [240, 224] on input at bounding box center [474, 230] width 538 height 17
paste input "Quickly find and connect with the most relevant attendees using recommendations…"
type input "Quickly find and connect with the most relevant attendees using recommendations…"
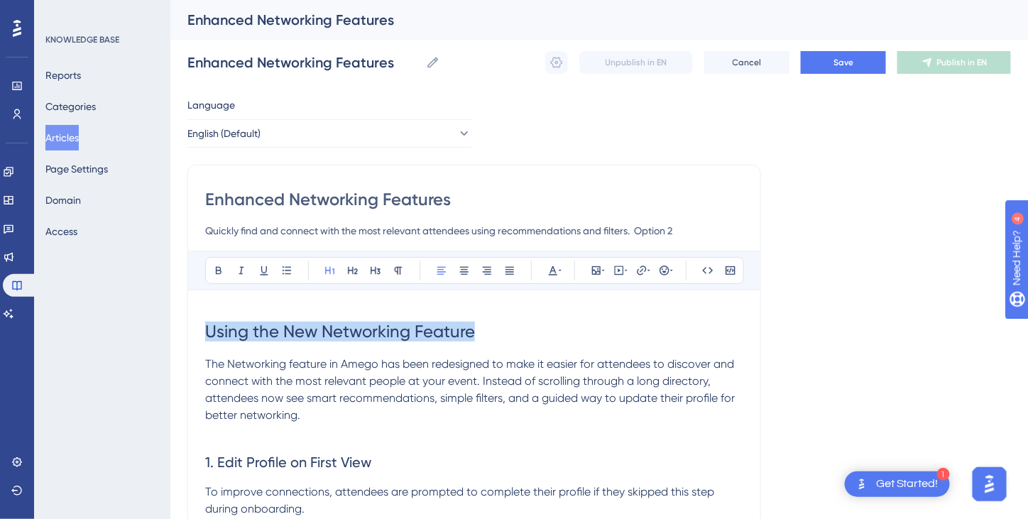
drag, startPoint x: 499, startPoint y: 337, endPoint x: 195, endPoint y: 337, distance: 304.0
click at [552, 273] on icon at bounding box center [553, 270] width 11 height 11
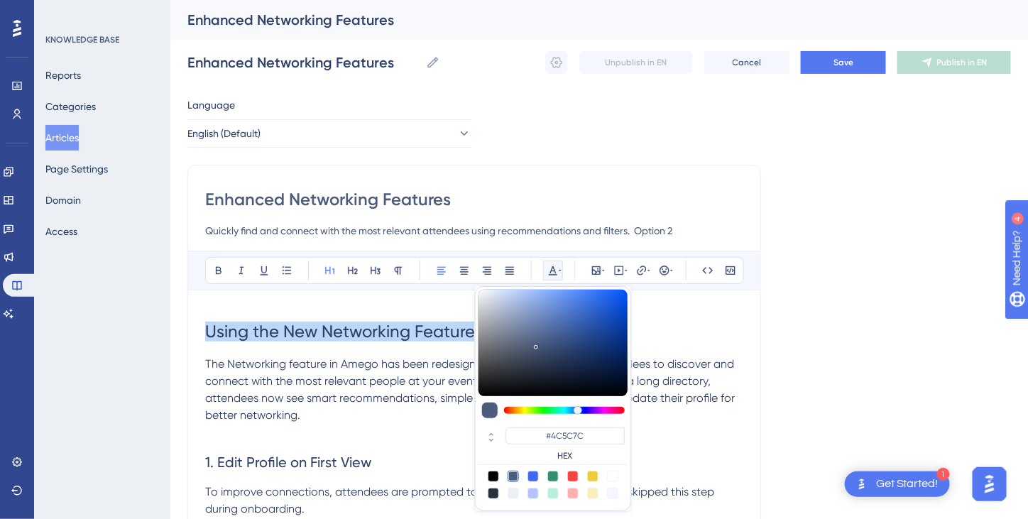
scroll to position [3, 0]
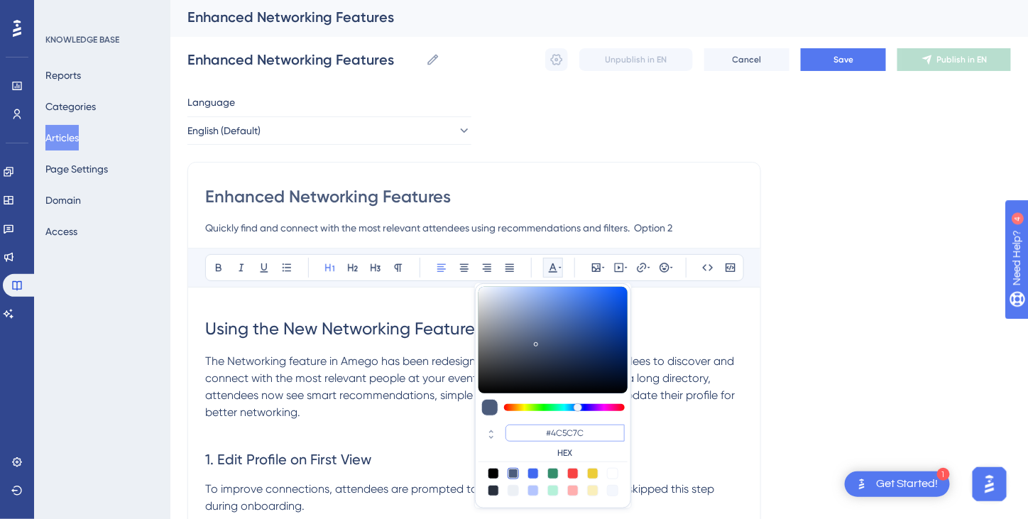
drag, startPoint x: 591, startPoint y: 434, endPoint x: 549, endPoint y: 430, distance: 42.1
click at [548, 430] on input "#4C5C7C" at bounding box center [565, 433] width 119 height 17
paste input "CFDADCECEEEAAEDEEECEDAADFE2"
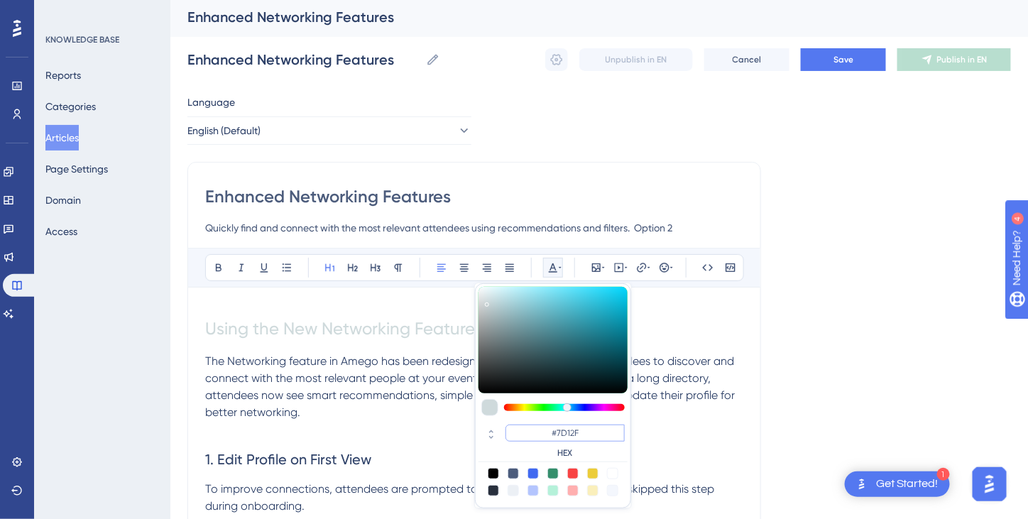
type input "#7D12FF"
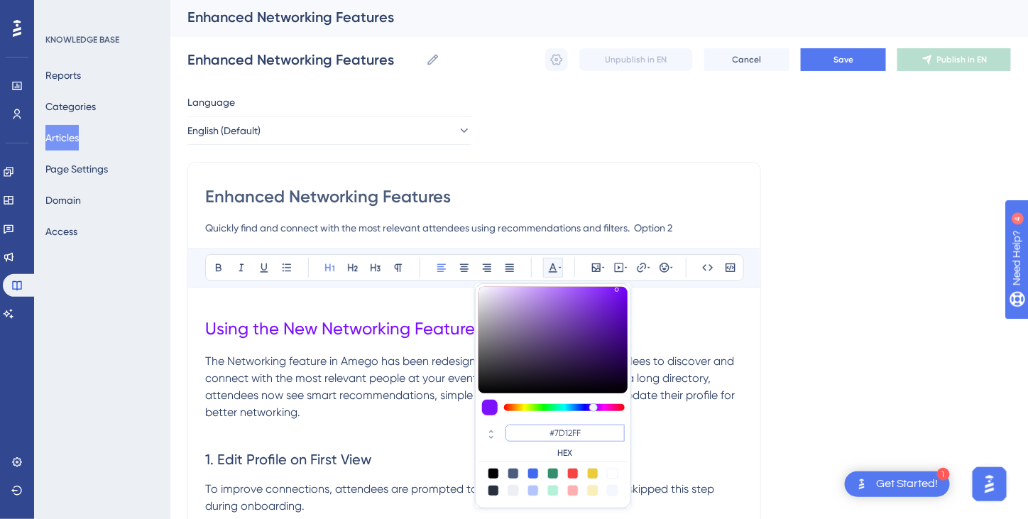
drag, startPoint x: 597, startPoint y: 429, endPoint x: 549, endPoint y: 429, distance: 47.6
click at [549, 429] on input "#7D12FF" at bounding box center [565, 433] width 119 height 17
drag, startPoint x: 378, startPoint y: 451, endPoint x: 205, endPoint y: 460, distance: 172.8
click at [205, 460] on h2 "1. Edit Profile on First View" at bounding box center [474, 459] width 538 height 43
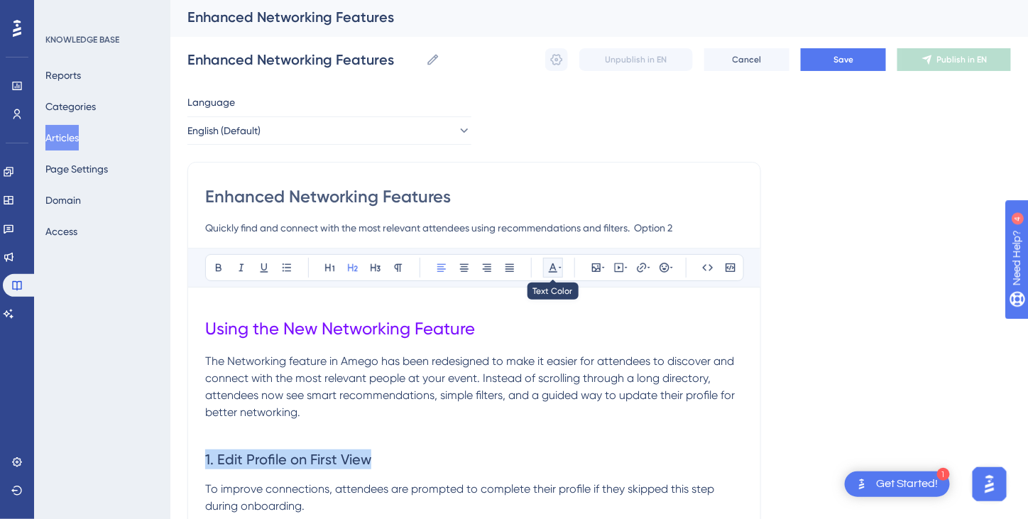
click at [554, 263] on icon at bounding box center [553, 267] width 11 height 11
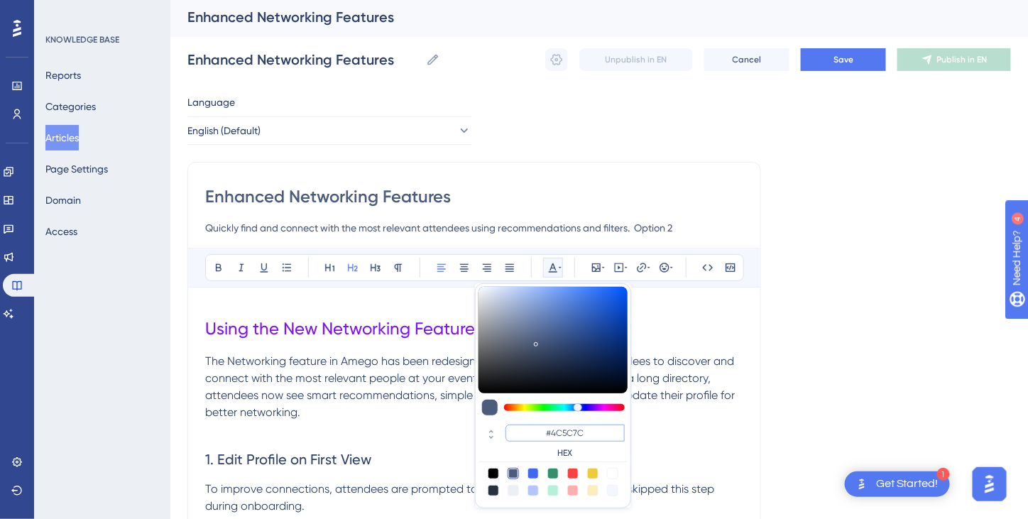
drag, startPoint x: 594, startPoint y: 433, endPoint x: 536, endPoint y: 425, distance: 58.8
click at [536, 425] on input "#4C5C7C" at bounding box center [565, 433] width 119 height 17
paste input "7D12FF"
type input "#7D12FF"
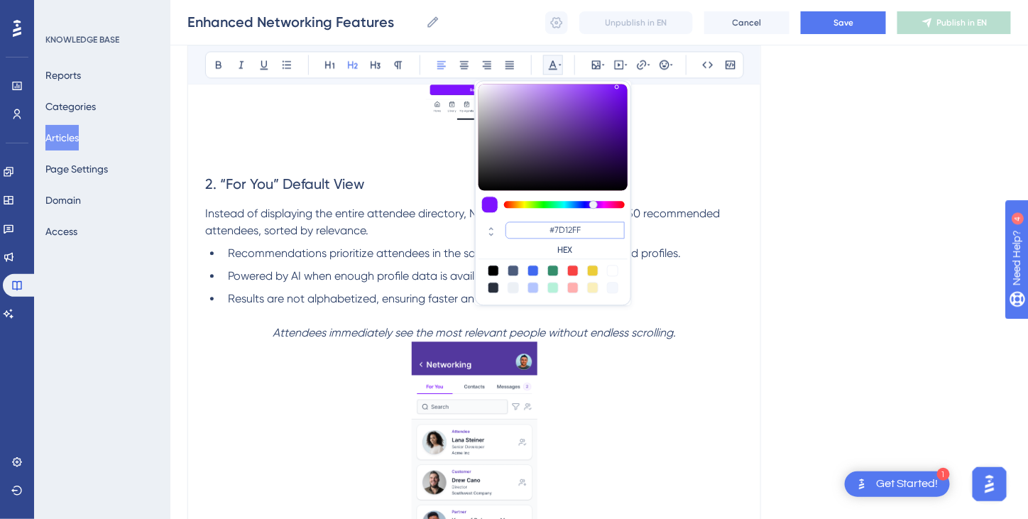
scroll to position [997, 0]
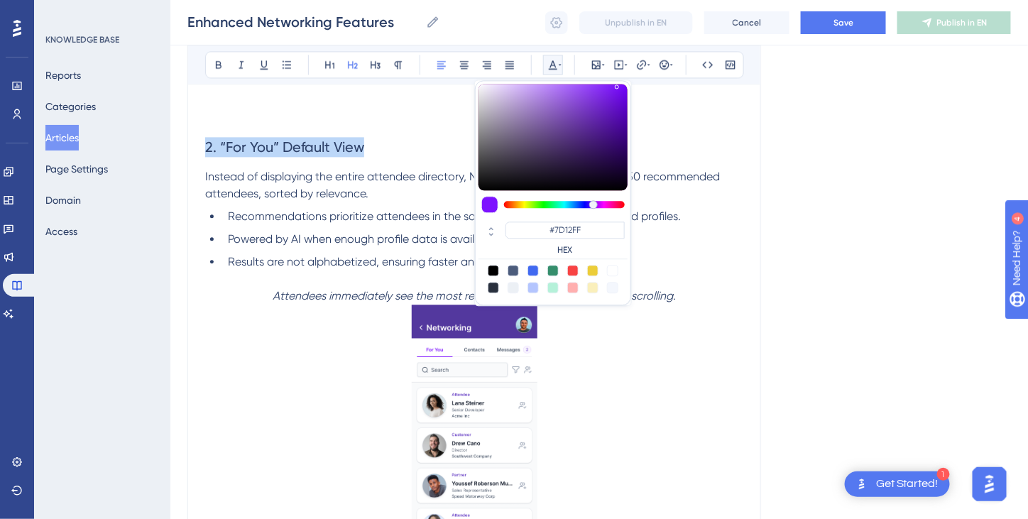
drag, startPoint x: 381, startPoint y: 150, endPoint x: 200, endPoint y: 151, distance: 181.1
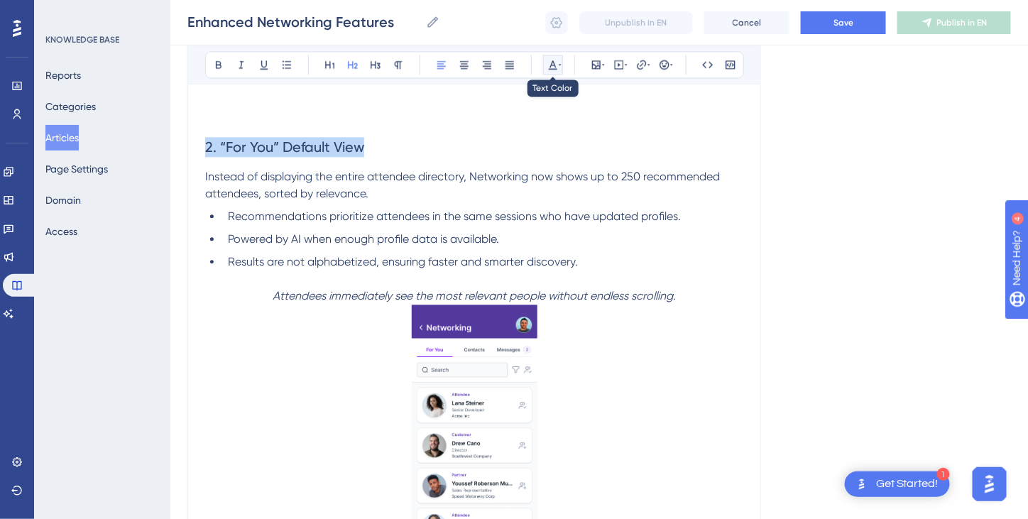
click at [554, 65] on icon at bounding box center [553, 64] width 11 height 11
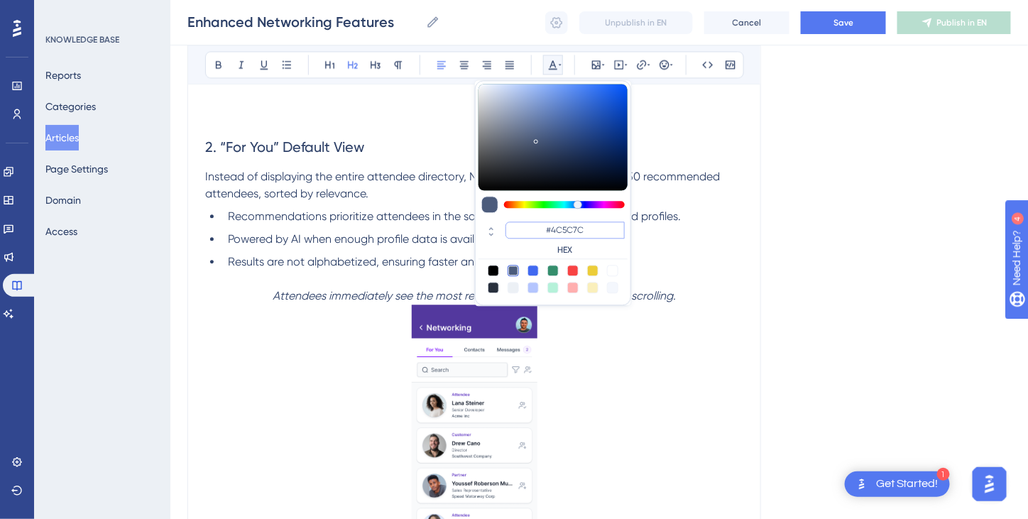
drag, startPoint x: 589, startPoint y: 233, endPoint x: 539, endPoint y: 234, distance: 49.7
click at [539, 234] on input "#4C5C7C" at bounding box center [565, 230] width 119 height 17
paste input "7D12FF"
type input "#7D12FF"
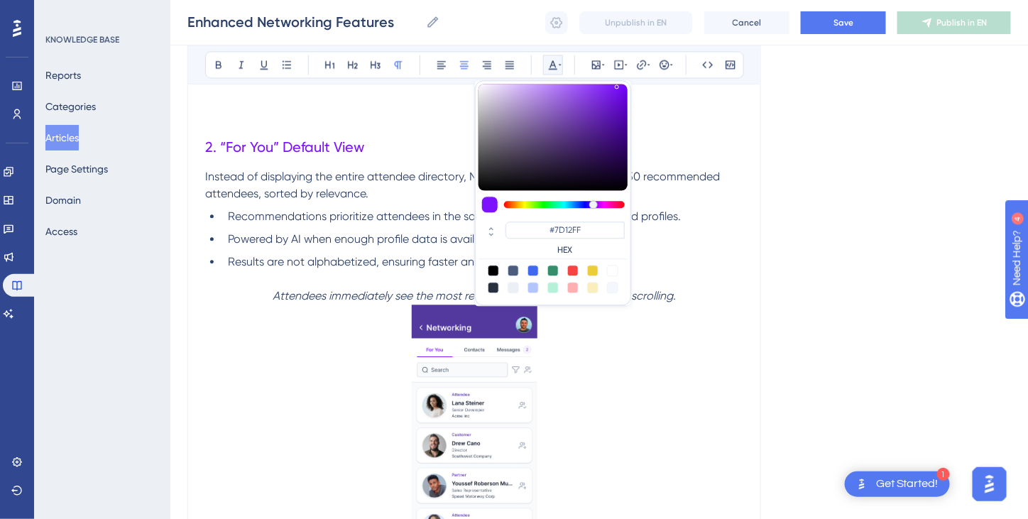
scroll to position [1049, 0]
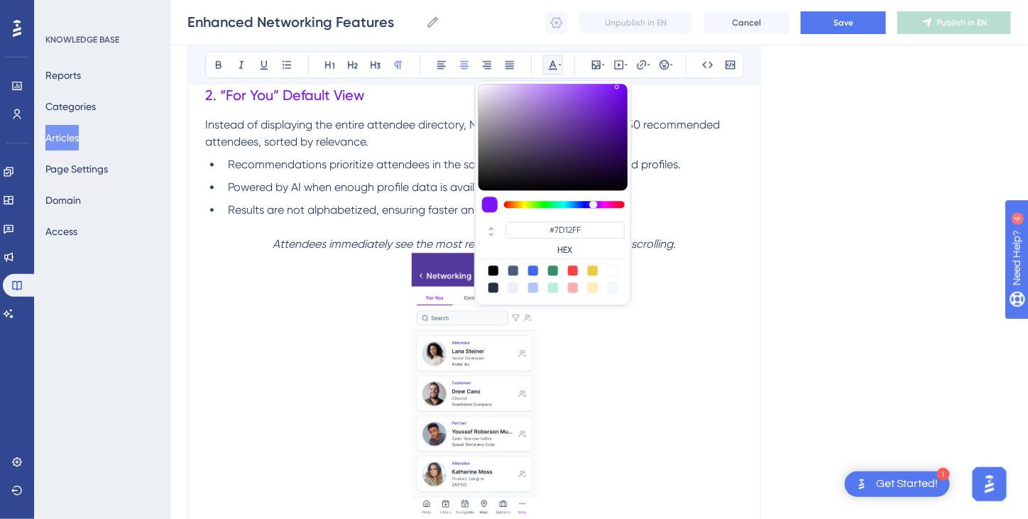
click at [611, 387] on p at bounding box center [474, 393] width 538 height 281
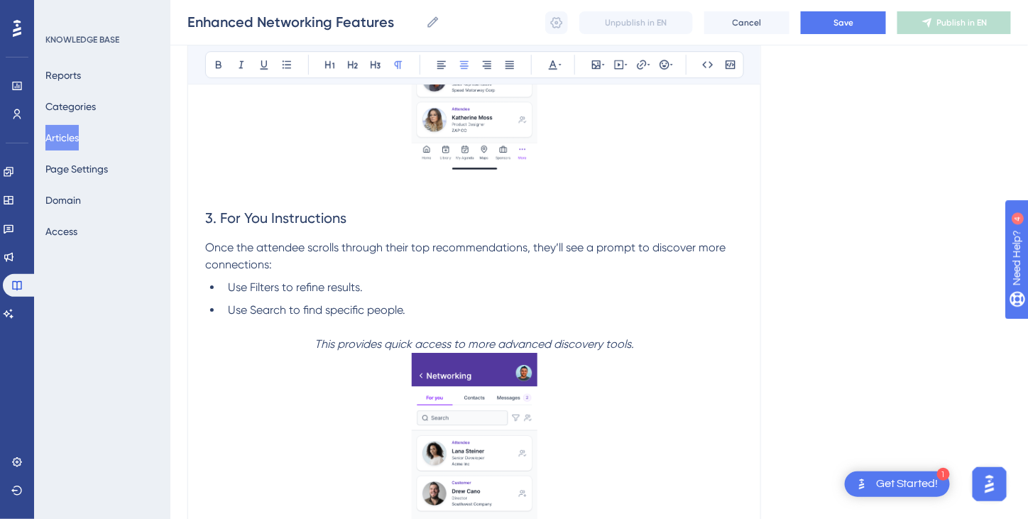
scroll to position [1404, 0]
drag, startPoint x: 369, startPoint y: 217, endPoint x: 202, endPoint y: 219, distance: 166.9
click at [202, 219] on div "Enhanced Networking Features Quickly find and connect with the most relevant at…" at bounding box center [475, 232] width 574 height 2955
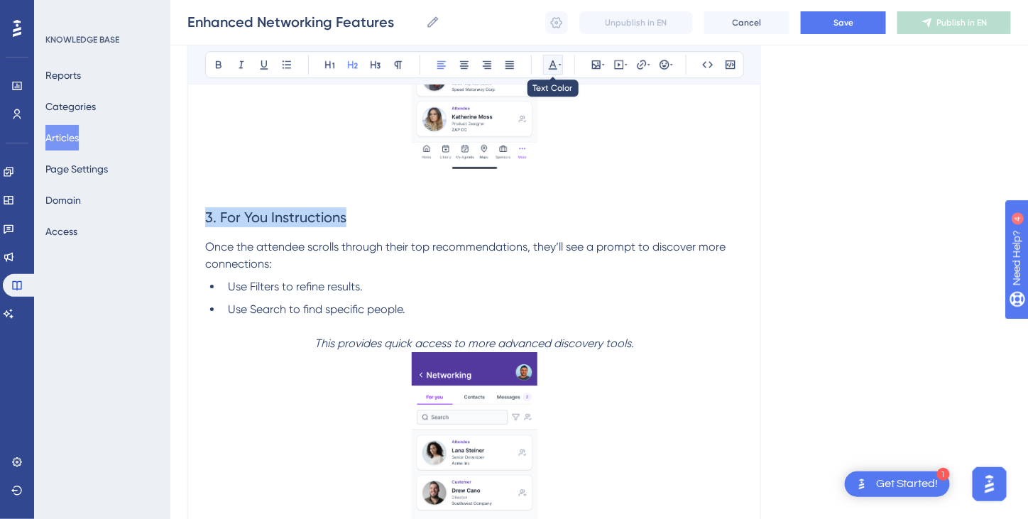
click at [552, 70] on button at bounding box center [553, 65] width 20 height 20
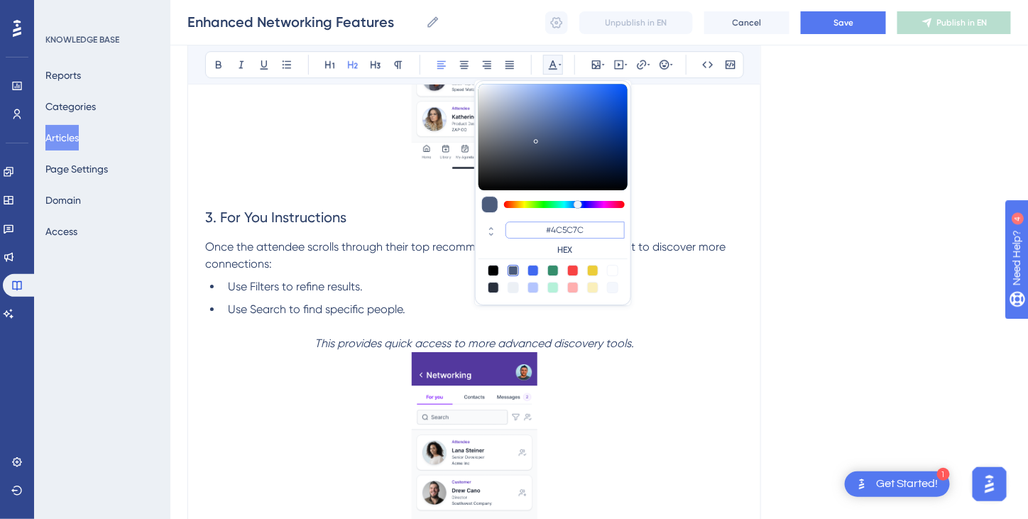
drag, startPoint x: 597, startPoint y: 227, endPoint x: 529, endPoint y: 222, distance: 68.4
click at [529, 222] on input "#4C5C7C" at bounding box center [565, 230] width 119 height 17
paste input "7D12FF"
type input "#7D12FF"
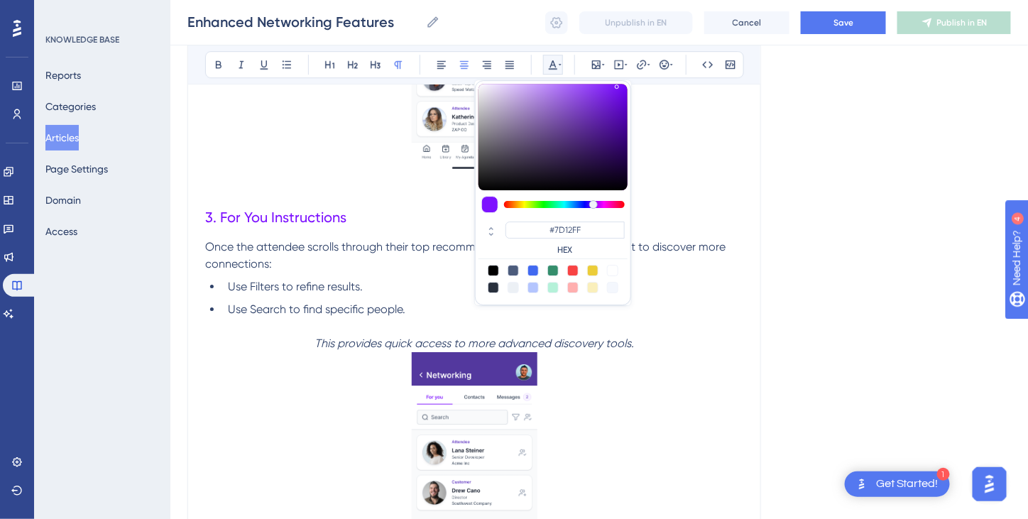
click at [644, 373] on p at bounding box center [474, 490] width 538 height 277
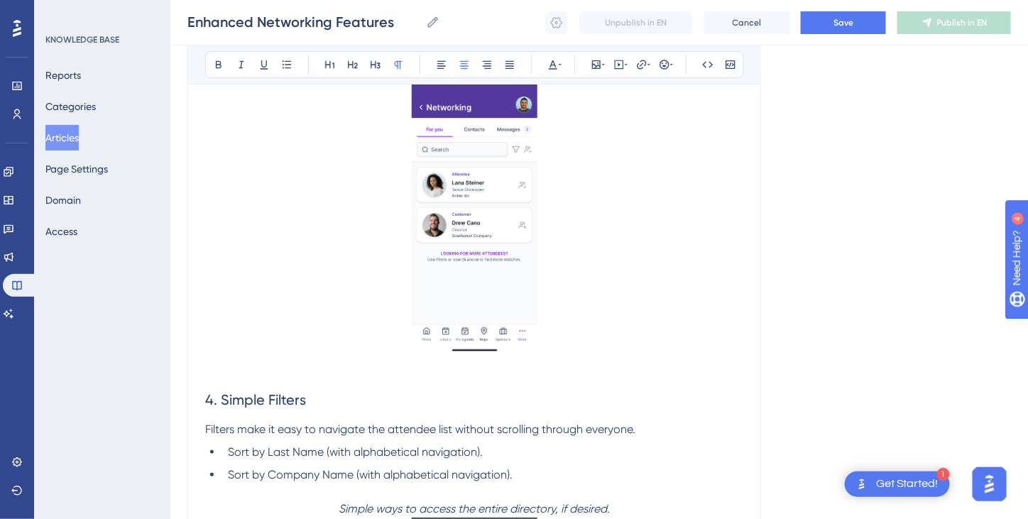
scroll to position [1854, 0]
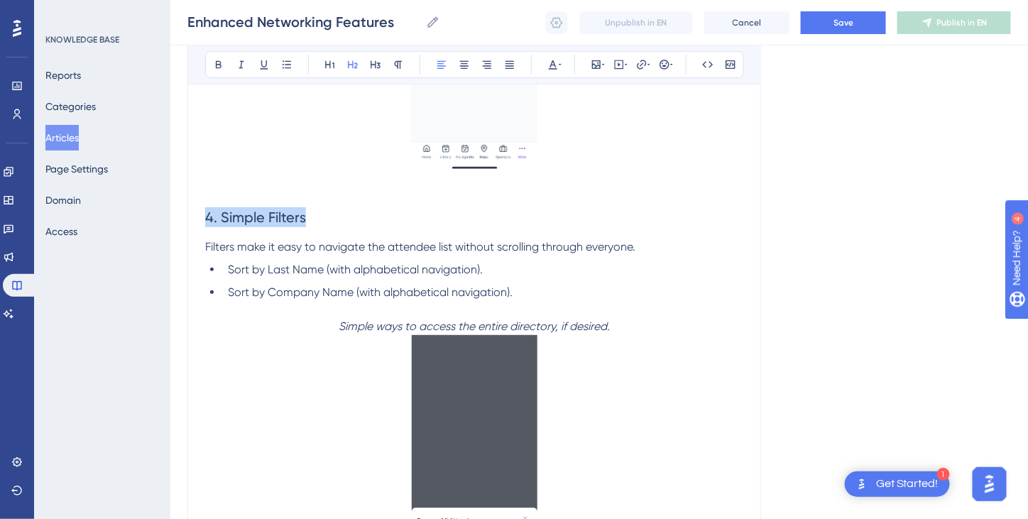
drag, startPoint x: 301, startPoint y: 218, endPoint x: 202, endPoint y: 207, distance: 100.0
click at [553, 63] on icon at bounding box center [553, 64] width 11 height 11
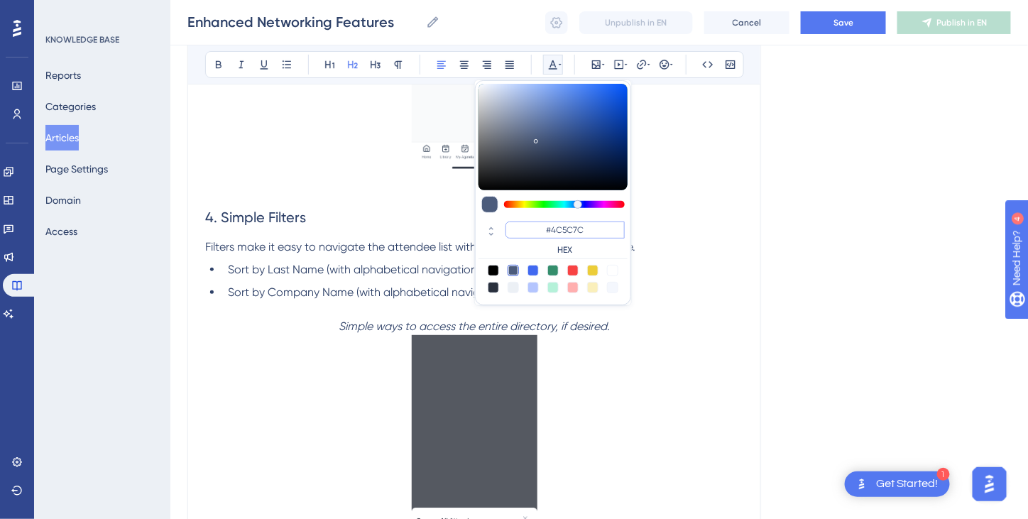
drag, startPoint x: 587, startPoint y: 227, endPoint x: 538, endPoint y: 226, distance: 49.0
click at [538, 226] on input "#4C5C7C" at bounding box center [565, 230] width 119 height 17
paste input "7D12FF"
type input "#7D12FF"
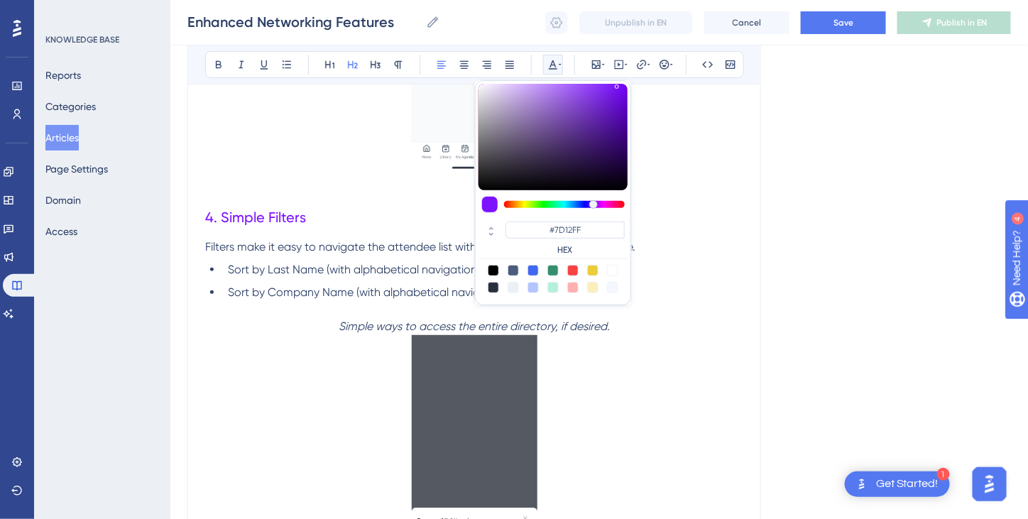
click at [613, 371] on p at bounding box center [474, 473] width 538 height 277
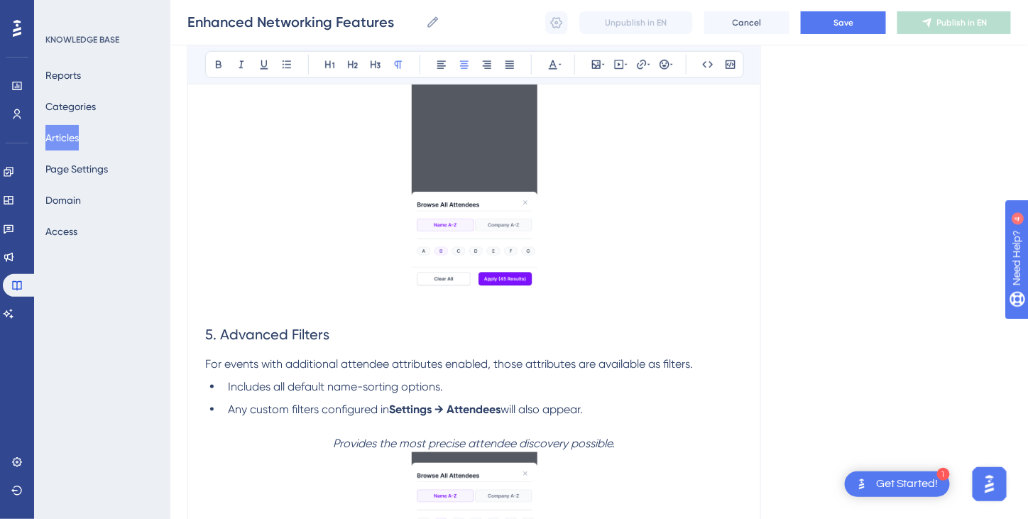
scroll to position [2288, 0]
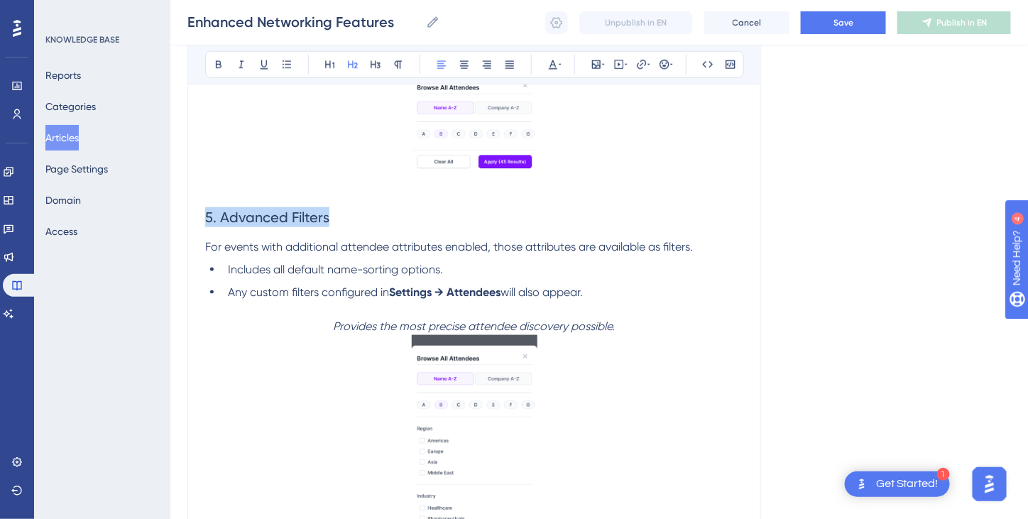
drag, startPoint x: 352, startPoint y: 219, endPoint x: 196, endPoint y: 226, distance: 155.7
click at [553, 62] on icon at bounding box center [553, 64] width 9 height 9
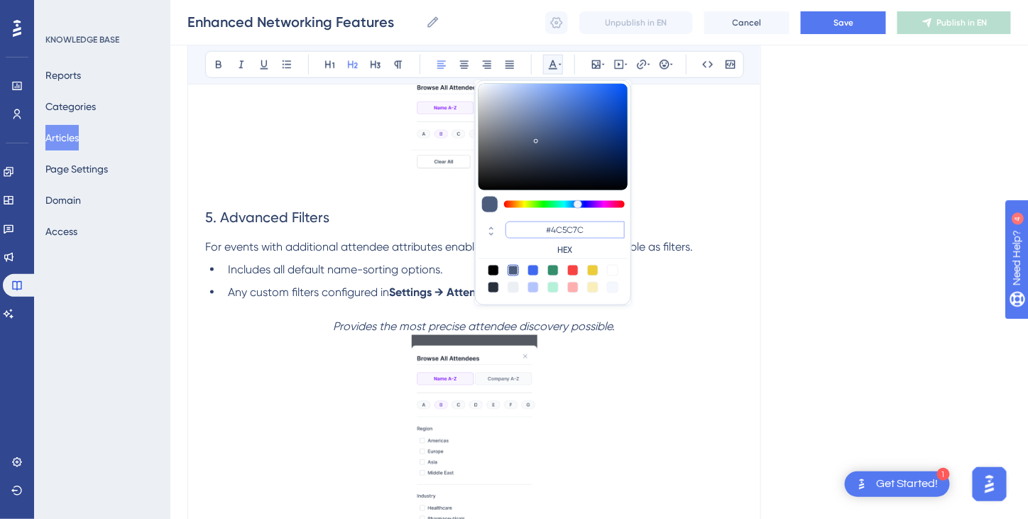
drag, startPoint x: 590, startPoint y: 228, endPoint x: 555, endPoint y: 233, distance: 35.9
click at [547, 229] on input "#4C5C7C" at bounding box center [565, 230] width 119 height 17
paste input "7D12FF"
type input "#7D12FF"
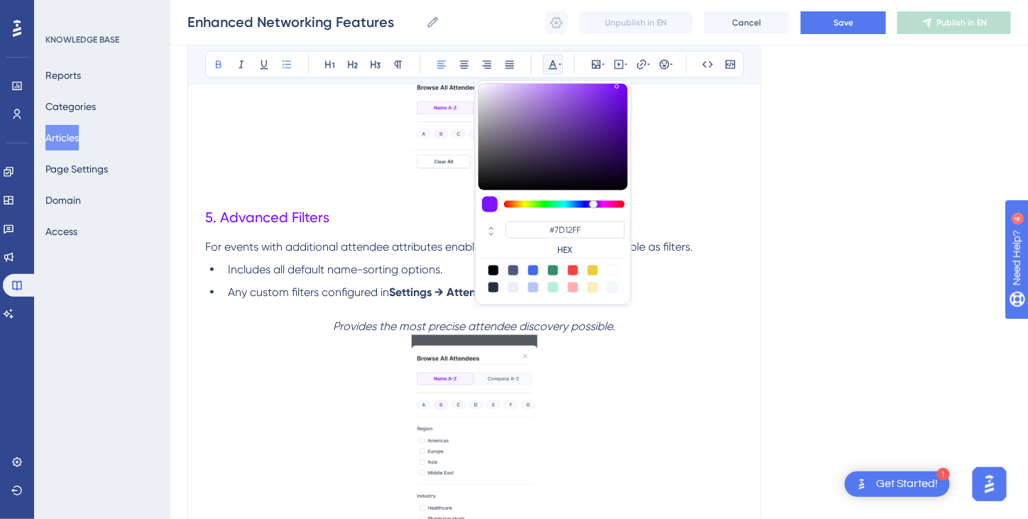
click at [445, 288] on strong "Settings → Attendees" at bounding box center [445, 292] width 112 height 13
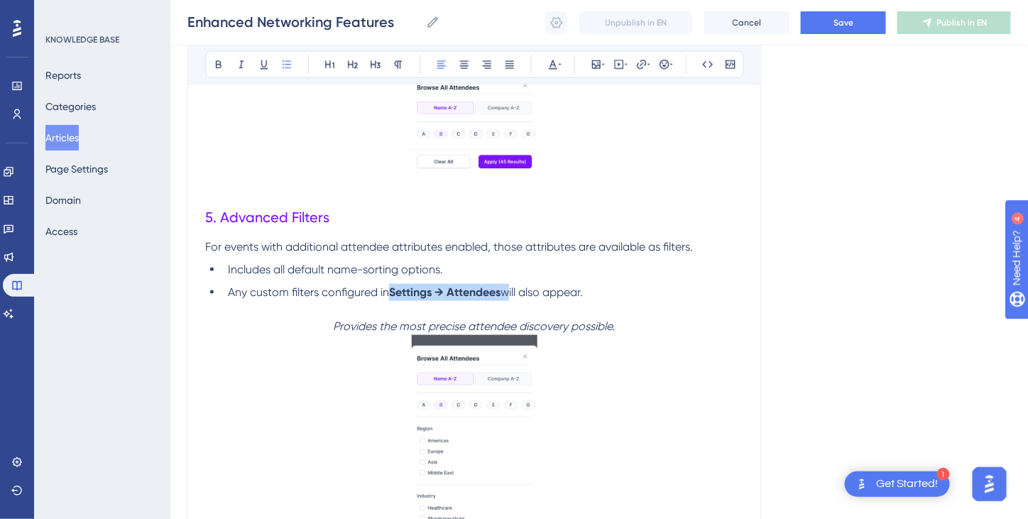
drag, startPoint x: 506, startPoint y: 293, endPoint x: 393, endPoint y: 287, distance: 113.1
click at [393, 287] on li "Any custom filters configured in Settings → Attendees will also appear." at bounding box center [482, 292] width 521 height 17
click at [557, 65] on icon at bounding box center [553, 64] width 11 height 11
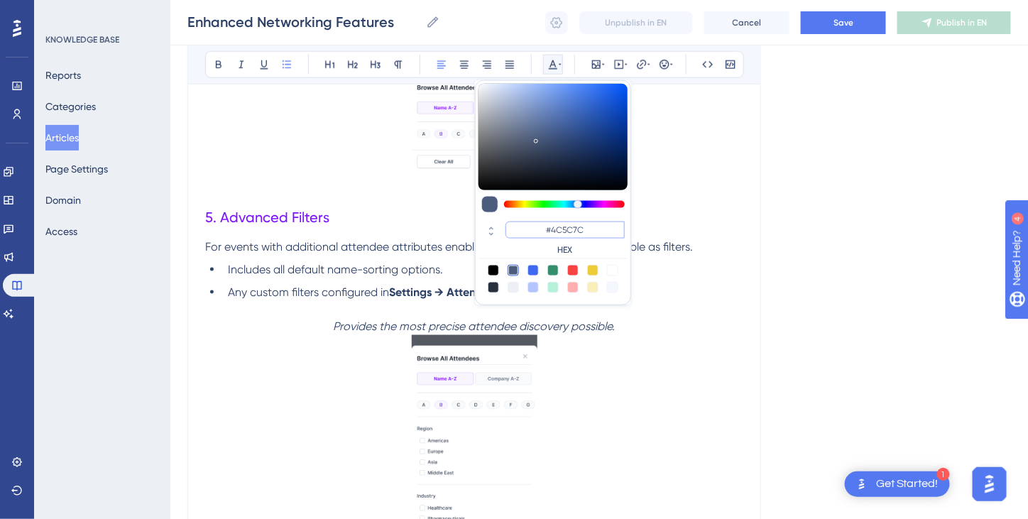
drag, startPoint x: 594, startPoint y: 231, endPoint x: 548, endPoint y: 229, distance: 45.5
click at [536, 229] on input "#4C5C7C" at bounding box center [565, 230] width 119 height 17
paste input "7D12FF"
type input "#7D12FF"
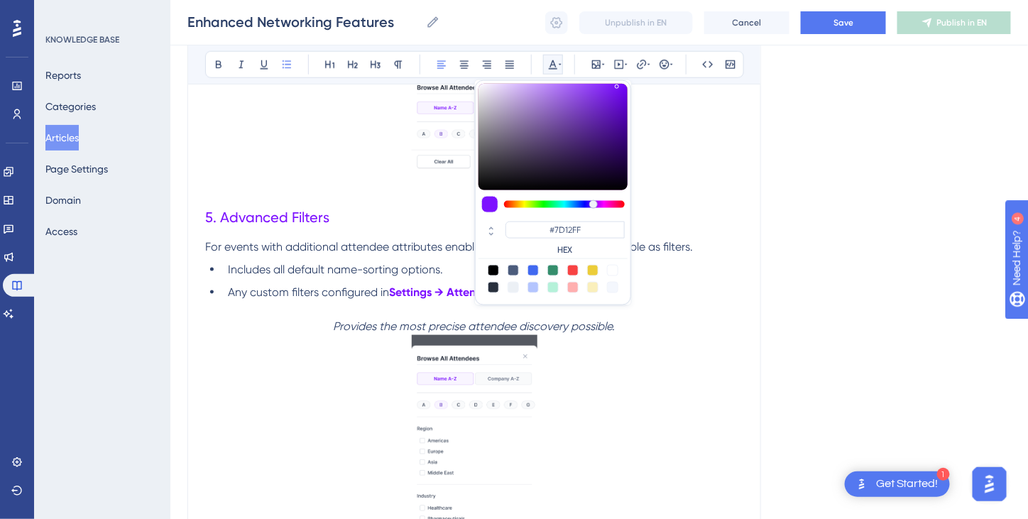
click at [614, 389] on p at bounding box center [474, 473] width 538 height 277
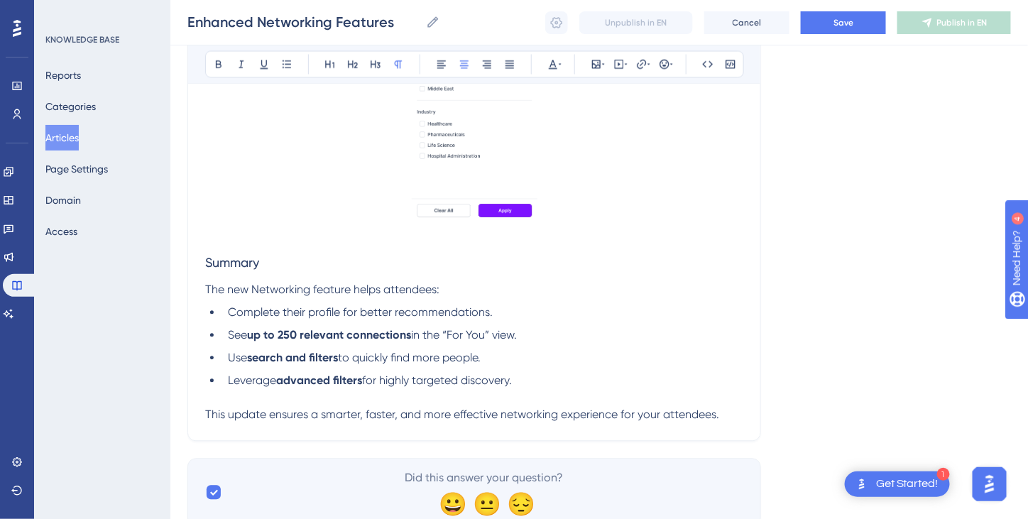
scroll to position [2722, 0]
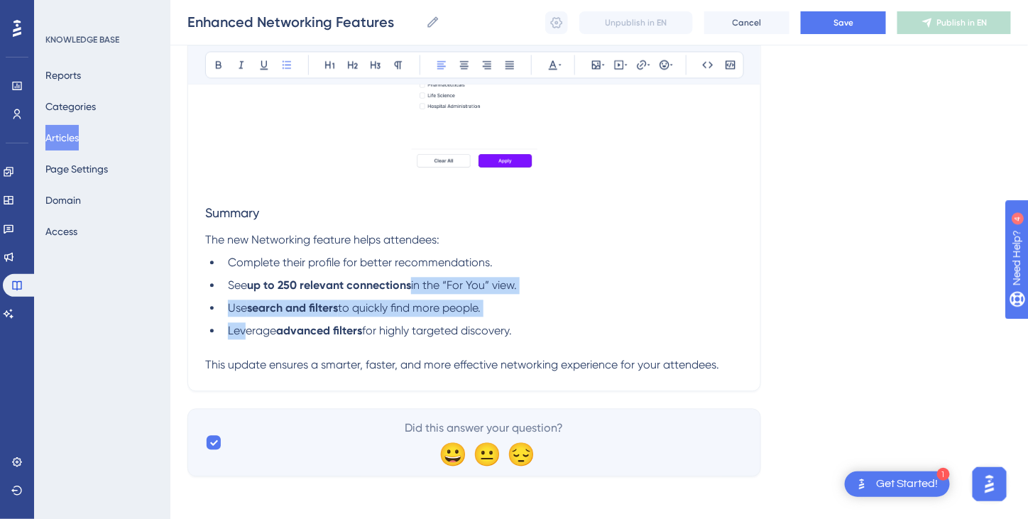
drag, startPoint x: 413, startPoint y: 288, endPoint x: 244, endPoint y: 327, distance: 173.7
click at [244, 327] on ul "Complete their profile for better recommendations. See up to 250 relevant conne…" at bounding box center [474, 296] width 538 height 85
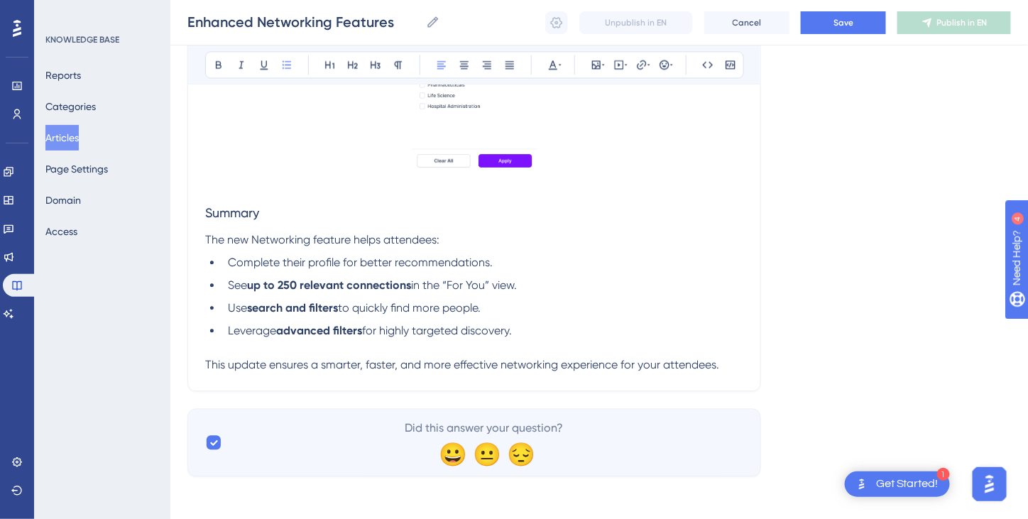
click at [251, 272] on ul "Complete their profile for better recommendations. See up to 250 relevant conne…" at bounding box center [474, 296] width 538 height 85
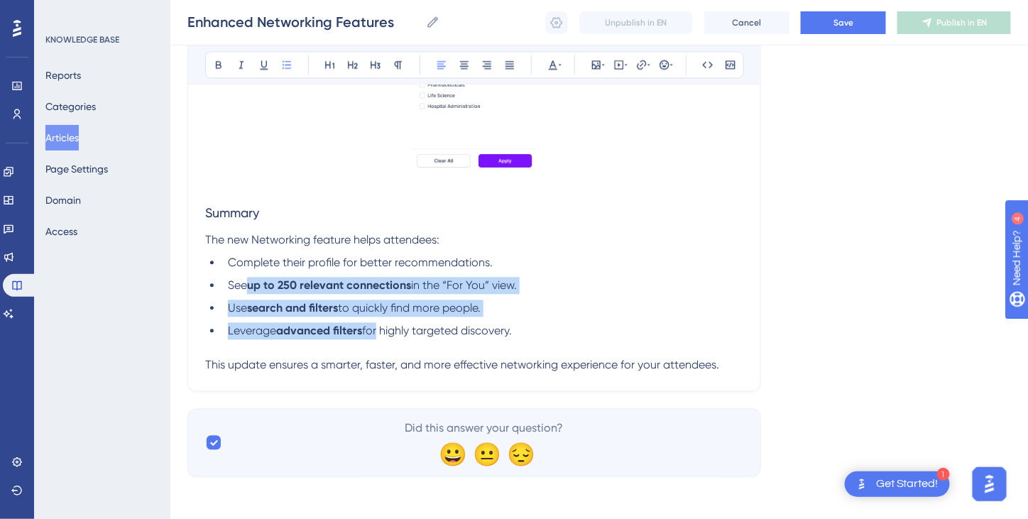
drag, startPoint x: 249, startPoint y: 287, endPoint x: 374, endPoint y: 319, distance: 128.3
click at [374, 319] on ul "Complete their profile for better recommendations. See up to 250 relevant conne…" at bounding box center [474, 296] width 538 height 85
click at [222, 62] on icon at bounding box center [218, 64] width 11 height 11
click at [609, 300] on li "Use search and filters to quickly find more people." at bounding box center [482, 308] width 521 height 17
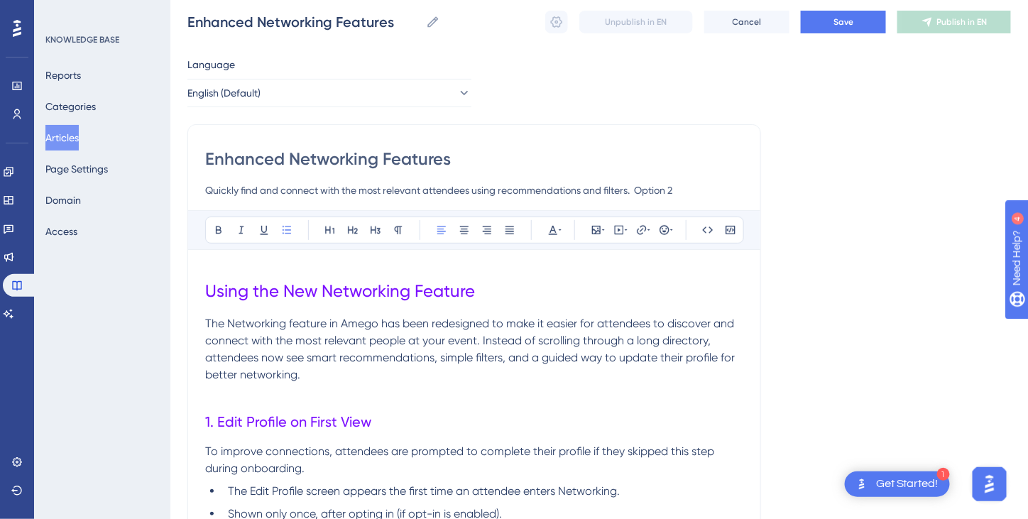
scroll to position [0, 0]
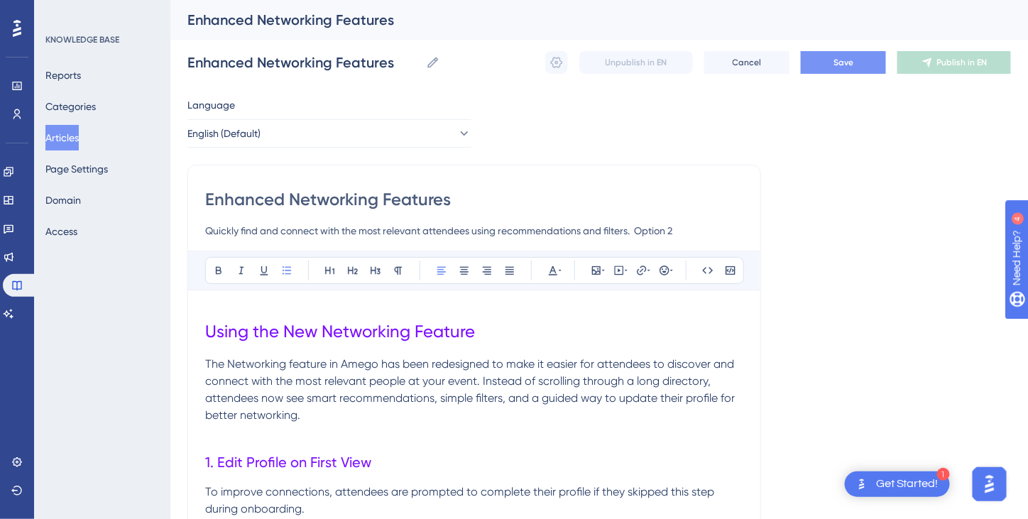
click at [852, 59] on span "Save" at bounding box center [844, 62] width 20 height 11
click at [560, 60] on icon at bounding box center [557, 62] width 12 height 11
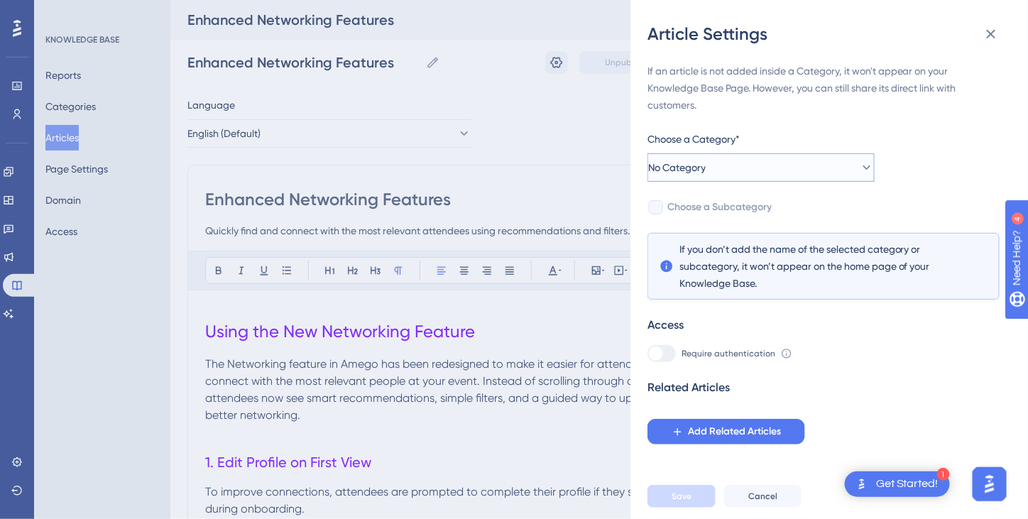
click at [864, 168] on icon at bounding box center [868, 167] width 8 height 4
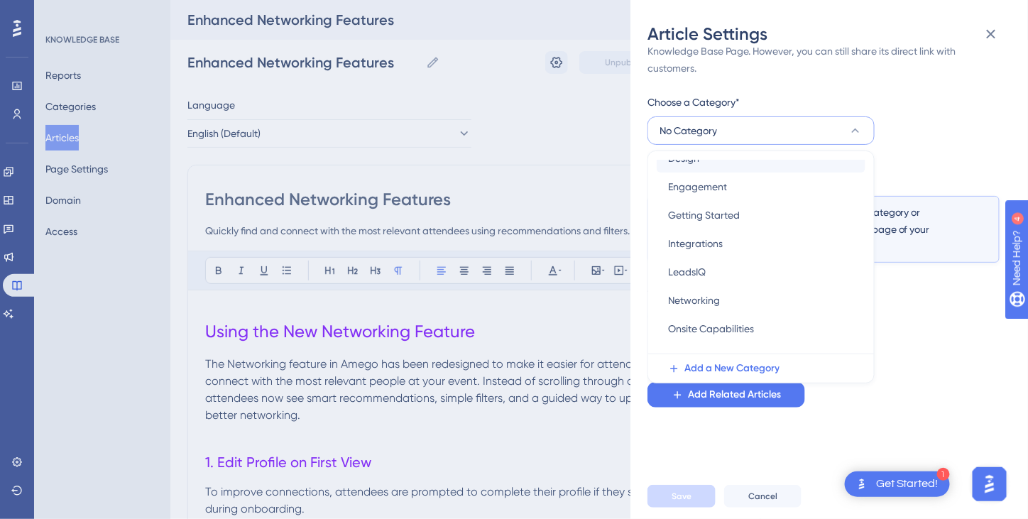
scroll to position [213, 0]
click at [712, 278] on span "Networking" at bounding box center [694, 273] width 52 height 17
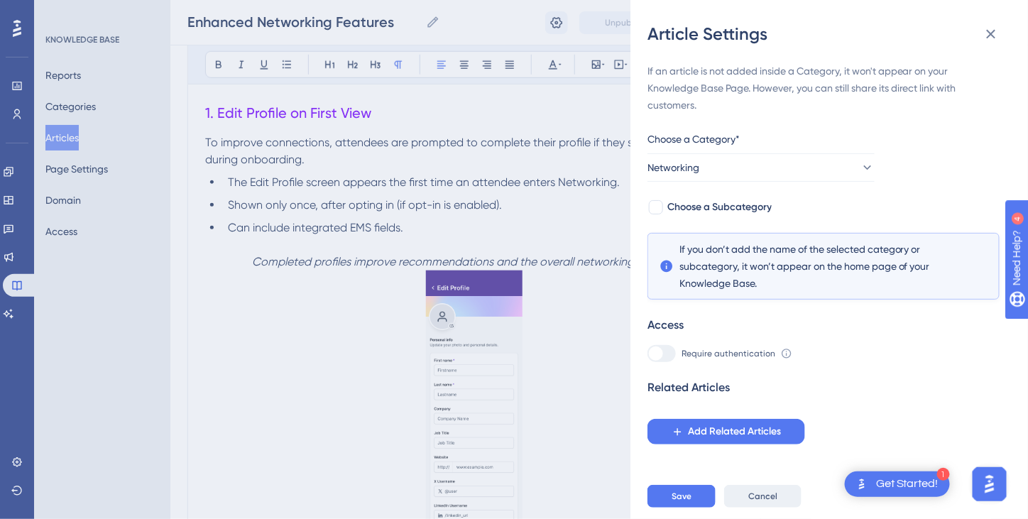
scroll to position [355, 0]
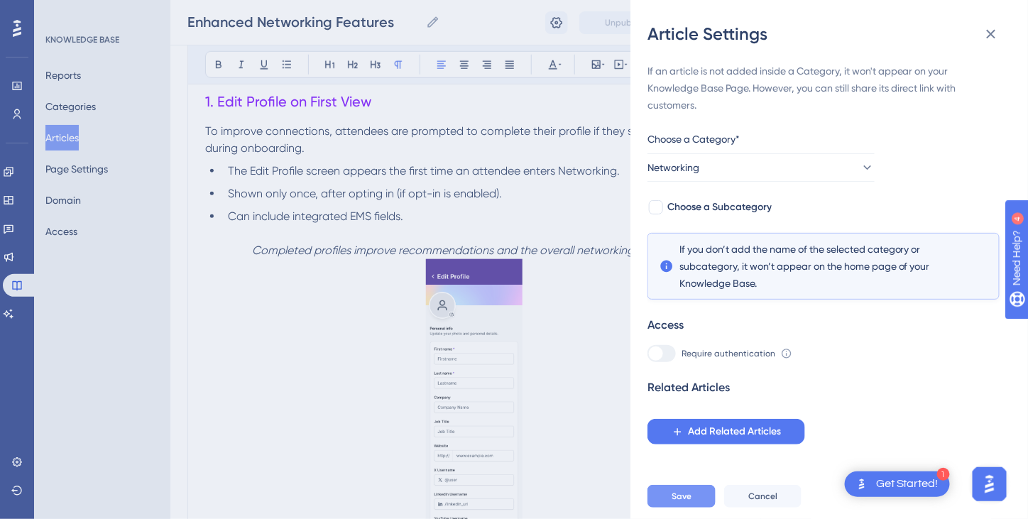
click at [699, 505] on button "Save" at bounding box center [682, 496] width 68 height 23
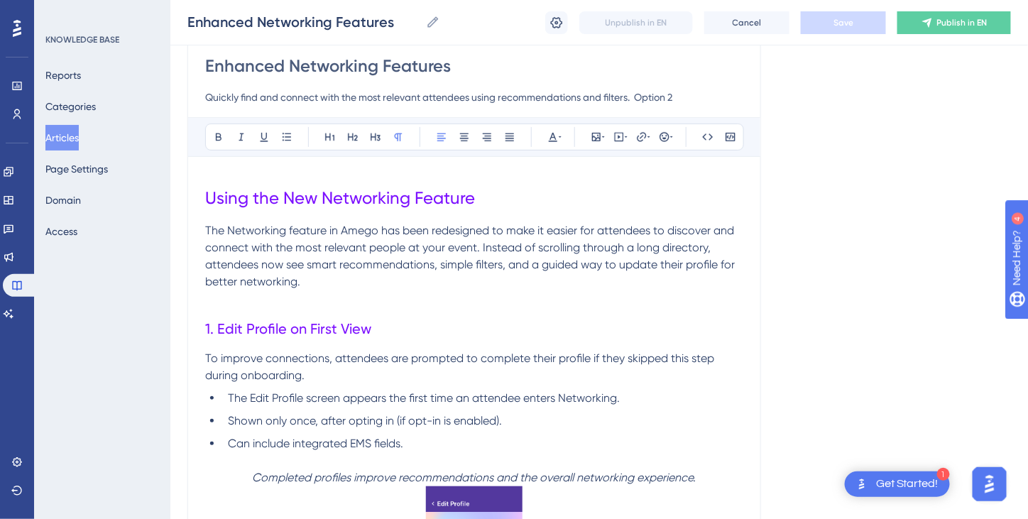
scroll to position [0, 0]
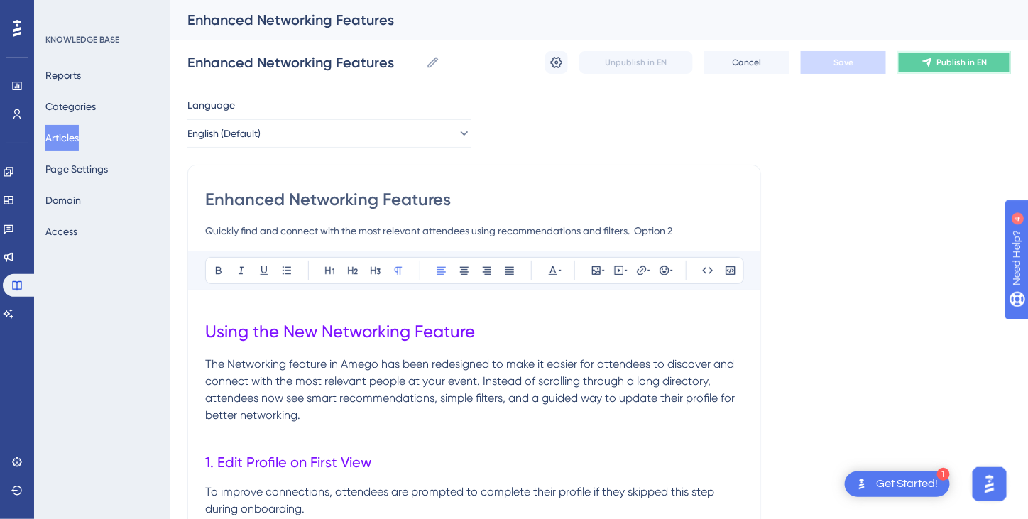
click at [941, 65] on span "Publish in EN" at bounding box center [963, 62] width 50 height 11
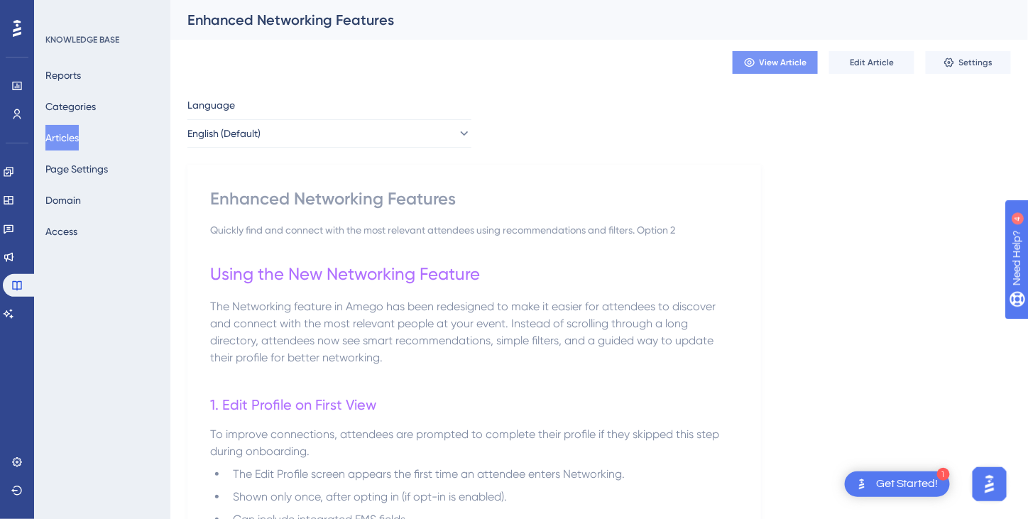
click at [773, 63] on span "View Article" at bounding box center [784, 62] width 48 height 11
click at [72, 138] on button "Articles" at bounding box center [61, 138] width 33 height 26
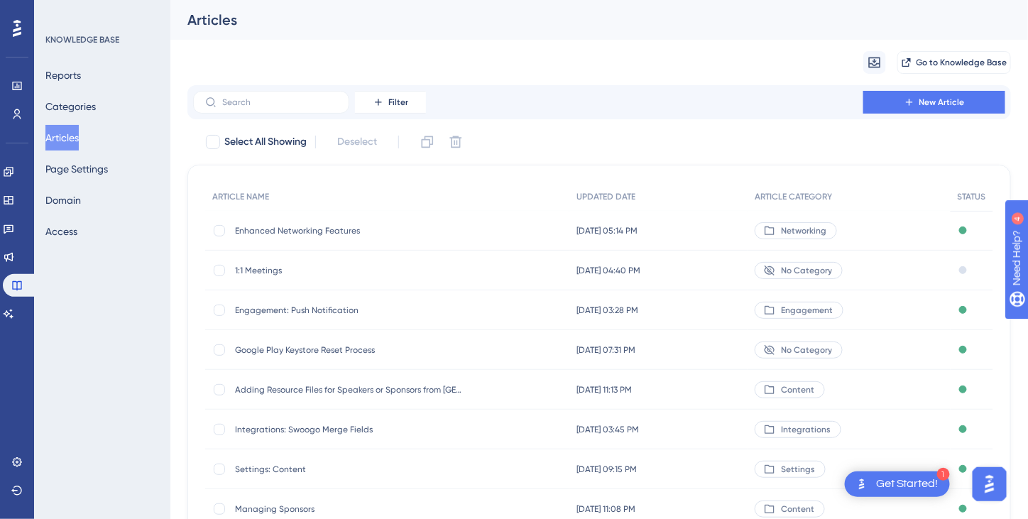
click at [256, 269] on span "1:1 Meetings" at bounding box center [348, 270] width 227 height 11
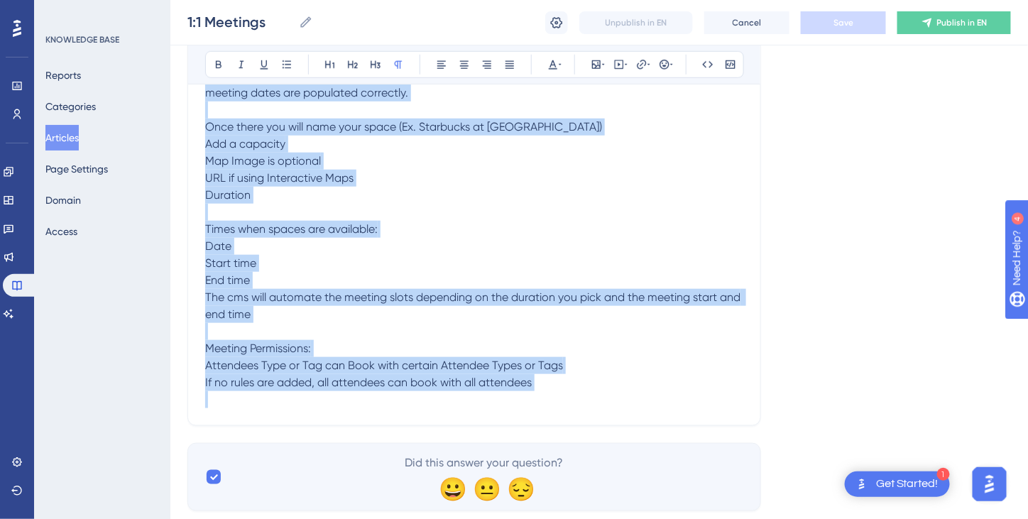
scroll to position [389, 0]
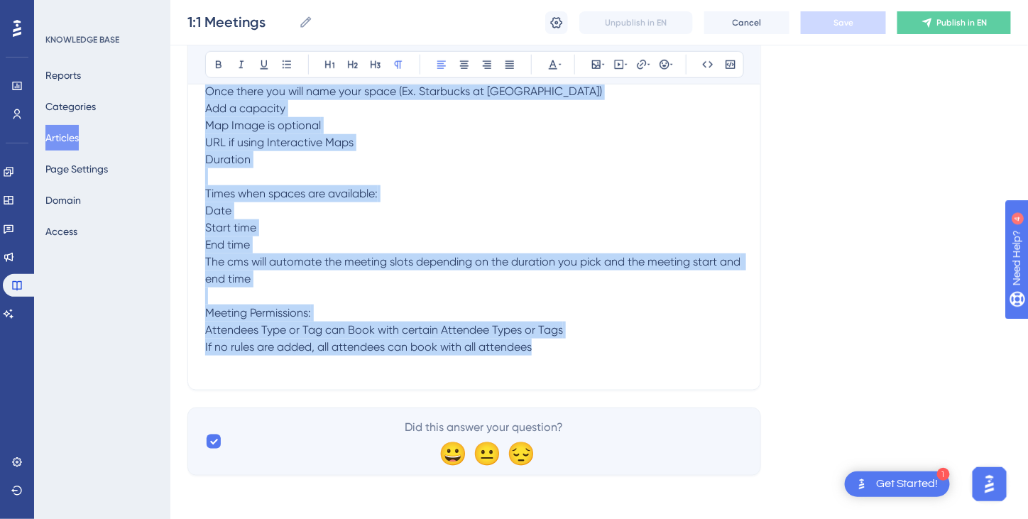
drag, startPoint x: 205, startPoint y: 215, endPoint x: 612, endPoint y: 351, distance: 428.3
click at [612, 351] on div "1:1 Meetings We have an all new booking interface for meetings and the option f…" at bounding box center [474, 143] width 538 height 460
copy div "1:1 Meetings We have an all new booking interface for meetings and the option f…"
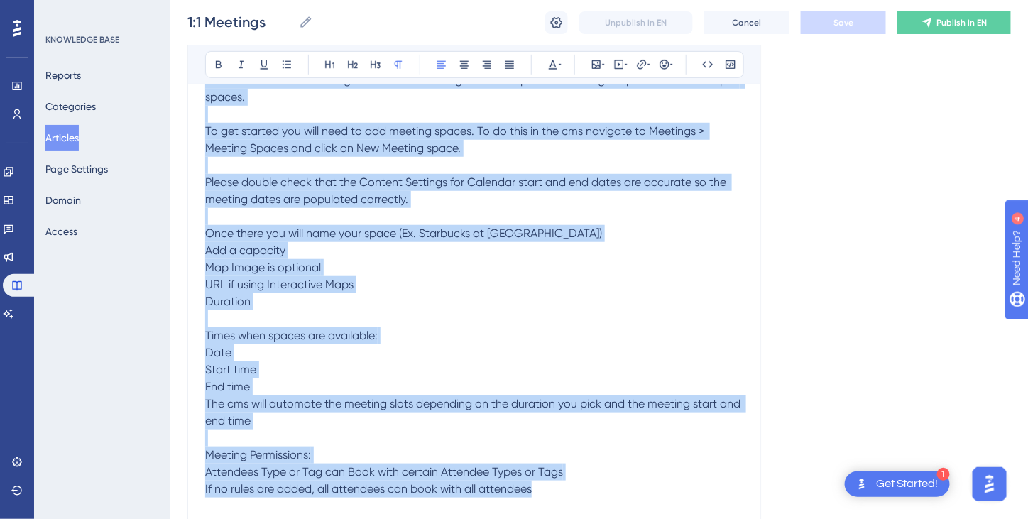
scroll to position [176, 0]
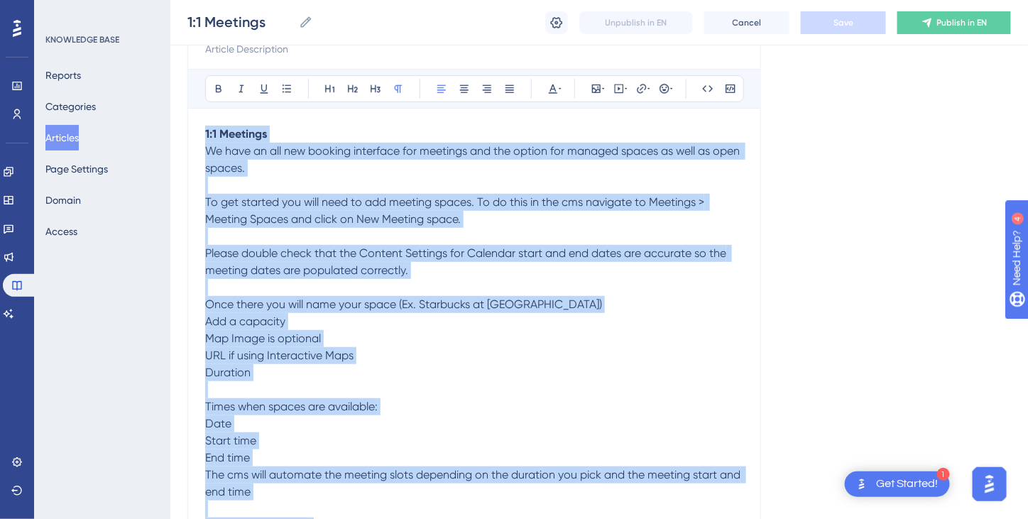
copy div "1:1 Meetings We have an all new booking interface for meetings and the option f…"
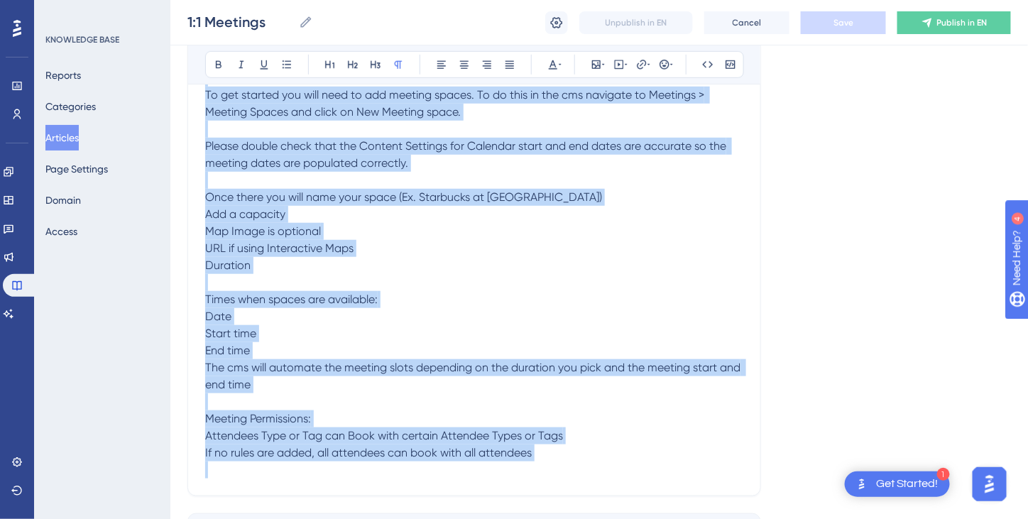
scroll to position [389, 0]
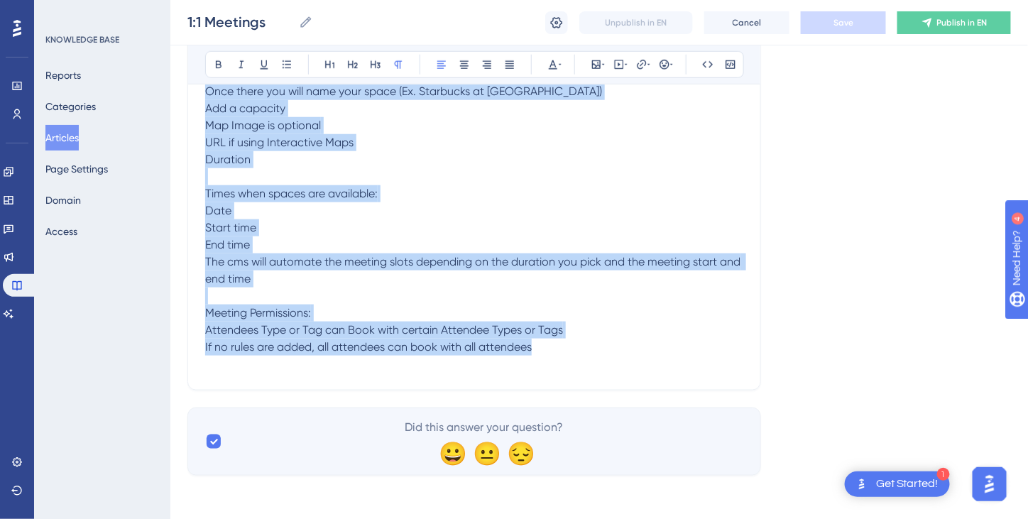
drag, startPoint x: 205, startPoint y: 112, endPoint x: 565, endPoint y: 338, distance: 425.4
click at [565, 338] on div "1:1 Meetings We have an all new booking interface for meetings and the option f…" at bounding box center [474, 143] width 538 height 460
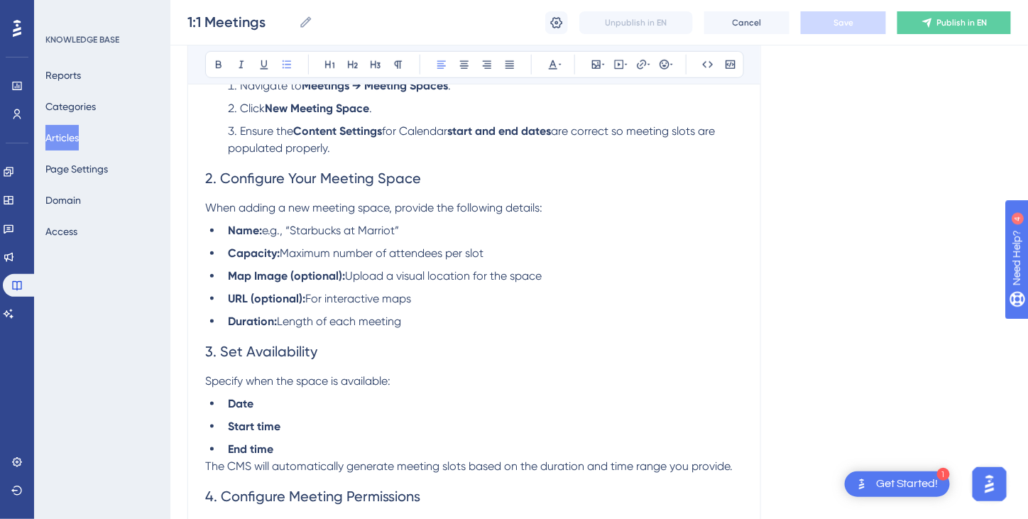
scroll to position [538, 0]
